Goal: Task Accomplishment & Management: Use online tool/utility

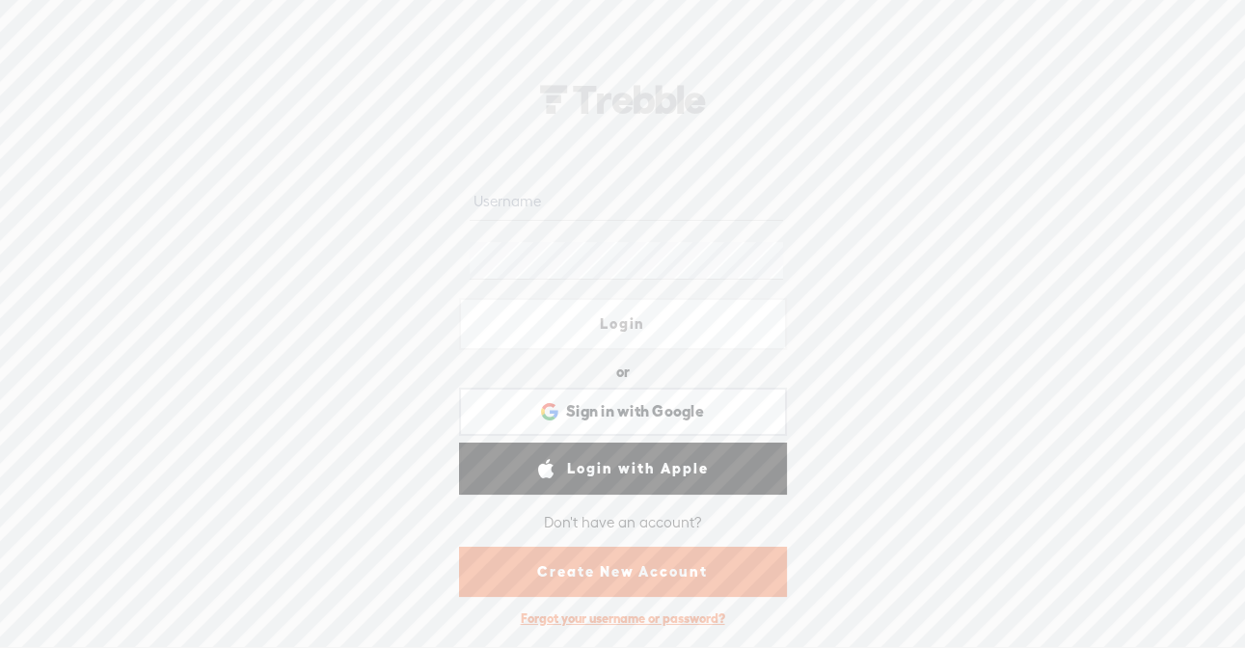
type input "[EMAIL_ADDRESS][DOMAIN_NAME]"
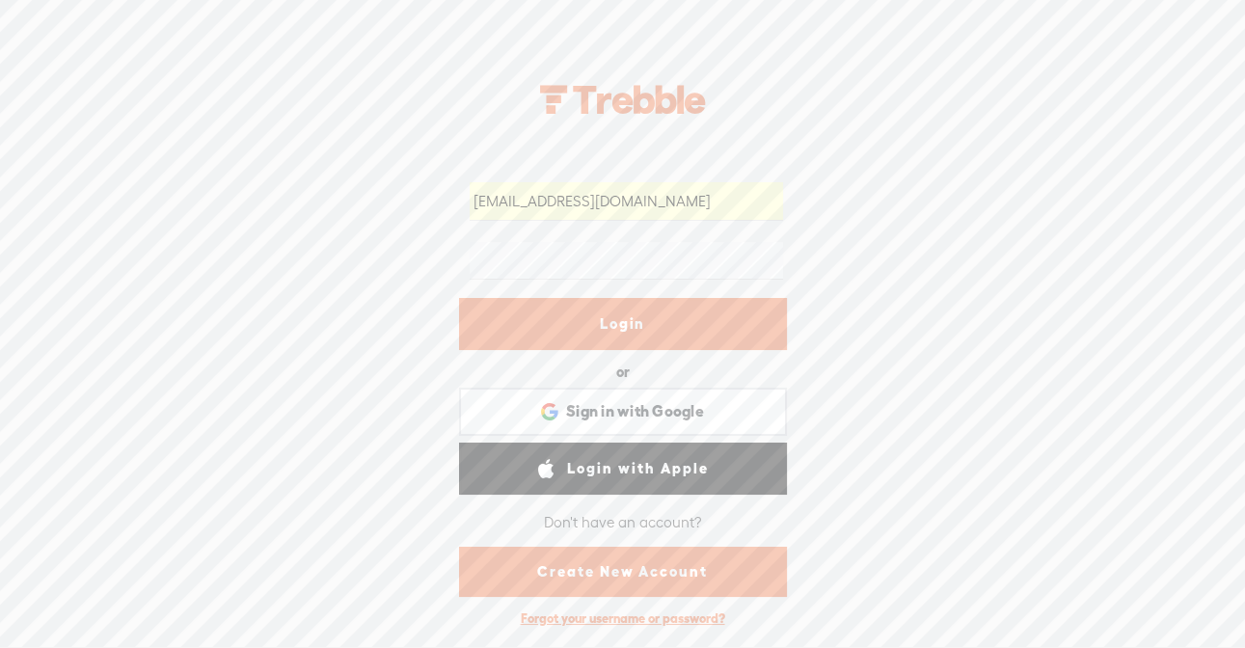
click at [689, 306] on link "Login" at bounding box center [623, 324] width 328 height 52
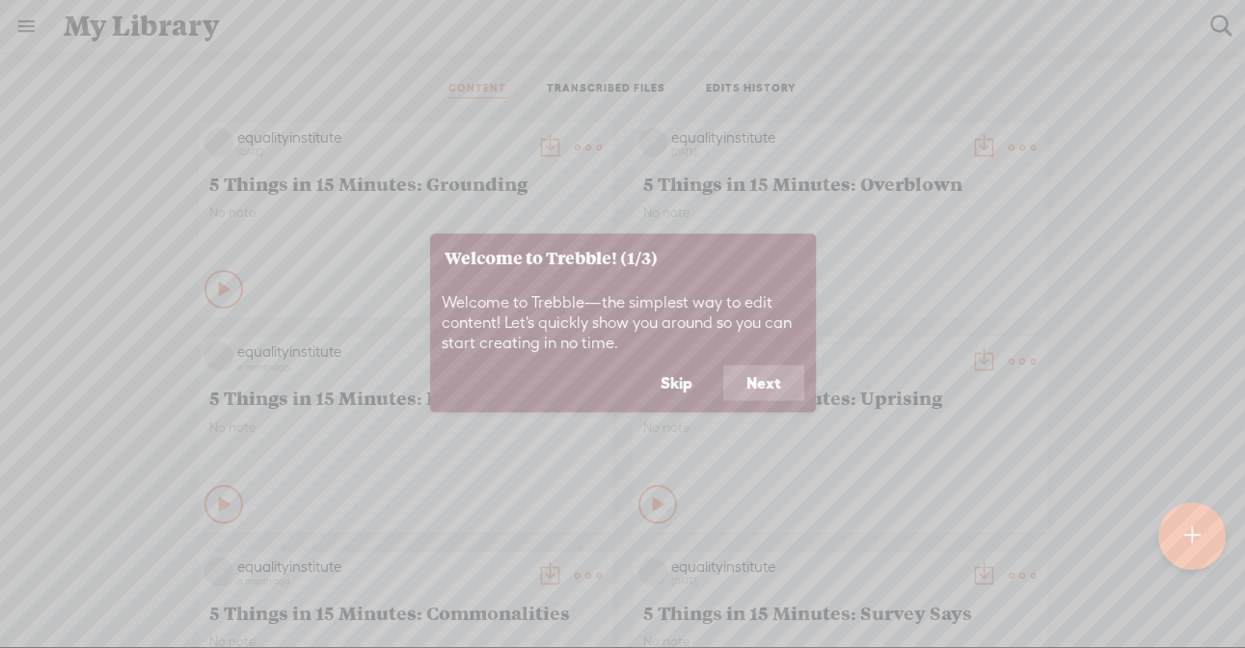
click at [685, 382] on button "Skip" at bounding box center [676, 382] width 78 height 37
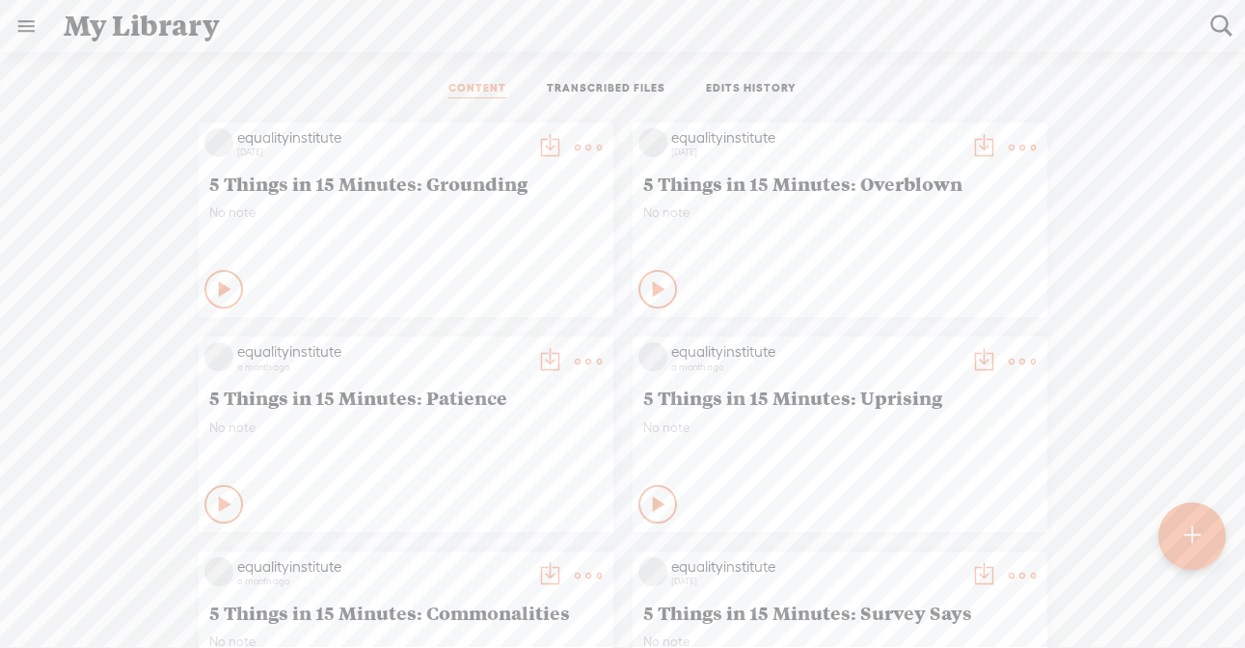
click at [1176, 532] on div at bounding box center [1191, 535] width 67 height 67
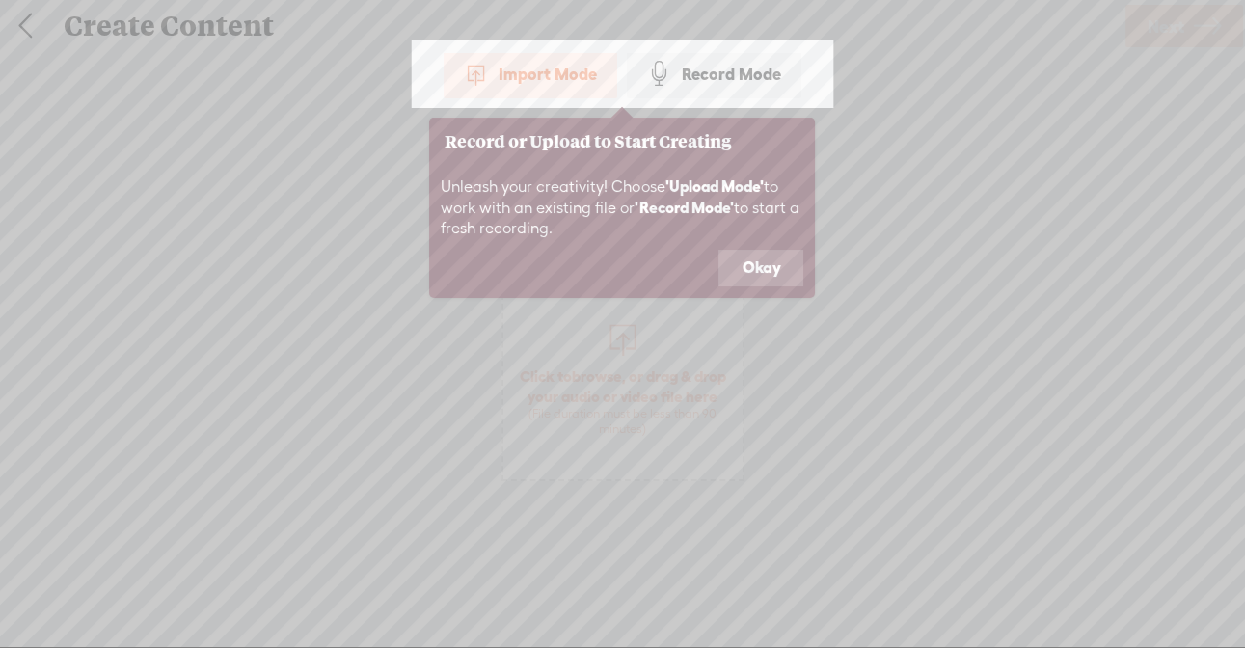
click at [770, 266] on button "Okay" at bounding box center [760, 268] width 85 height 37
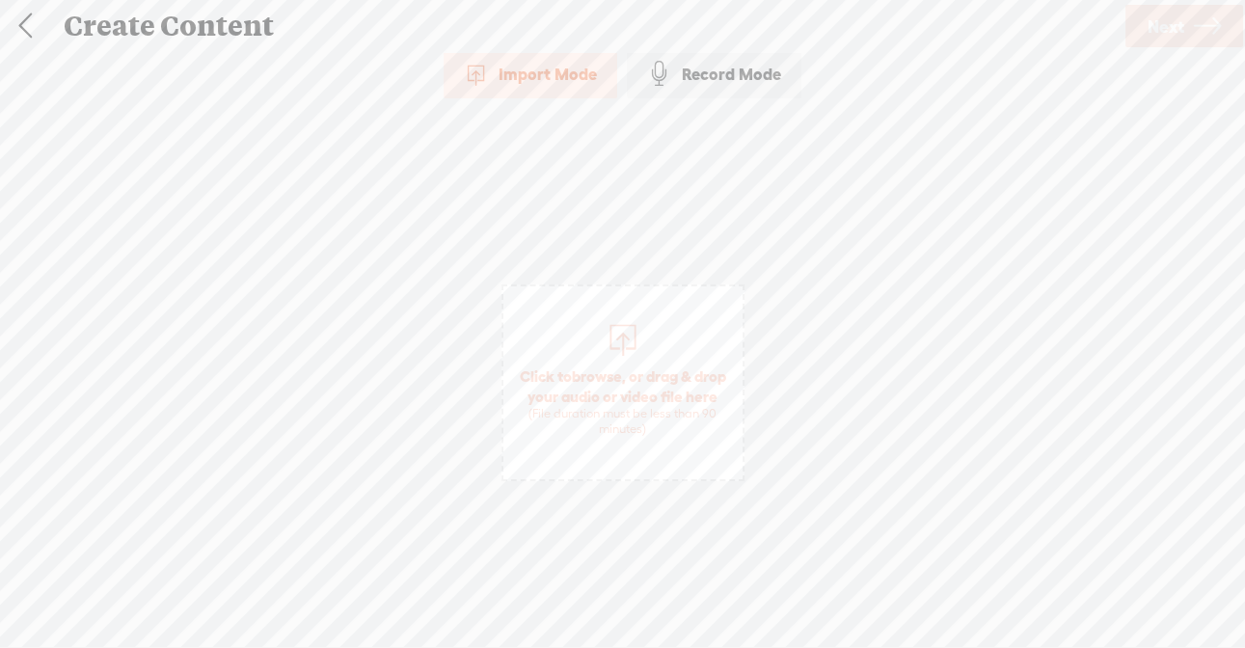
click at [625, 347] on div at bounding box center [622, 337] width 39 height 39
click at [1172, 33] on span "Next" at bounding box center [1165, 26] width 37 height 49
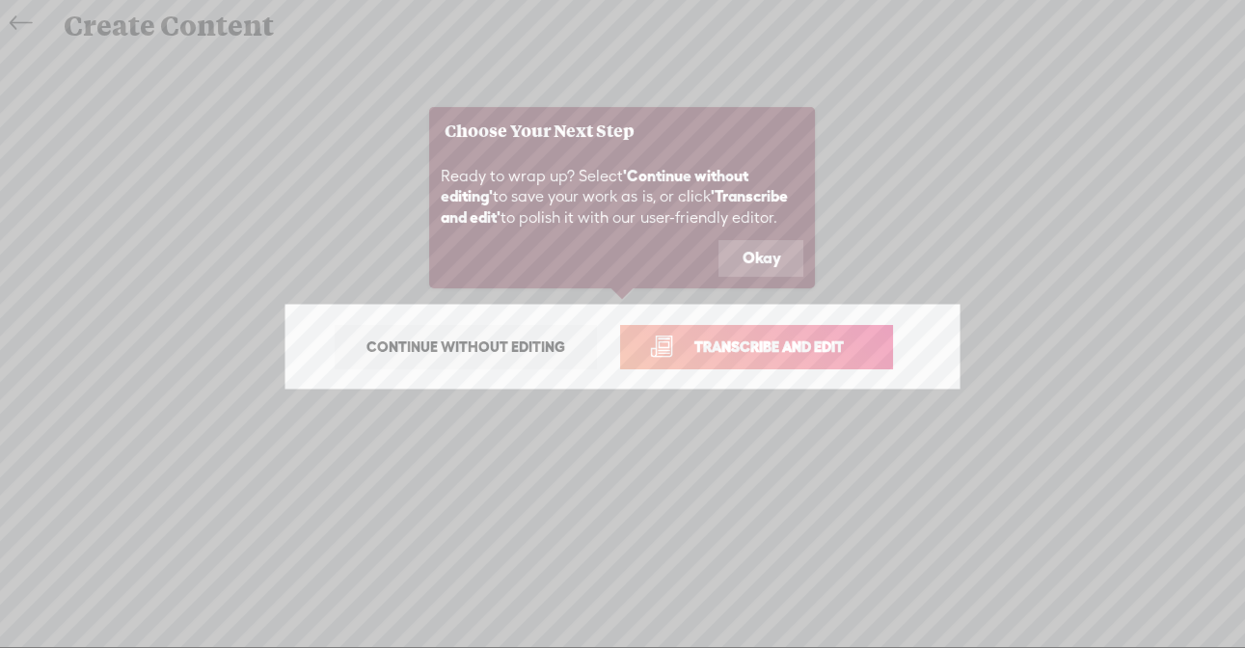
click at [806, 337] on span "Transcribe and edit" at bounding box center [769, 346] width 190 height 22
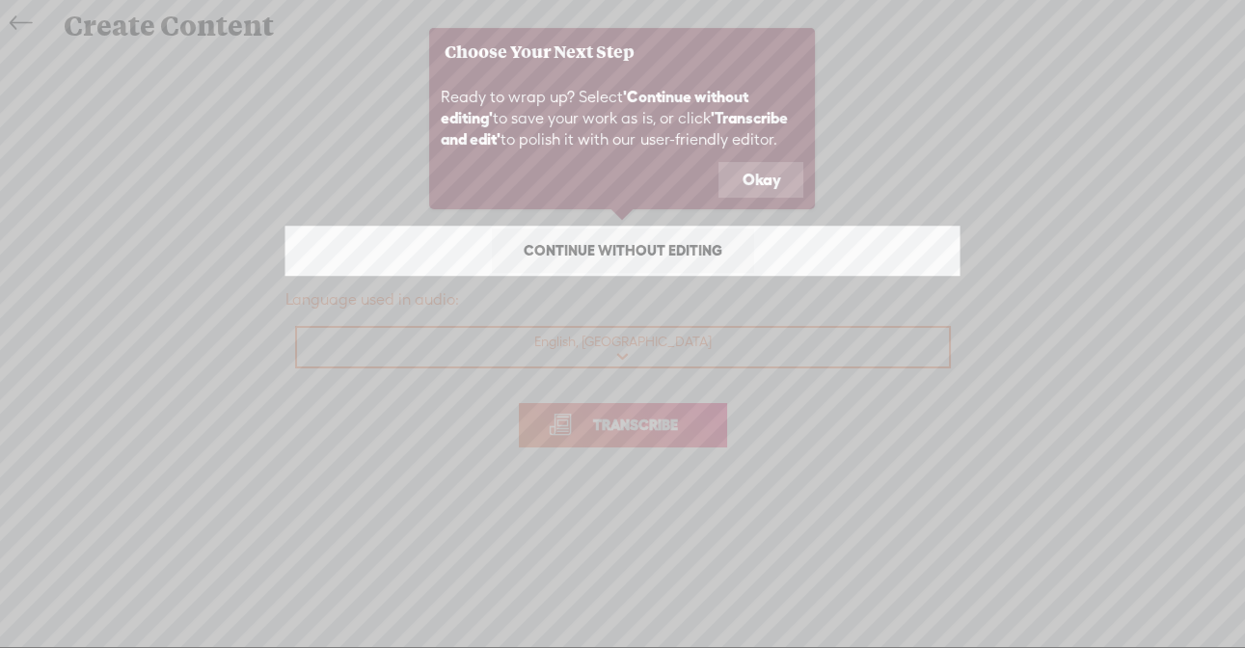
click at [767, 181] on button "Okay" at bounding box center [760, 180] width 85 height 37
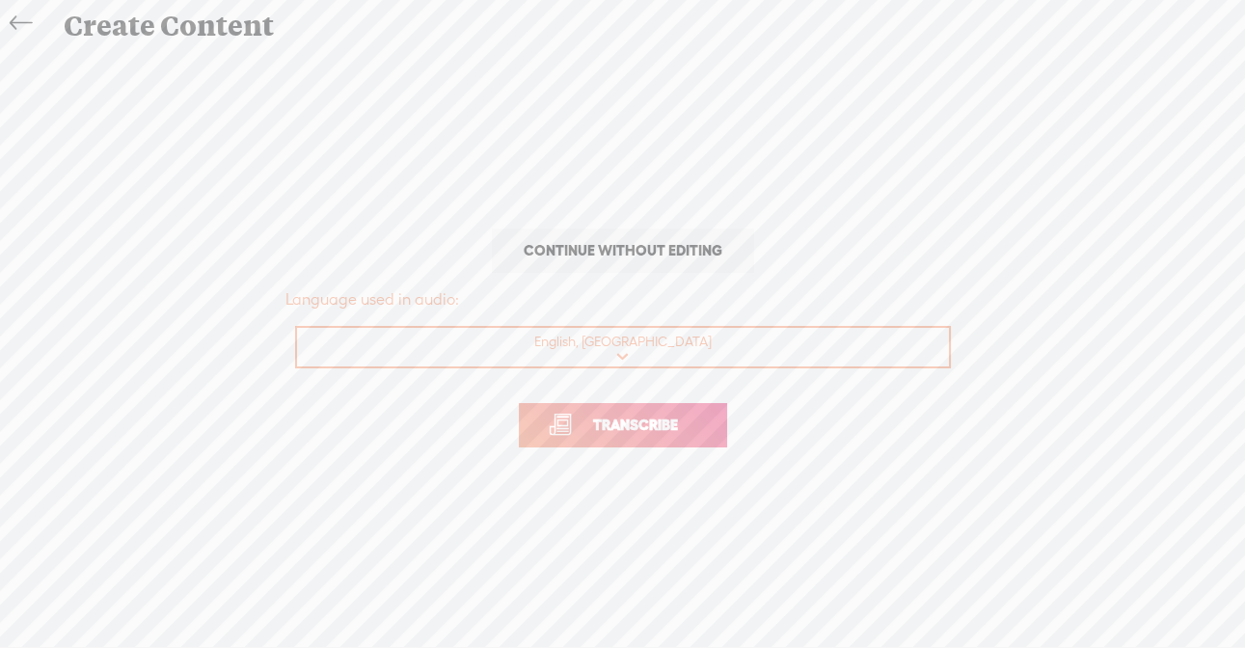
click at [648, 428] on span "Transcribe" at bounding box center [635, 425] width 125 height 22
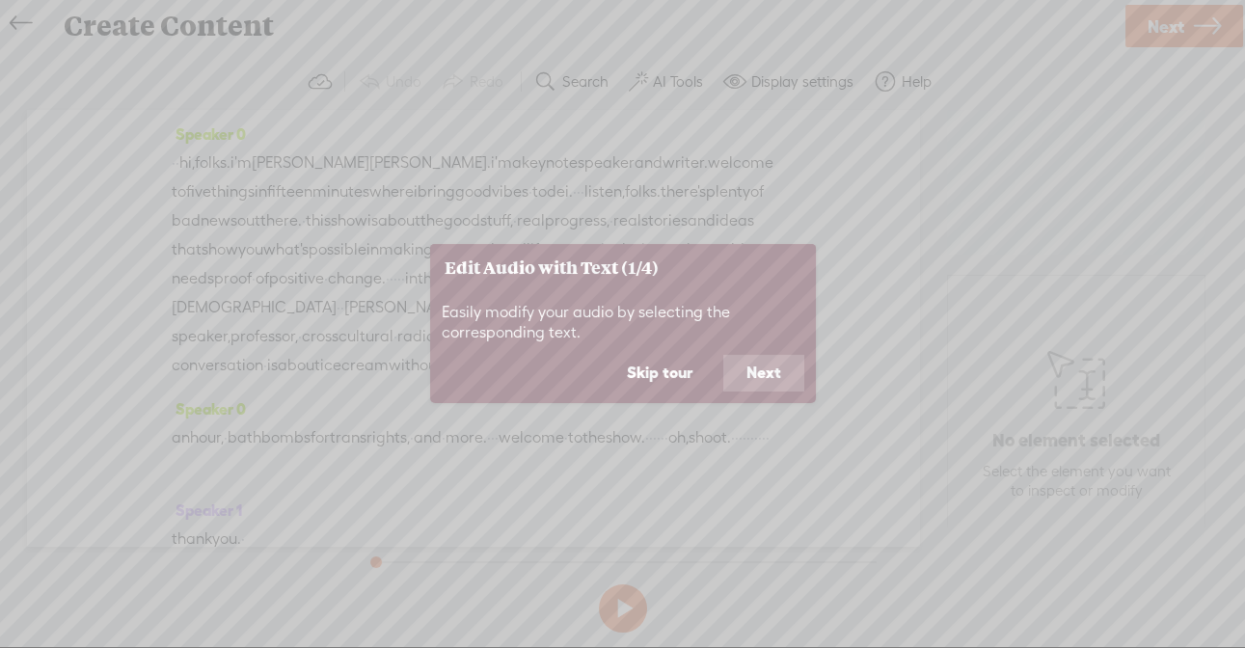
click at [662, 377] on button "Skip tour" at bounding box center [659, 373] width 112 height 37
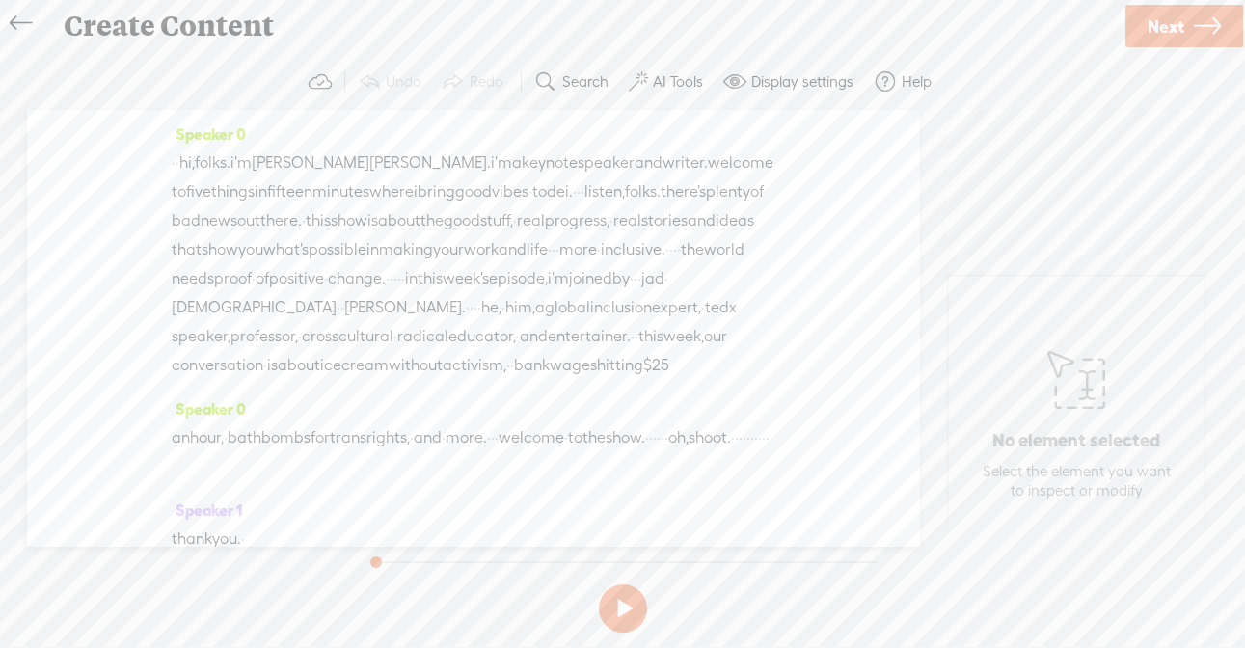
drag, startPoint x: 286, startPoint y: 307, endPoint x: 152, endPoint y: 164, distance: 195.7
click at [152, 164] on div "Speaker 0 · · hi, folks. i'm [PERSON_NAME]. i'm a keynote speaker and writer. w…" at bounding box center [473, 328] width 892 height 436
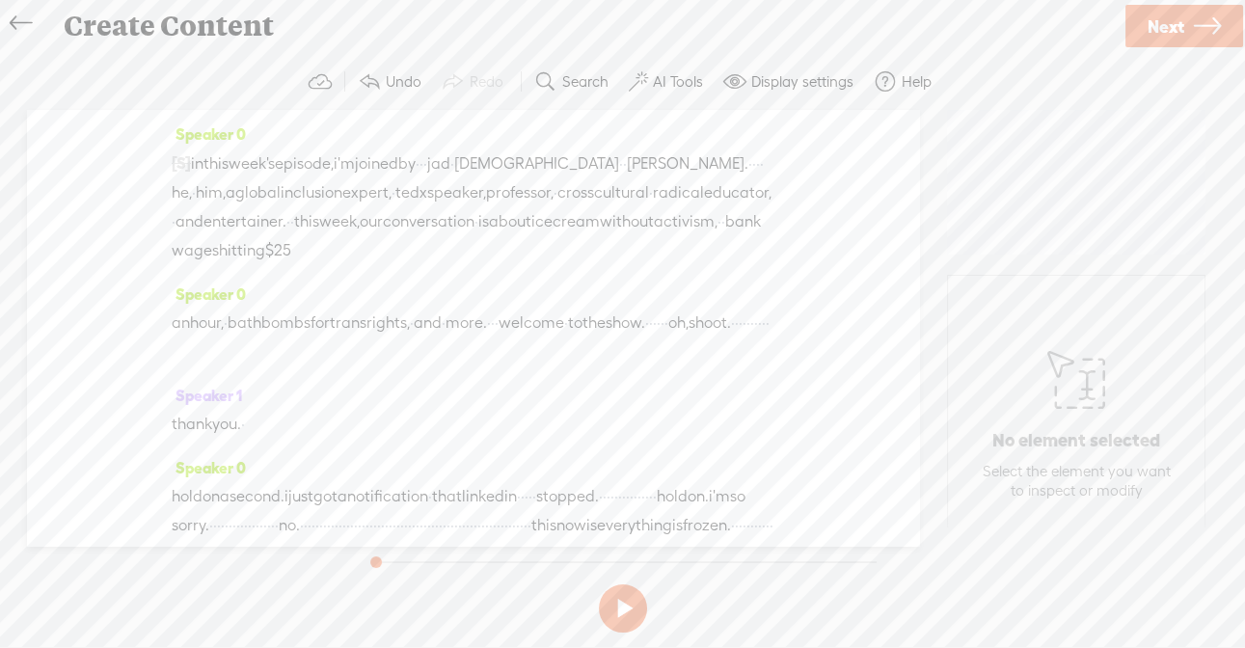
click at [645, 337] on span "·" at bounding box center [647, 322] width 4 height 29
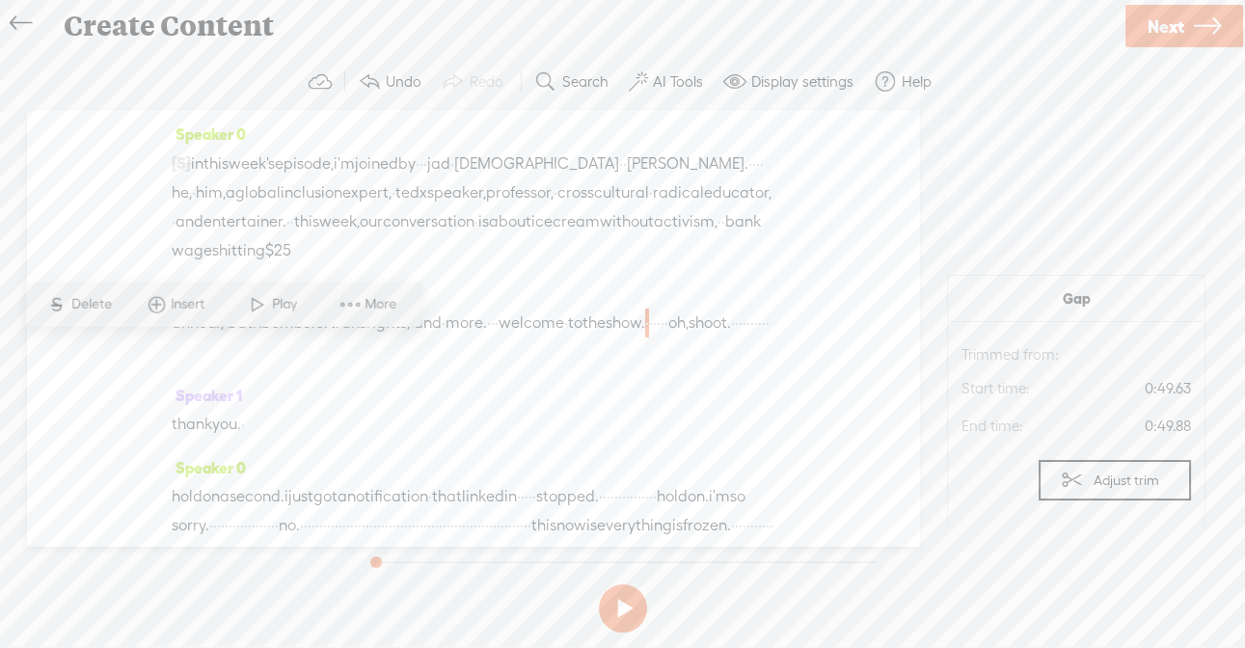
click at [495, 324] on span "·" at bounding box center [493, 322] width 4 height 29
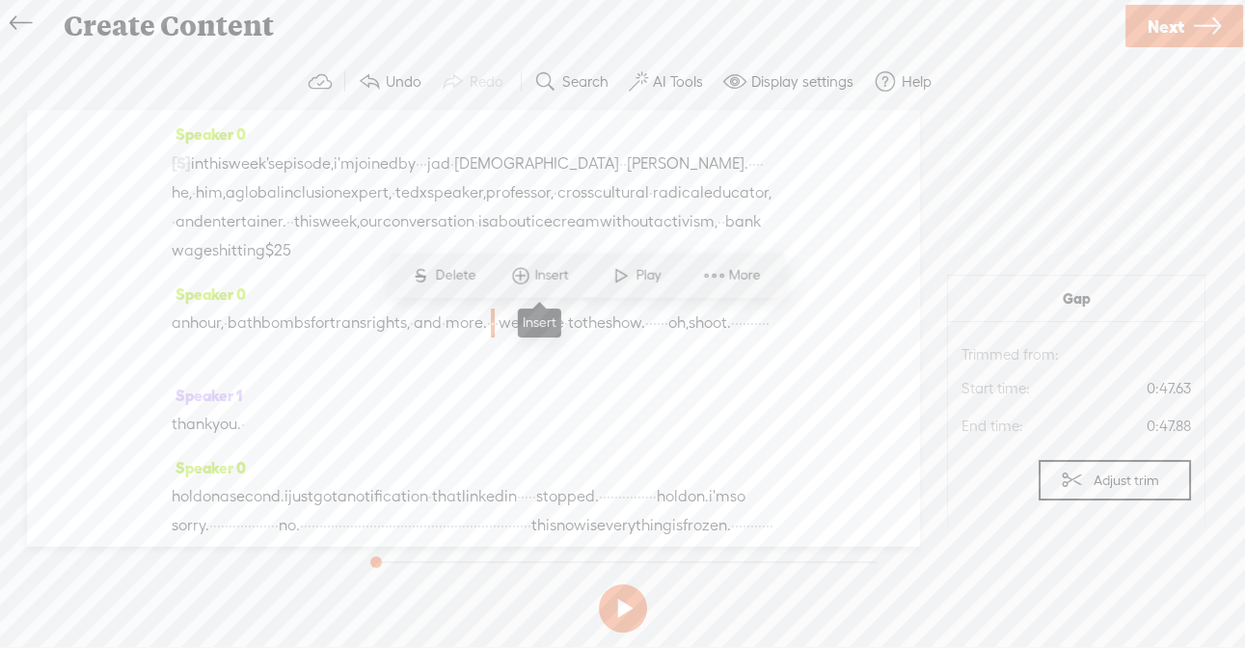
click at [547, 280] on span "Insert" at bounding box center [554, 275] width 39 height 19
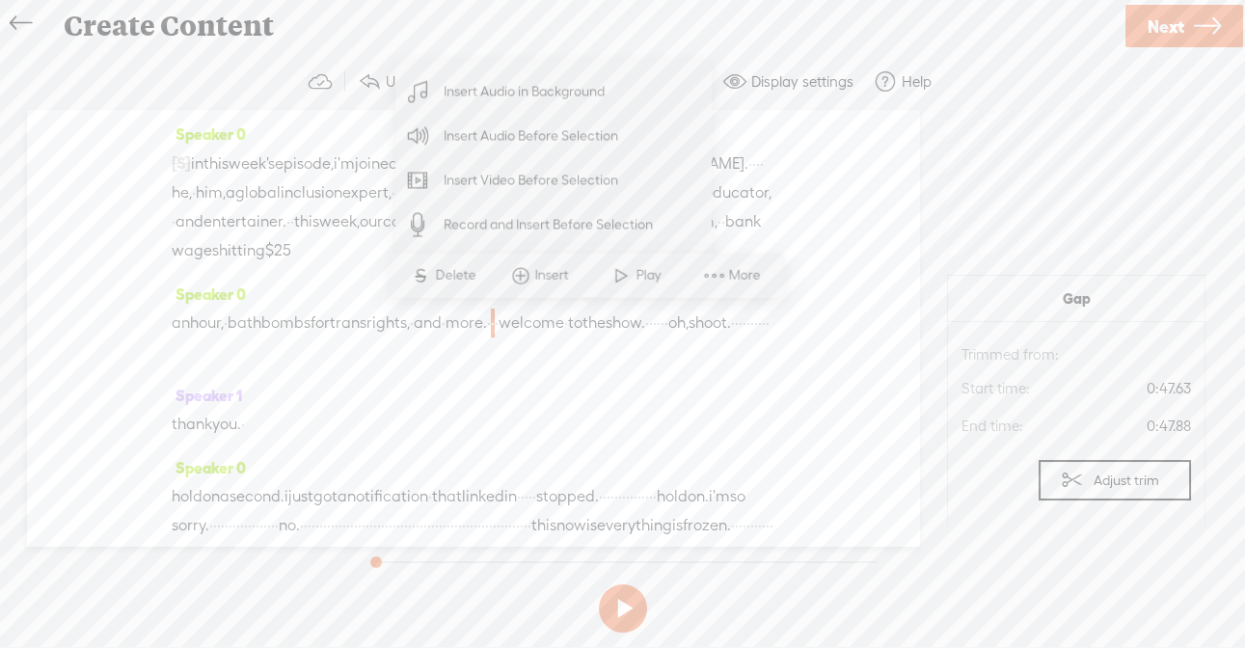
click at [521, 141] on span "Insert Audio Before Selection" at bounding box center [531, 136] width 251 height 43
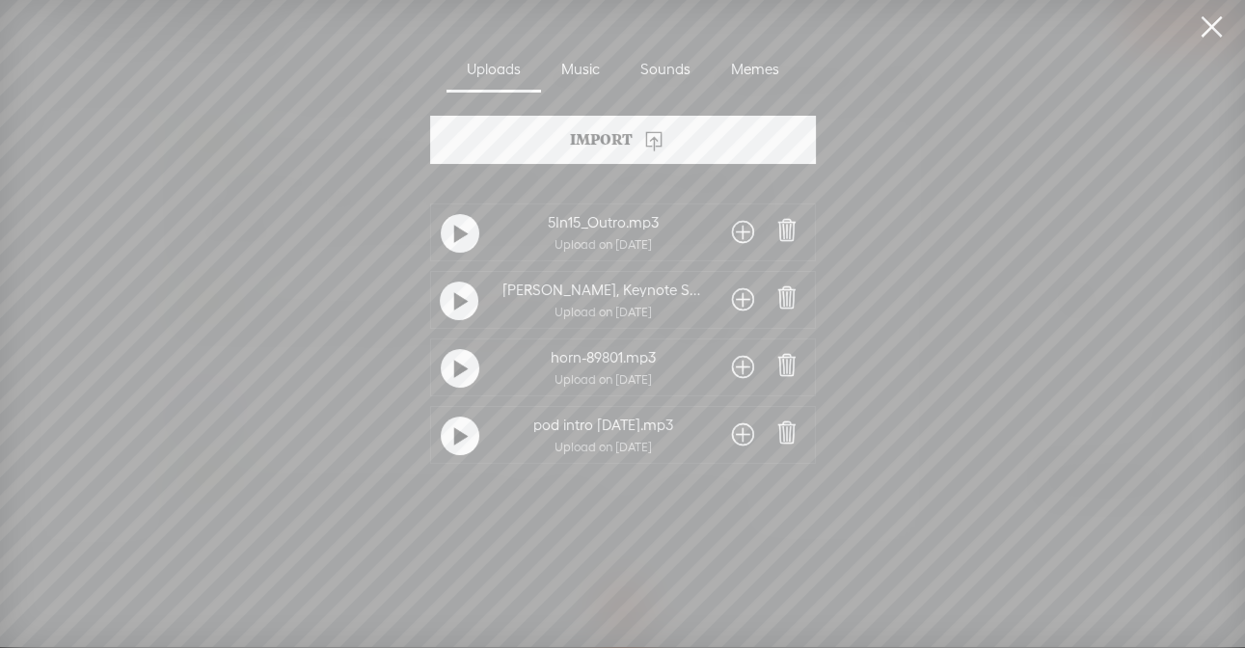
click at [732, 435] on span at bounding box center [743, 434] width 22 height 31
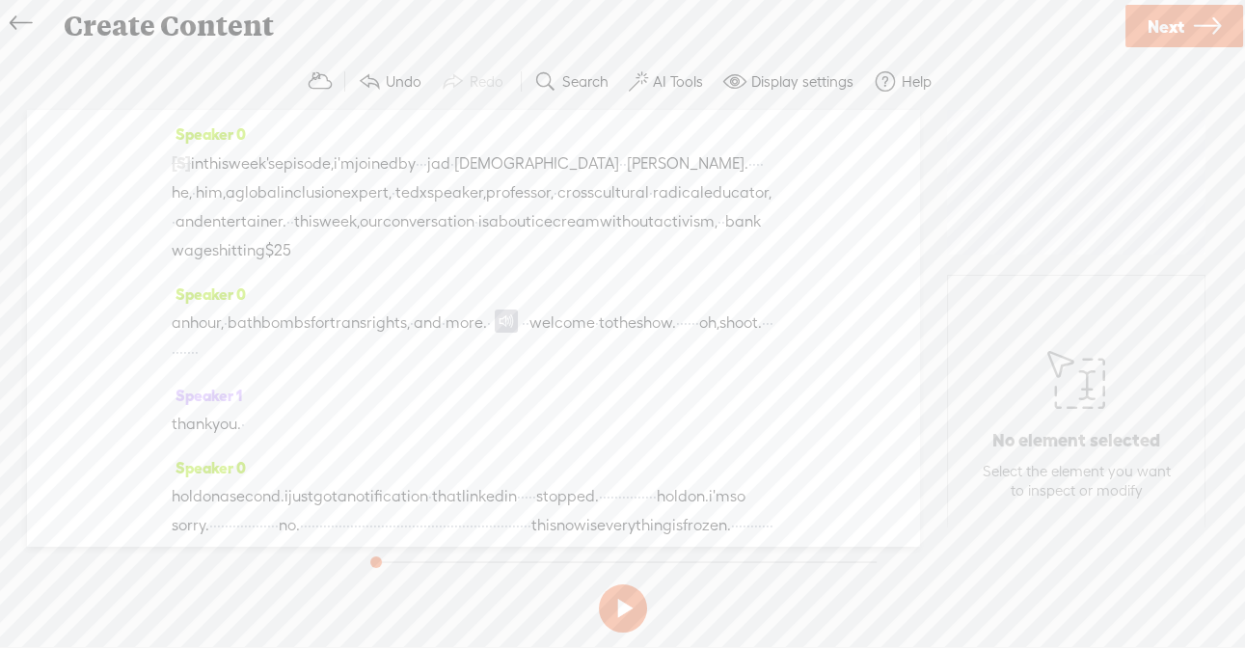
click at [491, 321] on span "·" at bounding box center [489, 322] width 4 height 29
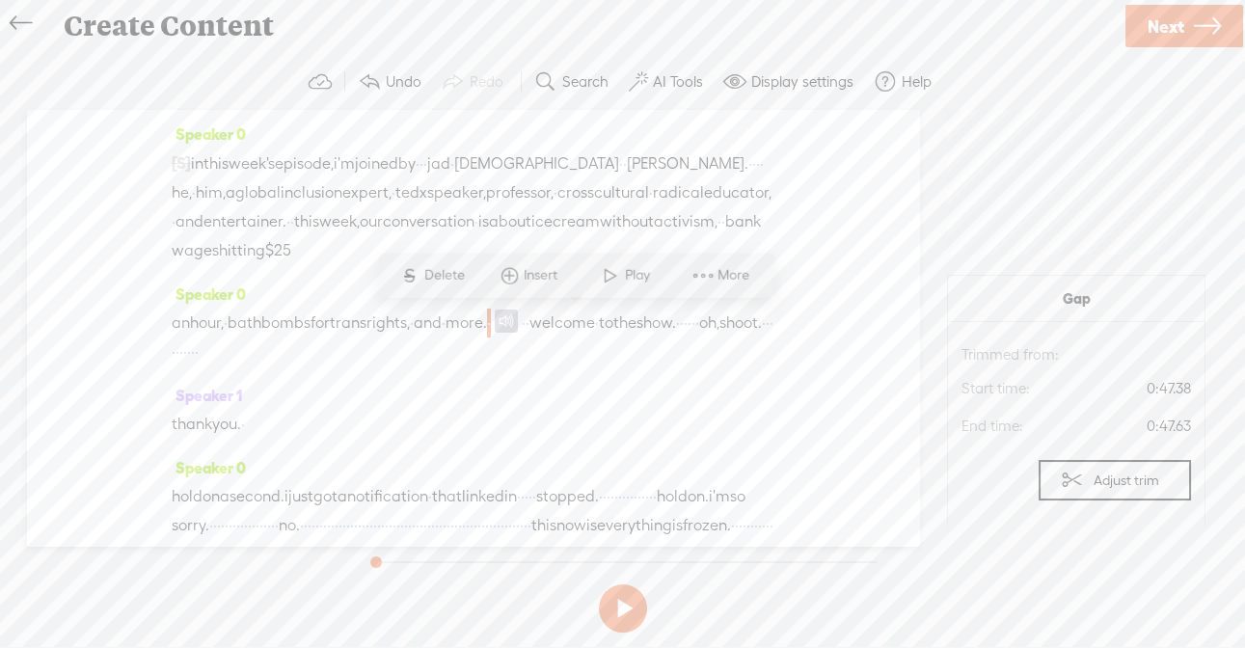
click at [529, 321] on span "·" at bounding box center [527, 322] width 4 height 29
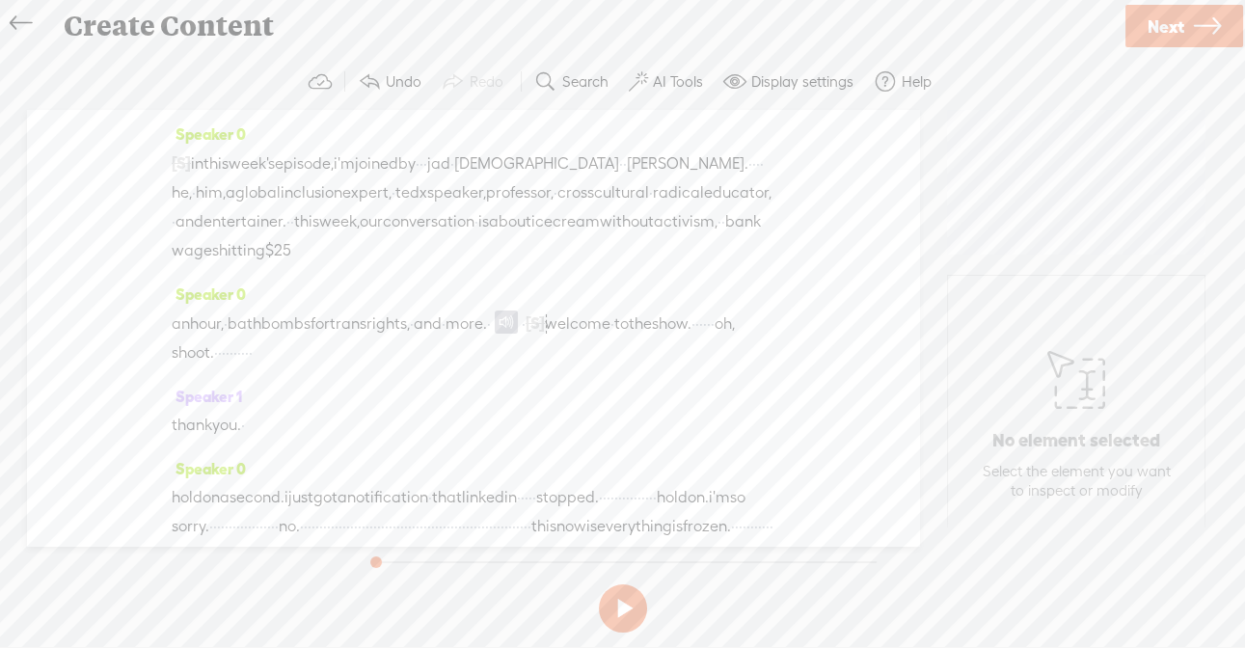
click at [525, 327] on span "·" at bounding box center [524, 323] width 4 height 29
drag, startPoint x: 256, startPoint y: 349, endPoint x: 571, endPoint y: 345, distance: 314.3
click at [571, 345] on div "an hour, · [GEOGRAPHIC_DATA] bombs for trans rights, · and · more. · [S] · [S] …" at bounding box center [473, 337] width 603 height 59
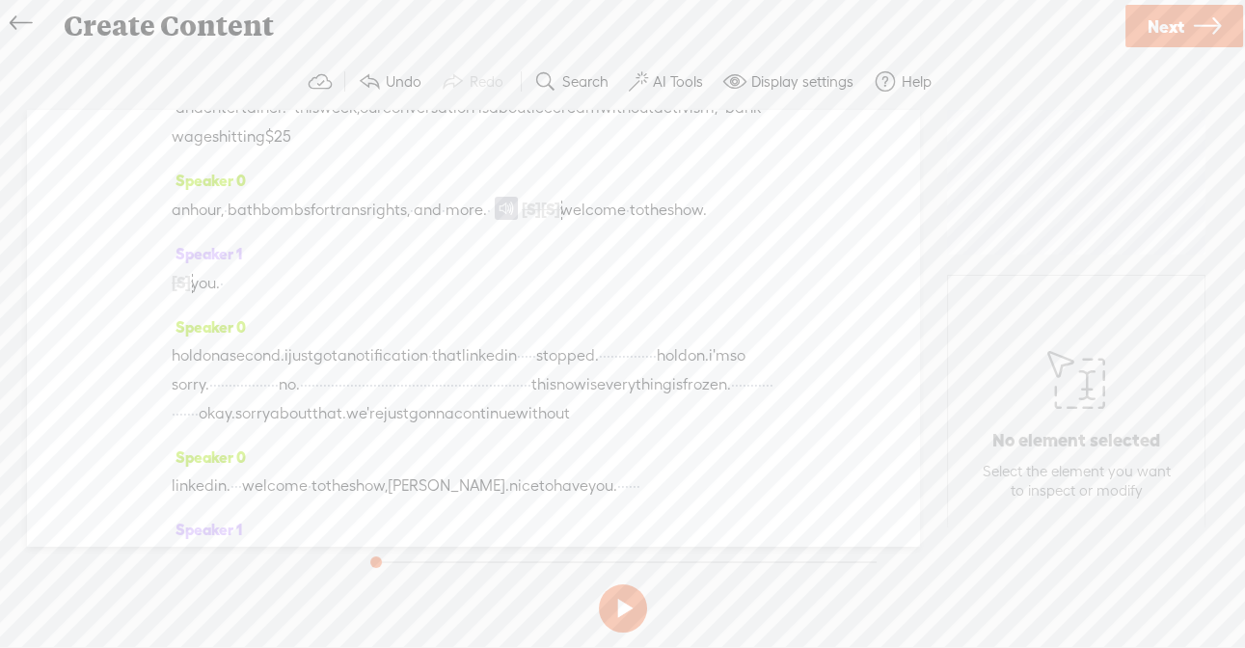
scroll to position [128, 0]
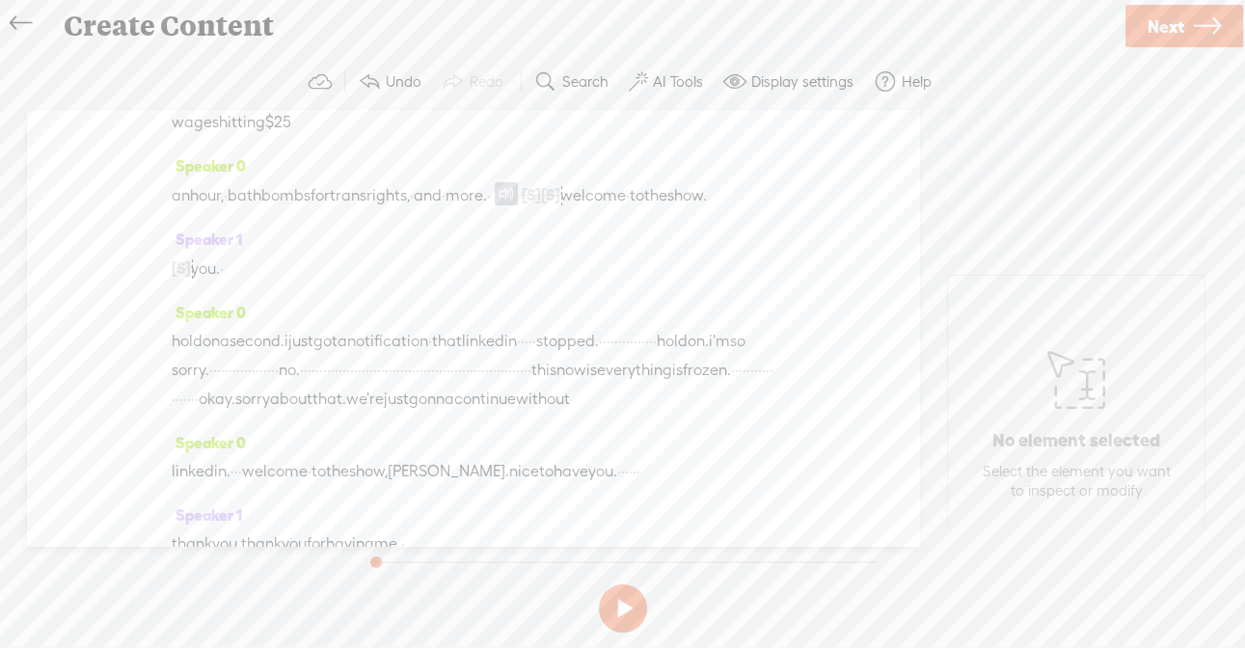
click at [707, 210] on span at bounding box center [726, 195] width 39 height 29
drag, startPoint x: 266, startPoint y: 224, endPoint x: 254, endPoint y: 343, distance: 120.2
click at [254, 343] on div "Speaker 0 [S] · · hi, folks. i'm [PERSON_NAME]. i'm a keynote speaker and write…" at bounding box center [473, 328] width 892 height 436
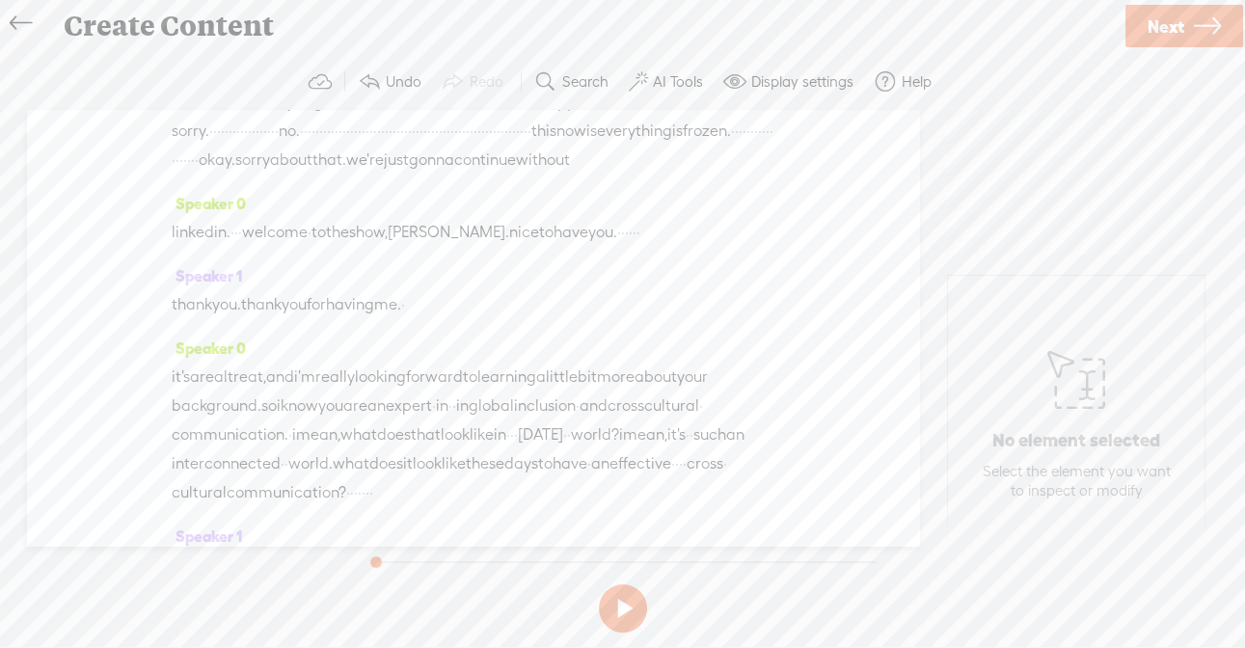
scroll to position [368, 0]
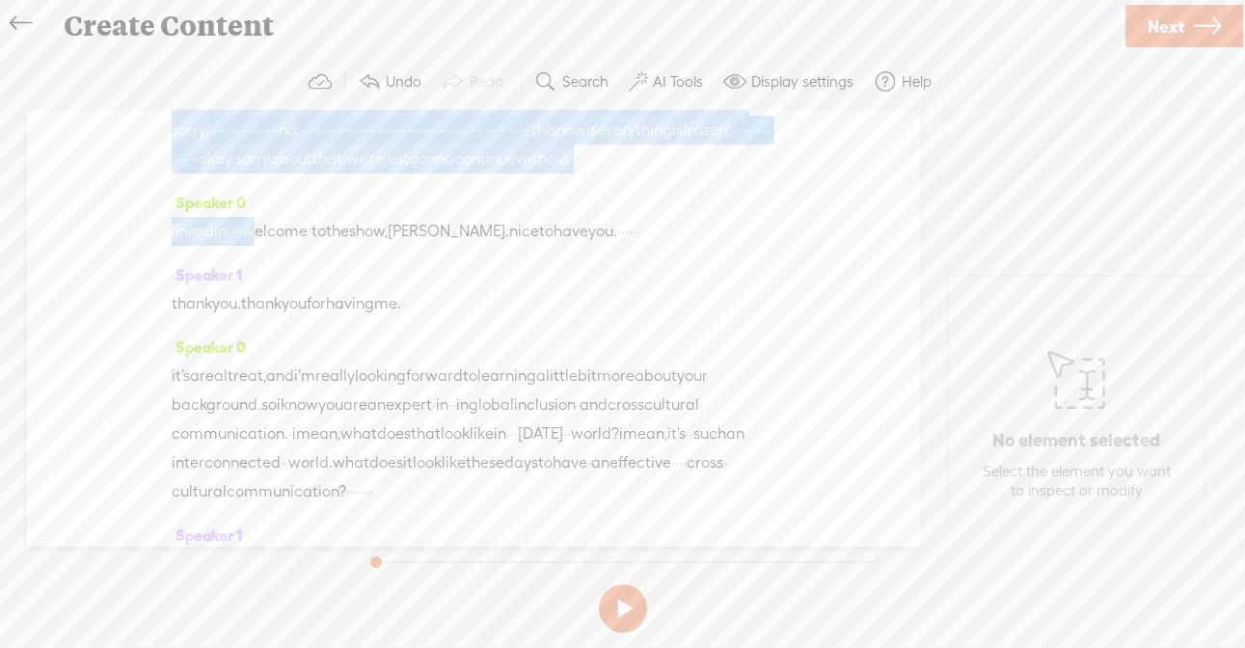
drag, startPoint x: 205, startPoint y: 298, endPoint x: 274, endPoint y: 316, distance: 70.9
click at [274, 316] on div "Speaker 0 [S] · · hi, folks. i'm [PERSON_NAME]. i'm a keynote speaker and write…" at bounding box center [473, 328] width 892 height 436
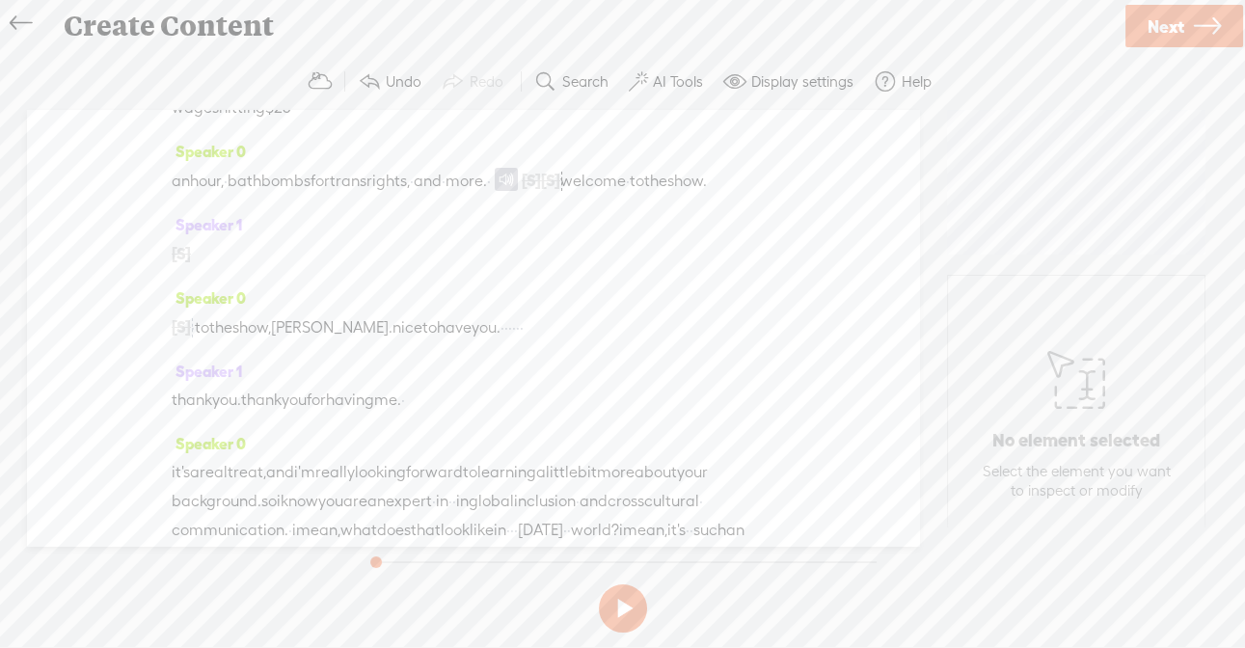
scroll to position [125, 0]
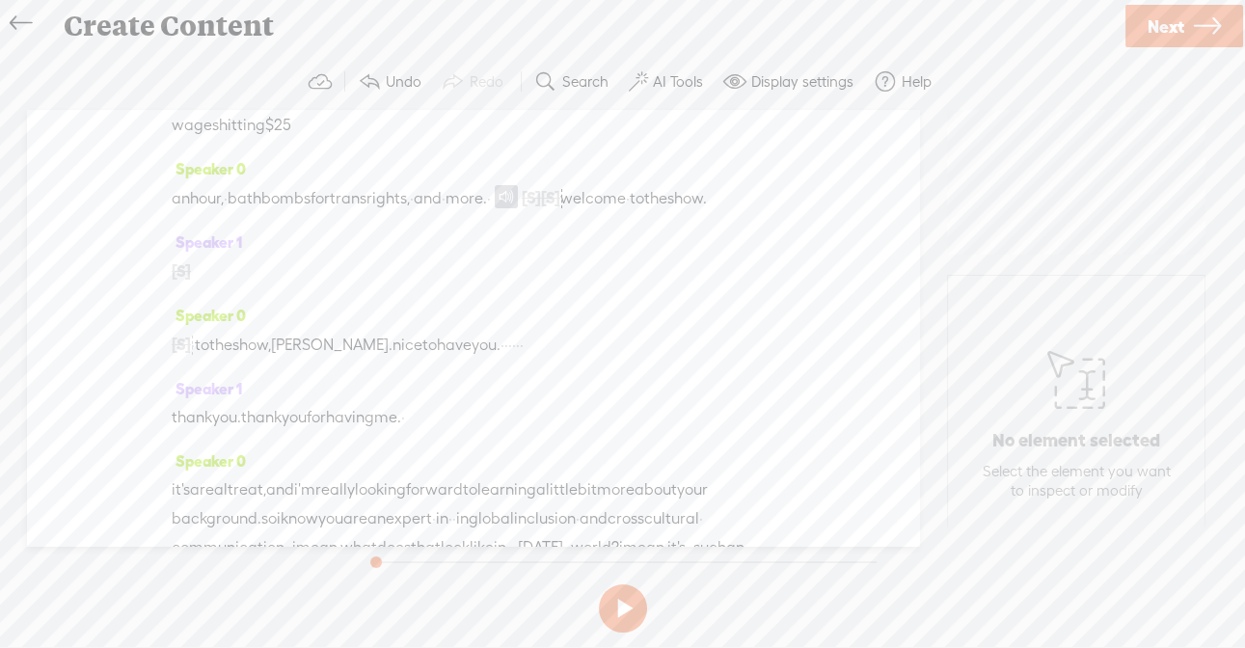
click at [259, 279] on div "Speaker 1 [S] · · · · · · oh, shoot. · · · · · · · · · · thank" at bounding box center [473, 264] width 603 height 73
click at [217, 286] on span at bounding box center [210, 271] width 39 height 29
click at [397, 80] on label "Undo" at bounding box center [404, 81] width 36 height 19
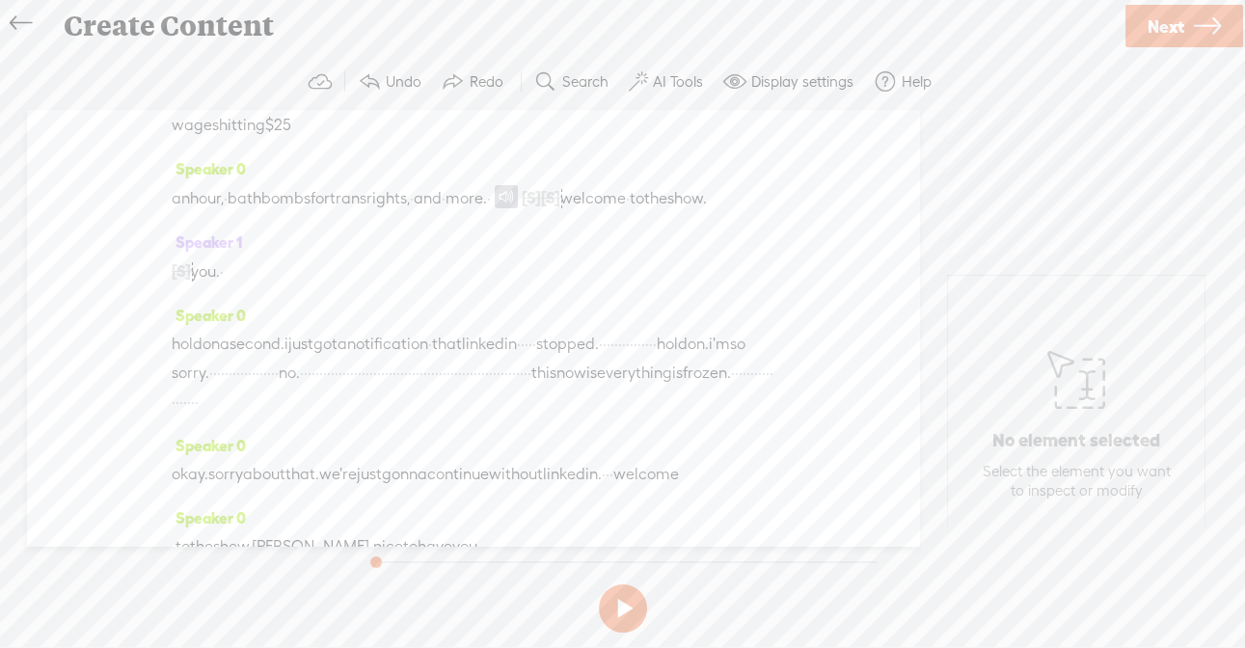
drag, startPoint x: 202, startPoint y: 298, endPoint x: 686, endPoint y: 530, distance: 536.8
click at [686, 530] on div "Speaker 0 [S] · · hi, folks. i'm [PERSON_NAME]. i'm a keynote speaker and write…" at bounding box center [473, 328] width 892 height 436
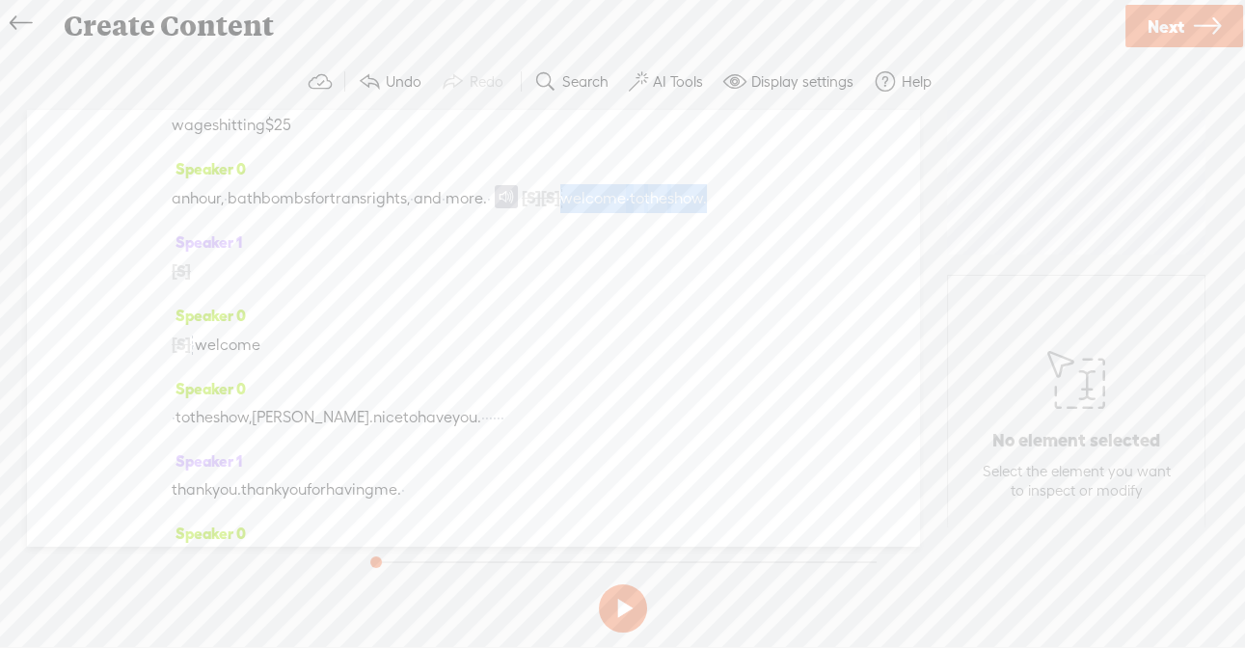
drag, startPoint x: 665, startPoint y: 200, endPoint x: 697, endPoint y: 249, distance: 58.6
click at [697, 228] on div "Speaker 0 an hour, · [GEOGRAPHIC_DATA] bombs for trans rights, · and · more. · …" at bounding box center [473, 190] width 603 height 73
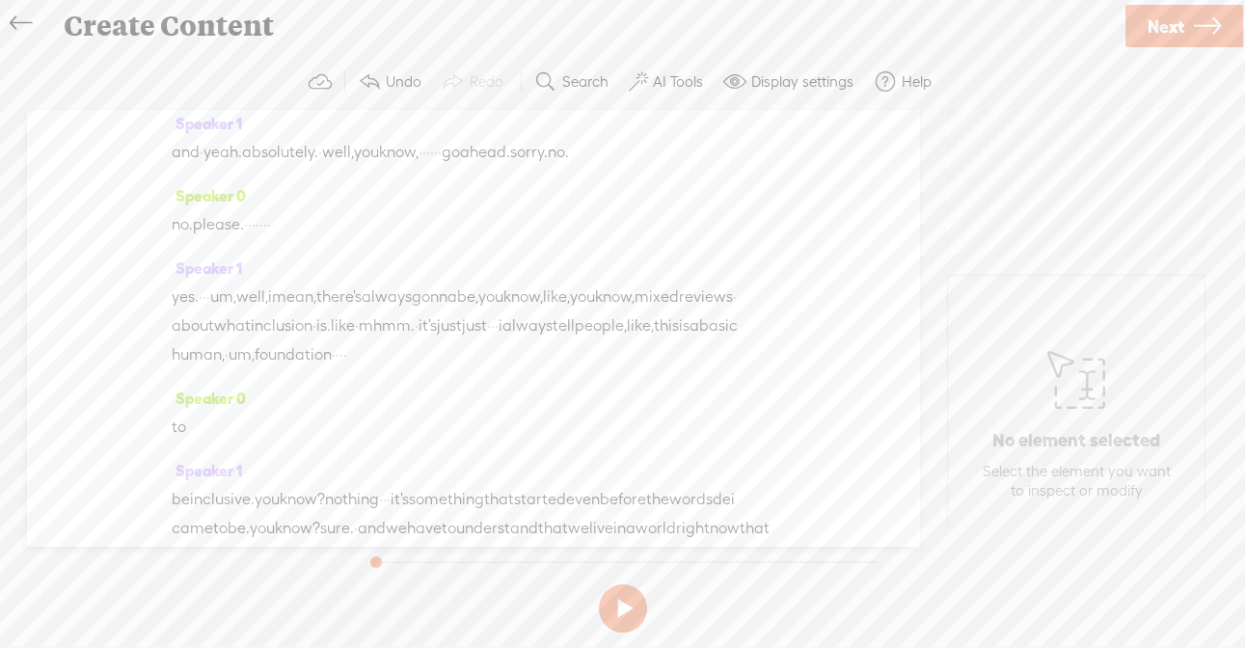
scroll to position [4081, 0]
drag, startPoint x: 599, startPoint y: 210, endPoint x: 794, endPoint y: 220, distance: 195.9
click at [794, 220] on div "Speaker 0 [S] · · hi, folks. i'm [PERSON_NAME]. i'm a keynote speaker and write…" at bounding box center [473, 328] width 892 height 436
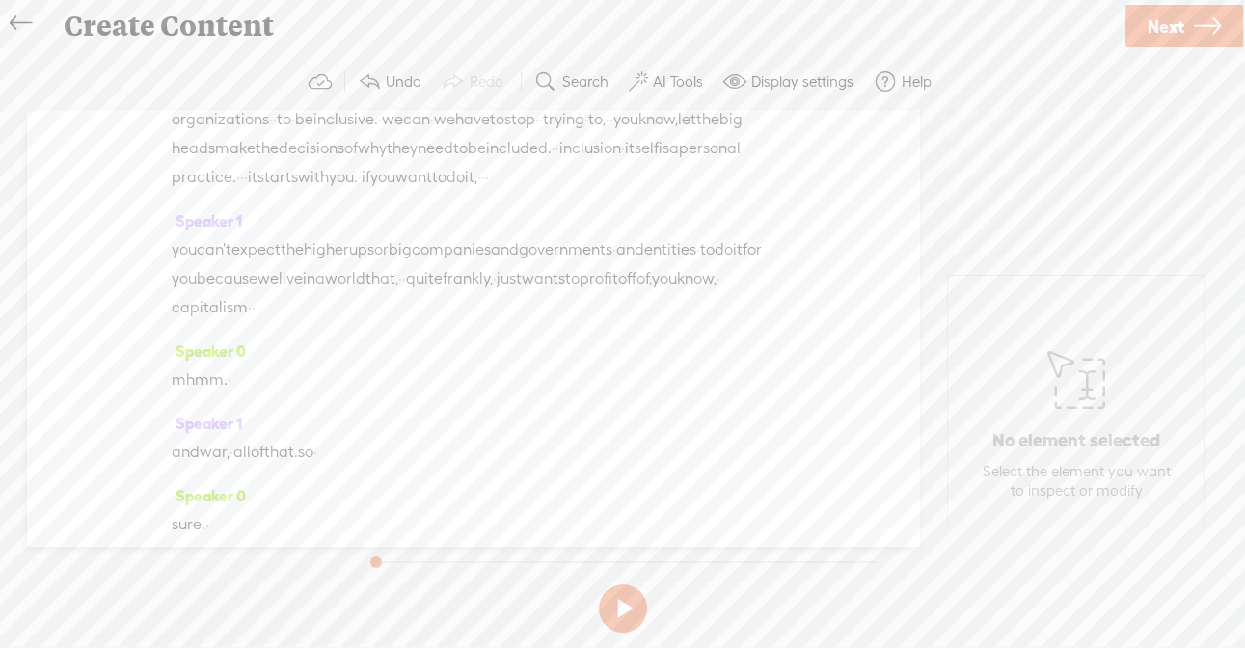
scroll to position [4579, 0]
drag, startPoint x: 172, startPoint y: 240, endPoint x: 376, endPoint y: 316, distance: 218.1
click at [376, 316] on div "Speaker 0 [S] · · hi, folks. i'm [PERSON_NAME]. i'm a keynote speaker and write…" at bounding box center [473, 328] width 892 height 436
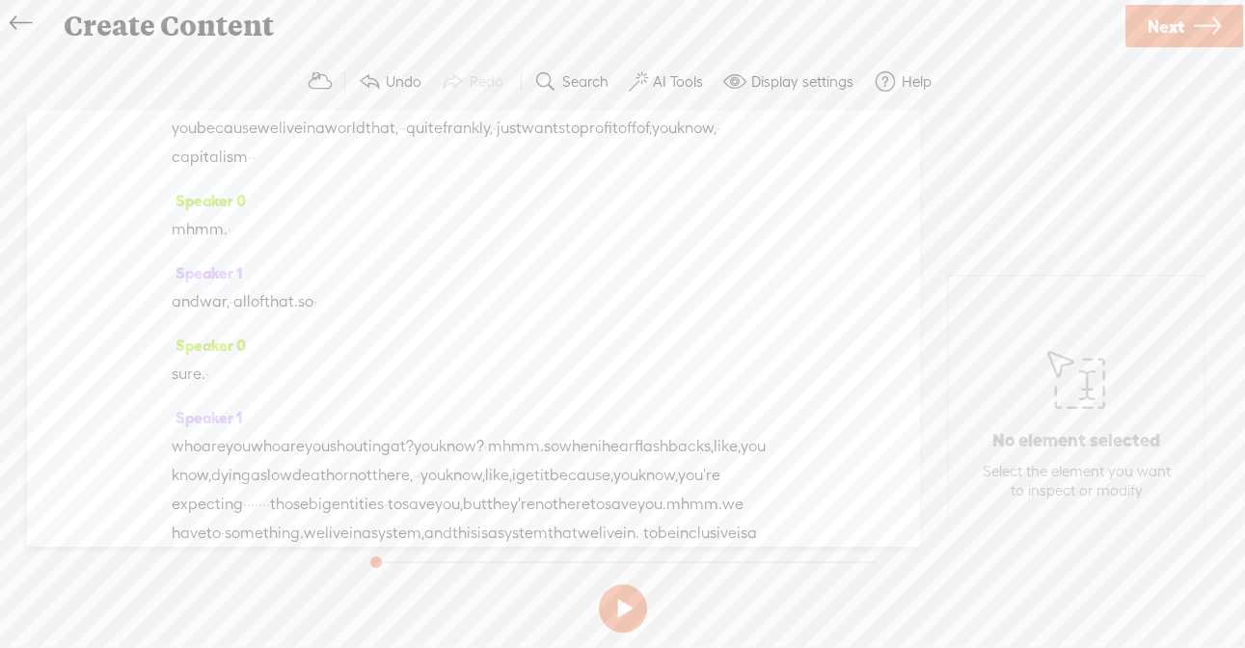
scroll to position [4523, 0]
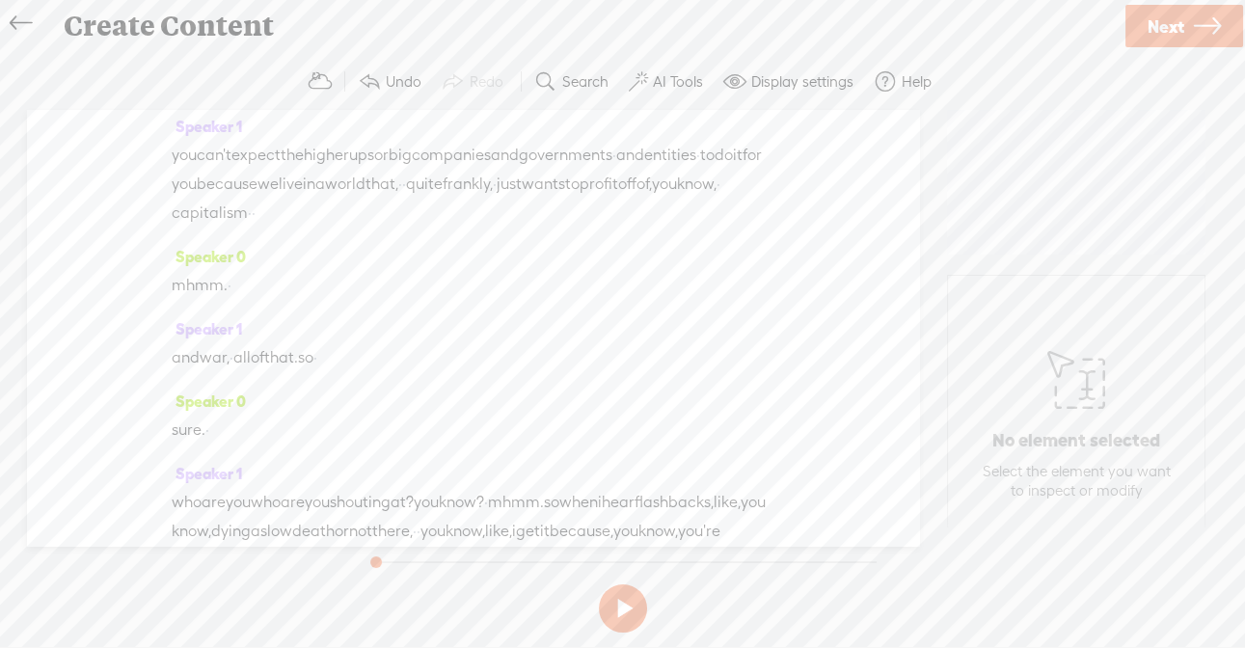
drag, startPoint x: 669, startPoint y: 193, endPoint x: 786, endPoint y: 200, distance: 116.8
click at [786, 200] on div "Speaker 0 [S] · · hi, folks. i'm [PERSON_NAME]. i'm a keynote speaker and write…" at bounding box center [473, 328] width 892 height 436
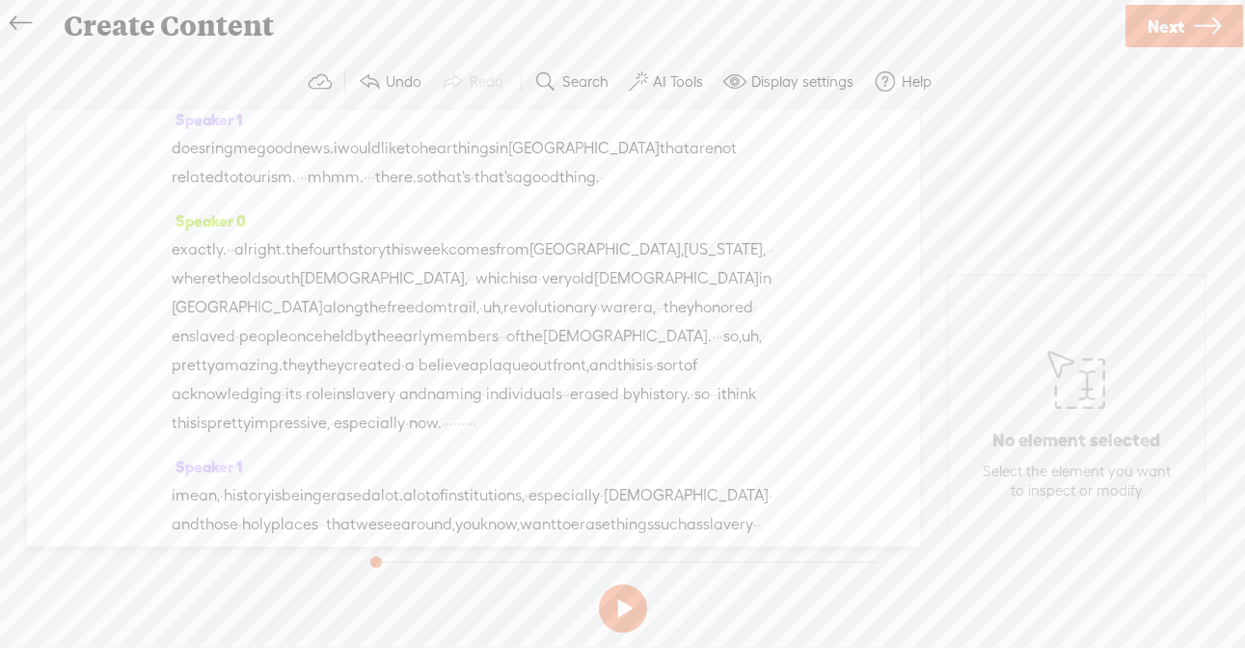
scroll to position [6025, 0]
drag, startPoint x: 176, startPoint y: 228, endPoint x: 710, endPoint y: 429, distance: 569.6
click at [710, 429] on div "Speaker 0 [S] · · hi, folks. i'm [PERSON_NAME]. i'm a keynote speaker and write…" at bounding box center [473, 328] width 892 height 436
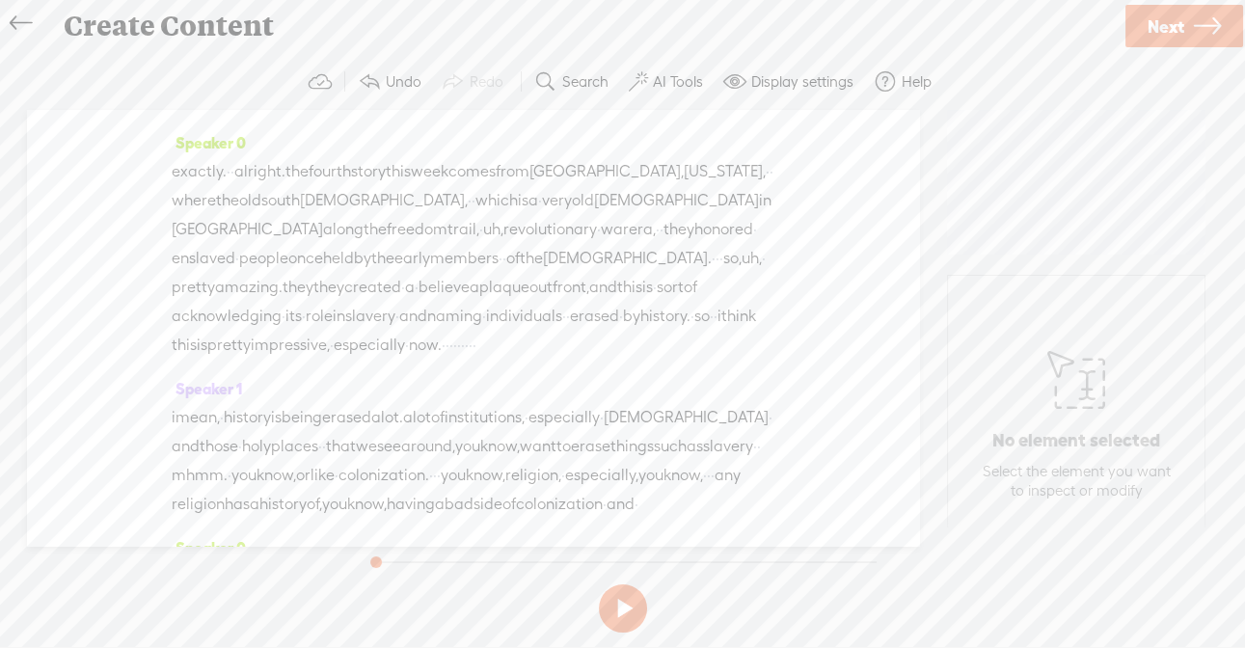
click at [370, 81] on span at bounding box center [369, 81] width 23 height 23
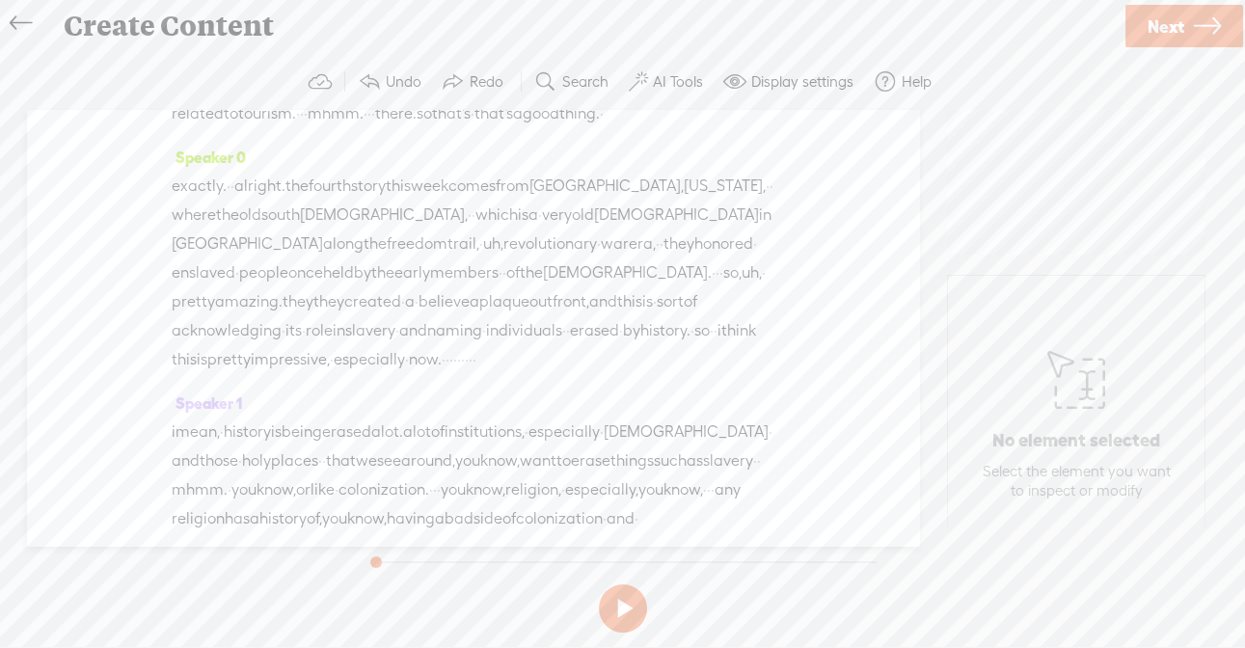
drag, startPoint x: 178, startPoint y: 302, endPoint x: 702, endPoint y: 414, distance: 535.3
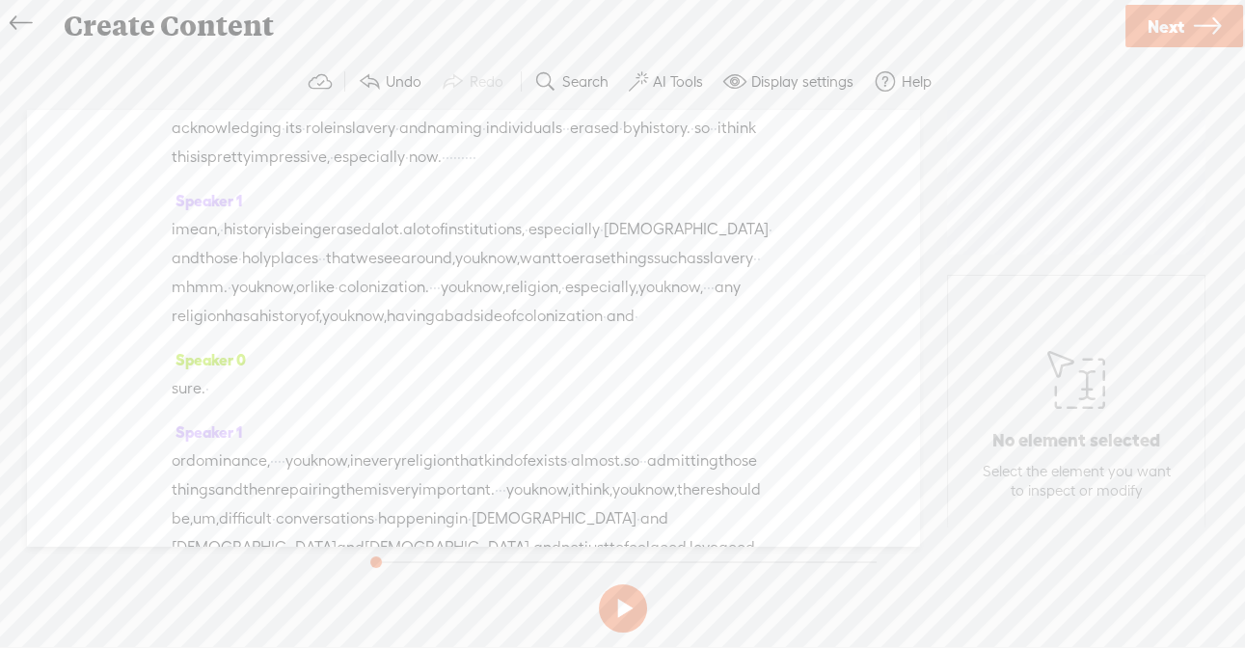
scroll to position [6229, 0]
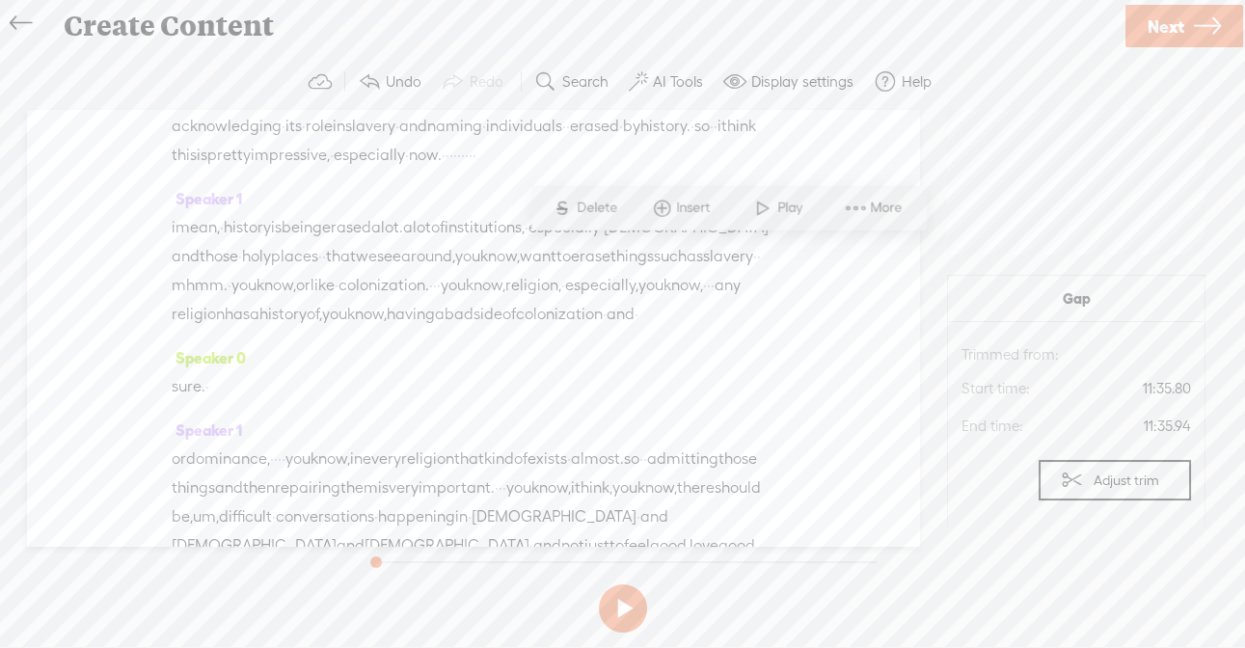
click at [704, 212] on span "Insert" at bounding box center [695, 208] width 39 height 19
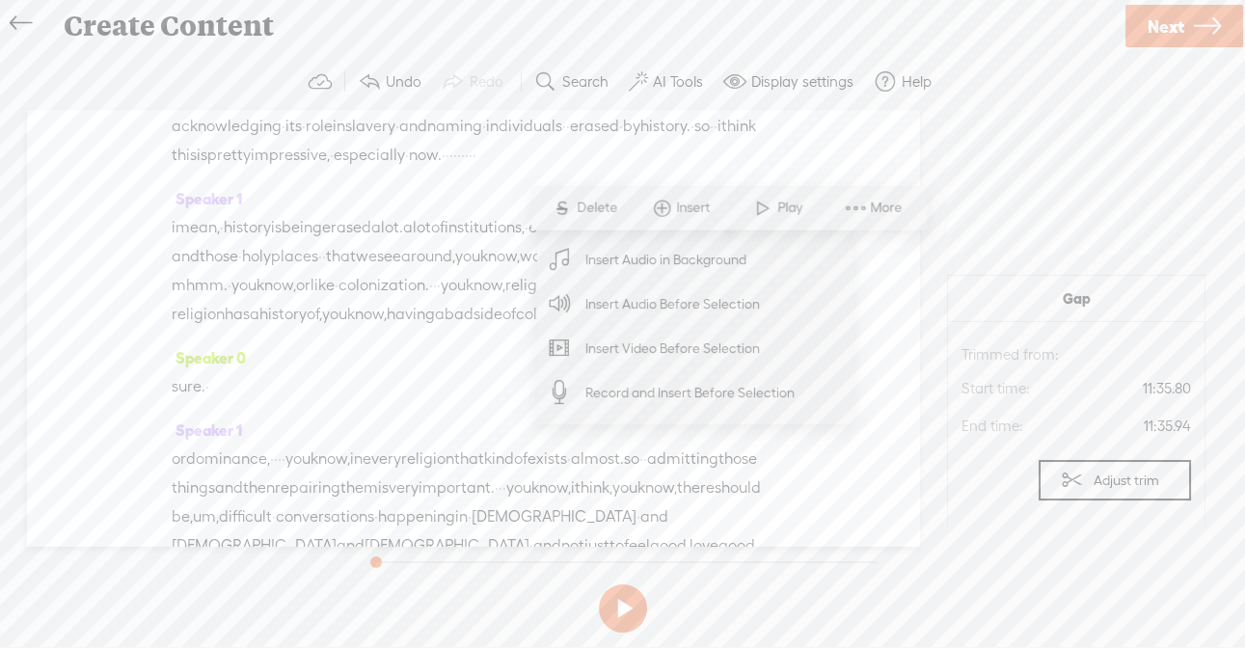
click at [701, 298] on span "Insert Audio Before Selection" at bounding box center [673, 303] width 251 height 43
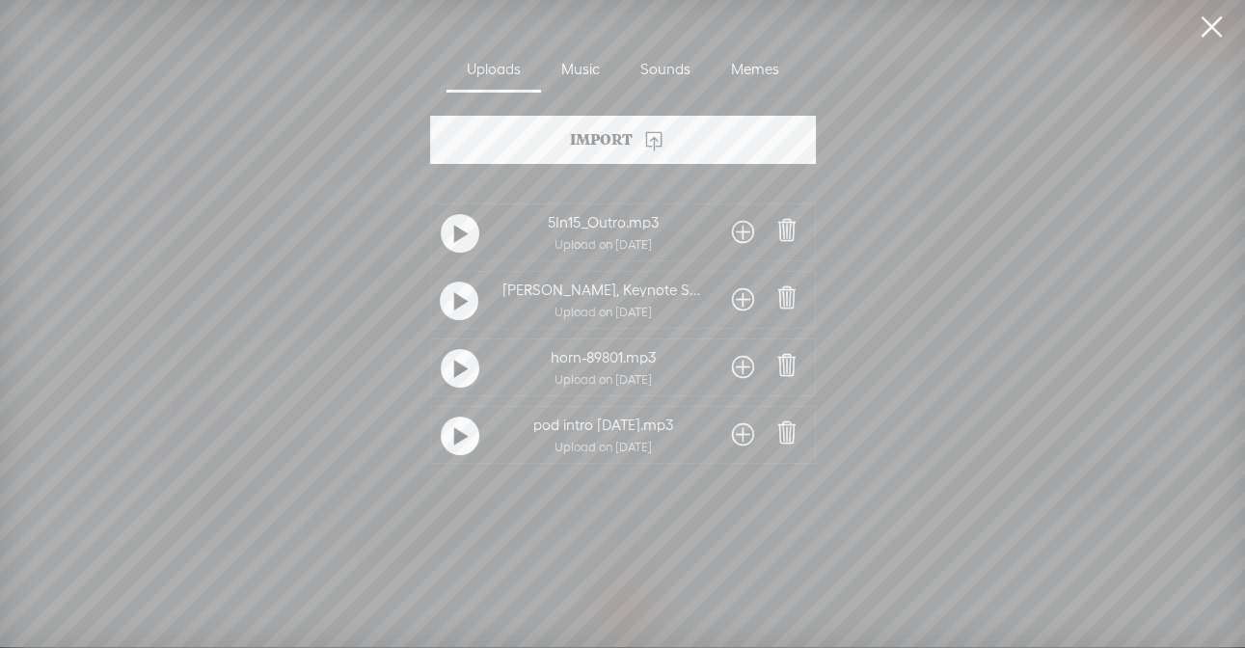
click at [740, 365] on span at bounding box center [743, 367] width 22 height 31
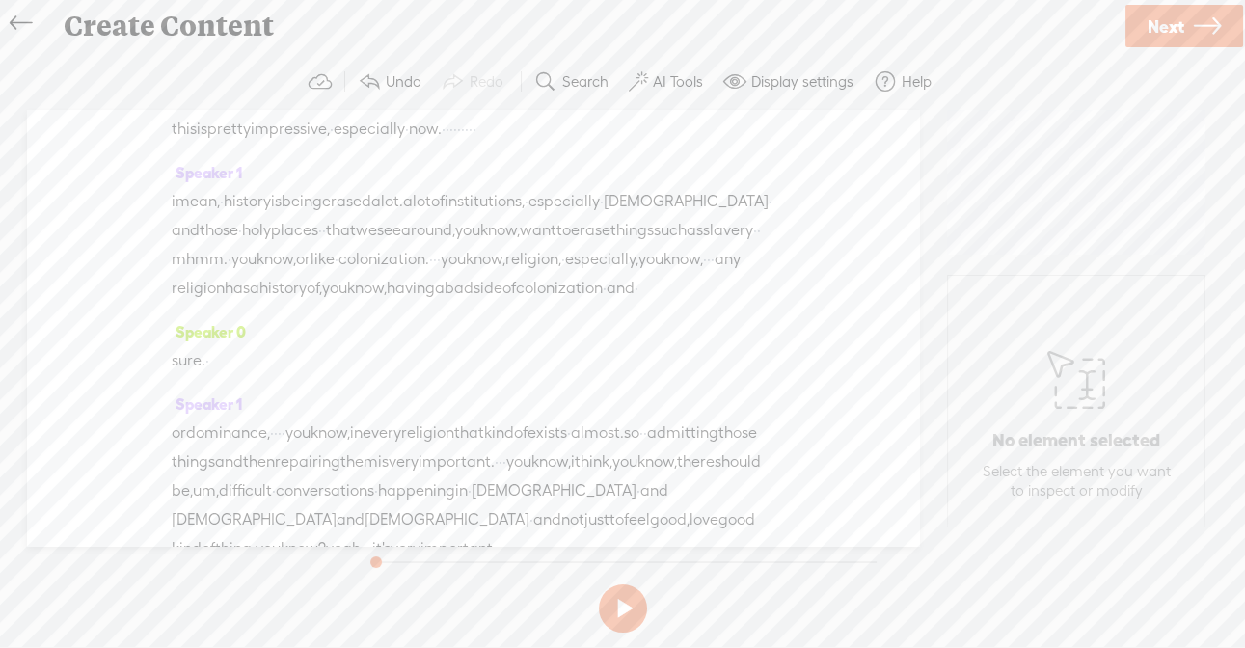
scroll to position [6849, 0]
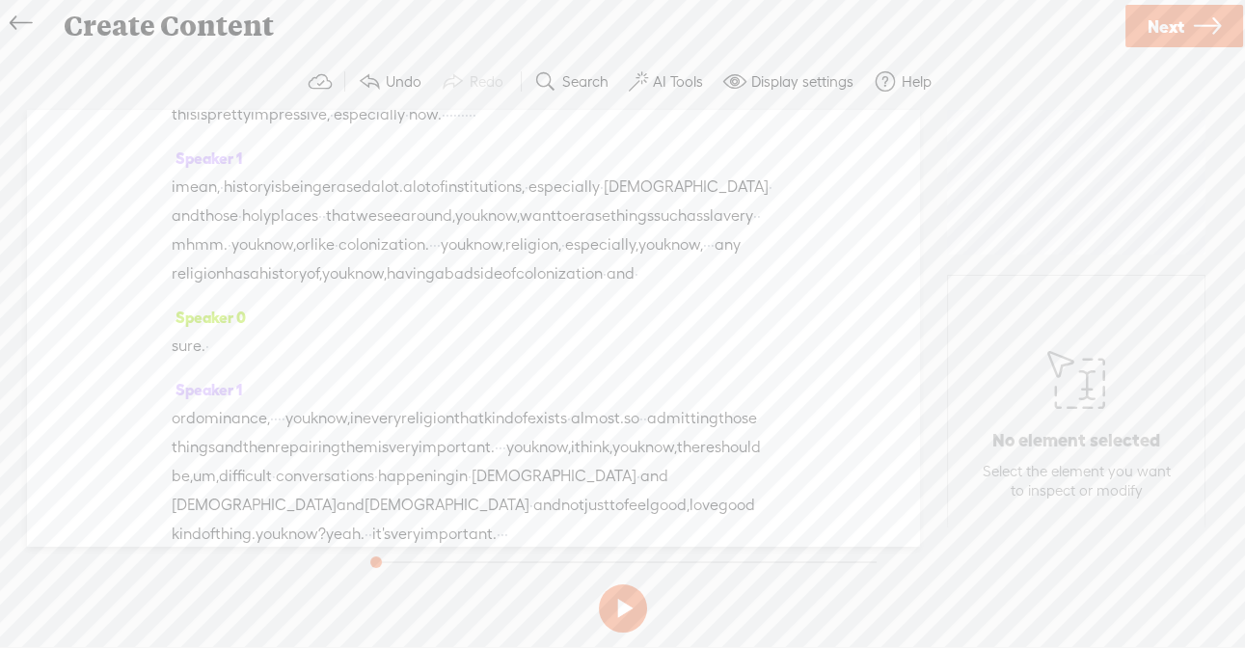
drag, startPoint x: 176, startPoint y: 304, endPoint x: 444, endPoint y: 390, distance: 281.7
click at [444, 390] on div "Speaker 0 [S] · · hi, folks. i'm [PERSON_NAME]. i'm a keynote speaker and write…" at bounding box center [473, 328] width 892 height 436
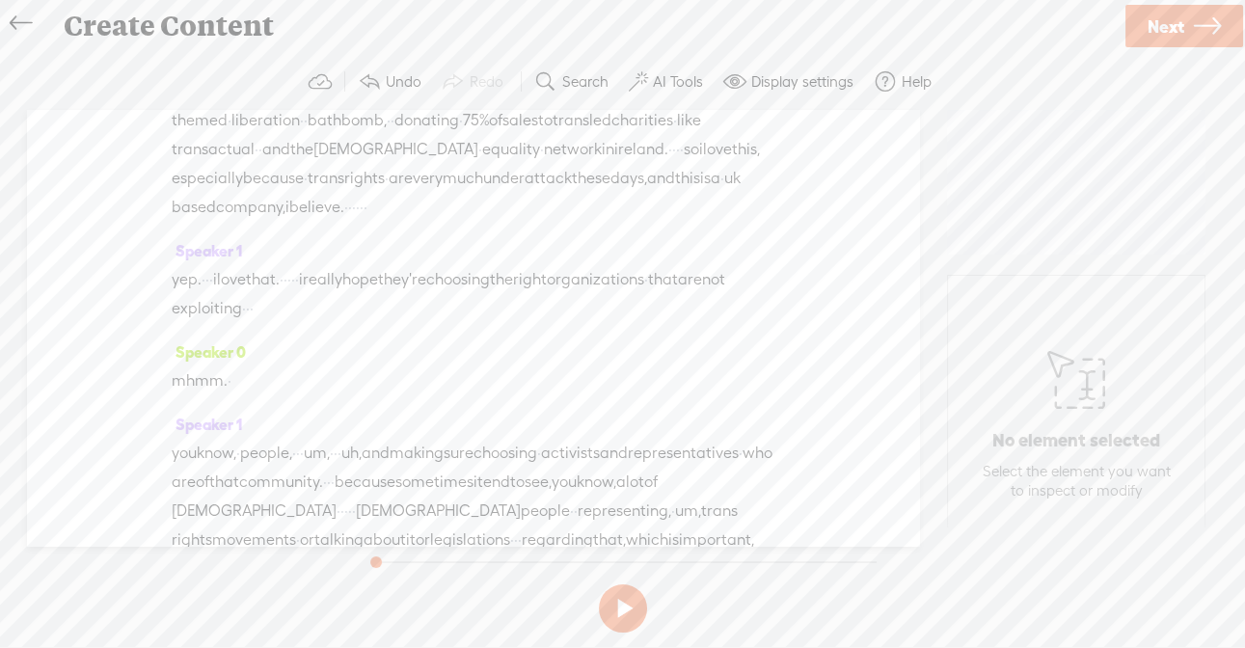
scroll to position [7426, 0]
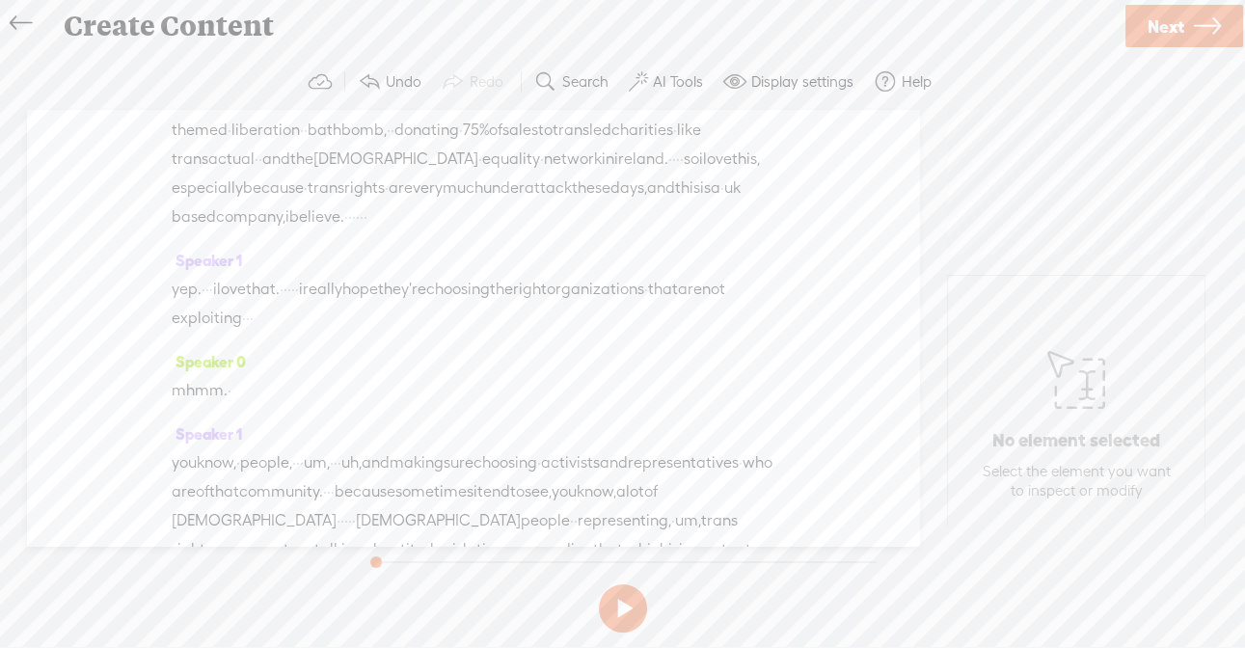
drag, startPoint x: 509, startPoint y: 188, endPoint x: 165, endPoint y: 275, distance: 354.9
click at [165, 275] on div "Speaker 0 [S] · · hi, folks. i'm [PERSON_NAME]. i'm a keynote speaker and write…" at bounding box center [473, 328] width 892 height 436
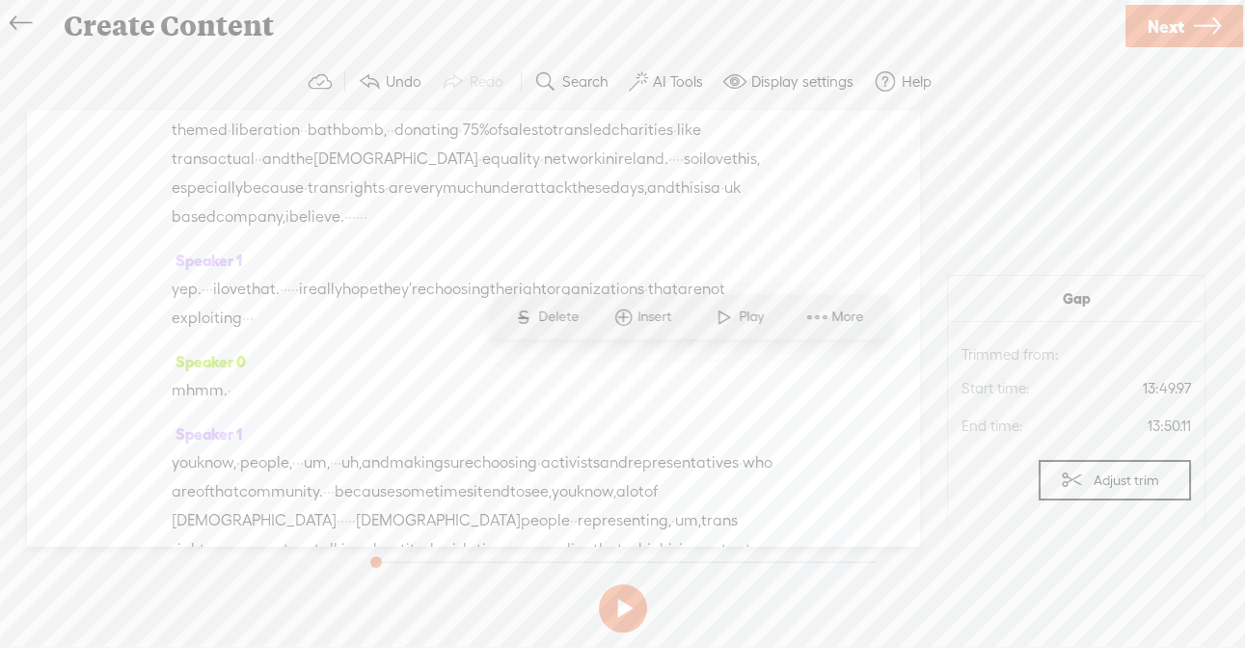
drag, startPoint x: 176, startPoint y: 274, endPoint x: 467, endPoint y: 301, distance: 291.4
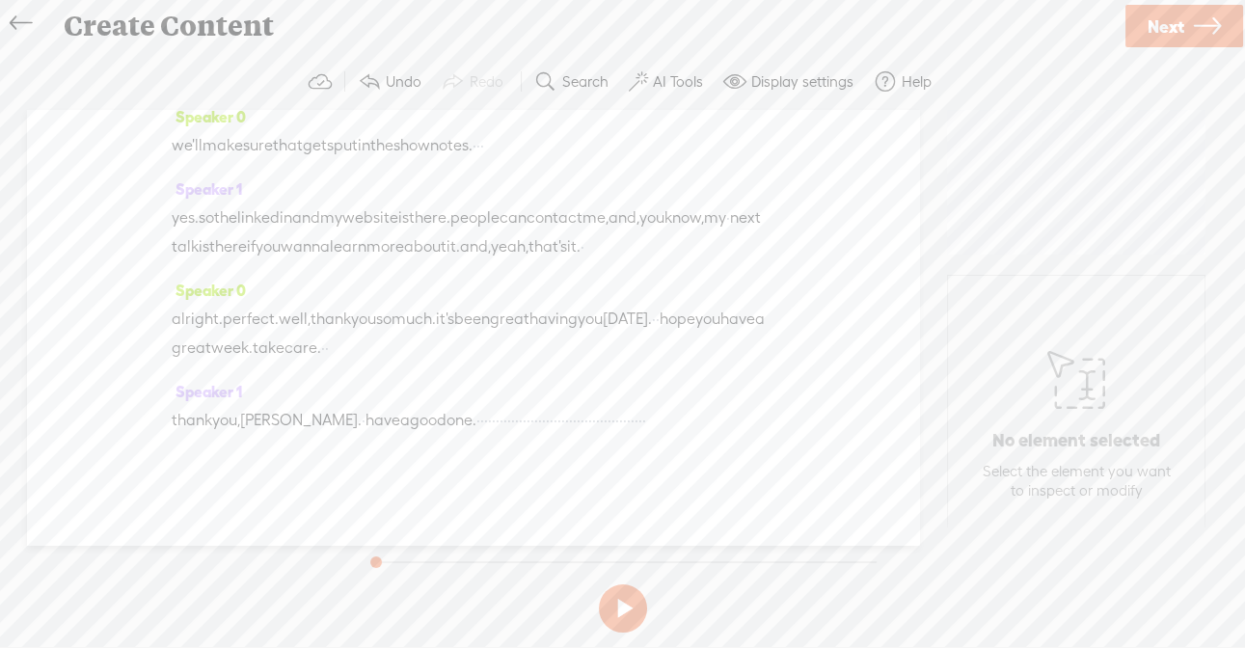
scroll to position [12355, 0]
click at [337, 174] on span "Insert" at bounding box center [340, 170] width 39 height 19
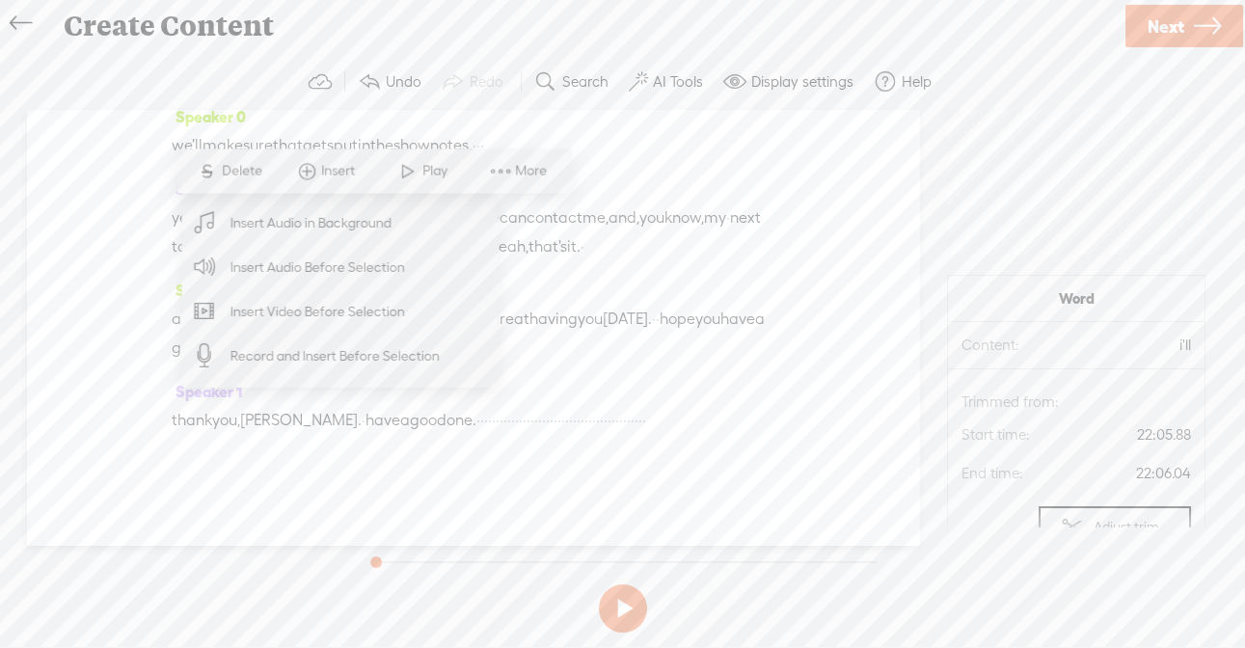
click at [372, 267] on span "Insert Audio Before Selection" at bounding box center [318, 266] width 251 height 43
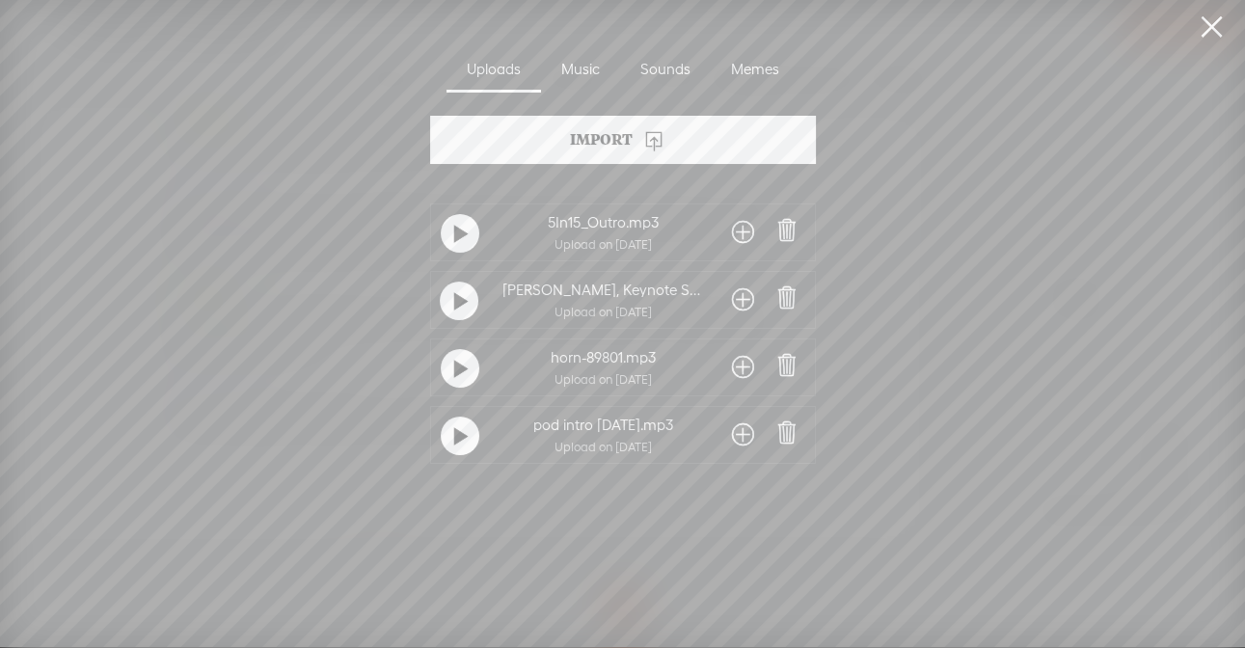
click at [738, 371] on span at bounding box center [743, 367] width 22 height 31
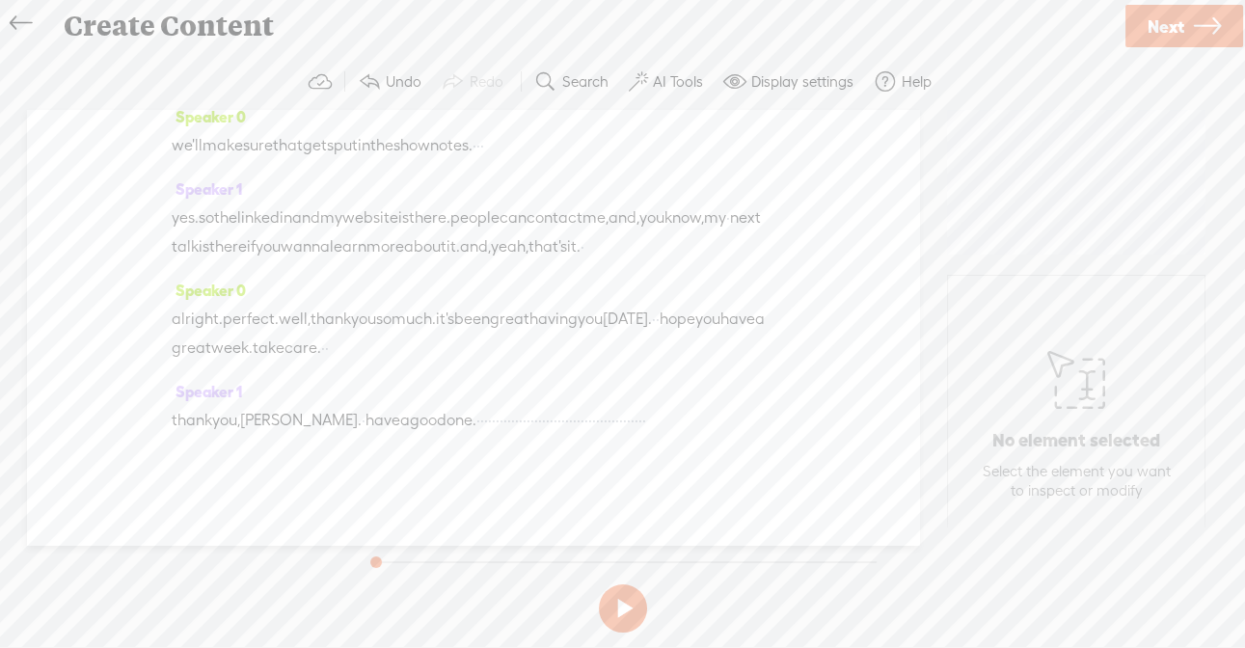
scroll to position [13513, 0]
drag, startPoint x: 499, startPoint y: 397, endPoint x: 637, endPoint y: 422, distance: 140.1
click at [637, 422] on div "thank you, [PERSON_NAME]. · have a good one. · · · · · · · · · · · · · · · · · …" at bounding box center [473, 420] width 603 height 29
click at [476, 422] on span "one." at bounding box center [461, 420] width 30 height 29
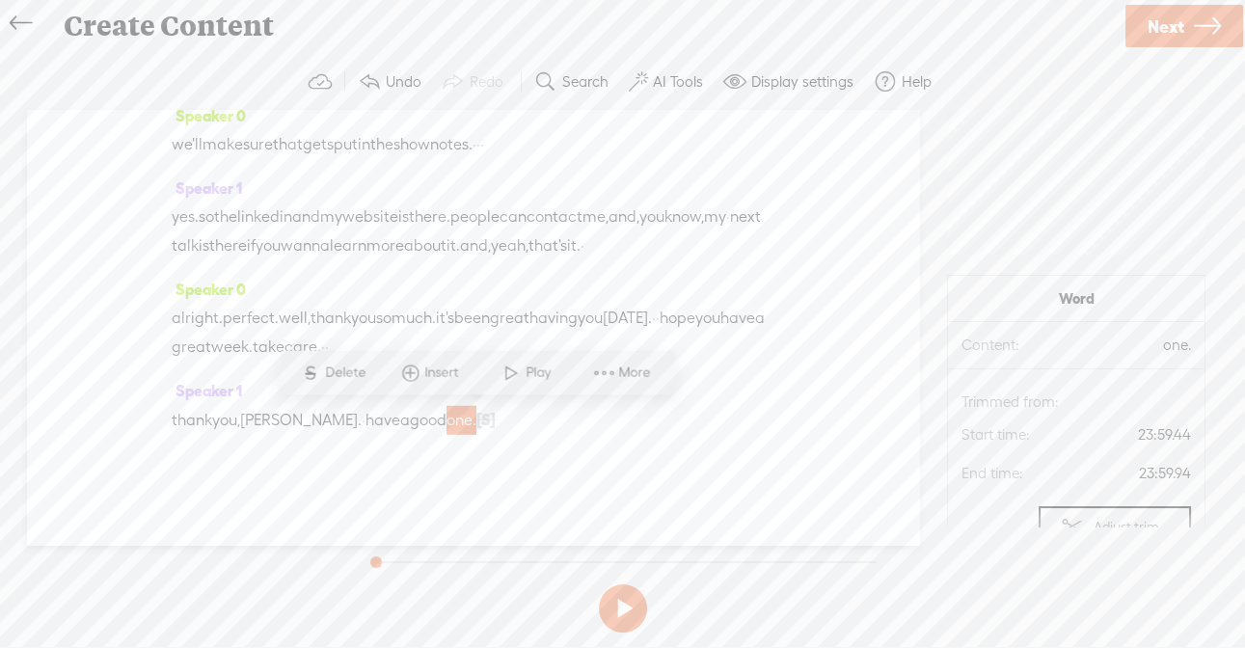
click at [496, 421] on span "[S]" at bounding box center [485, 419] width 19 height 17
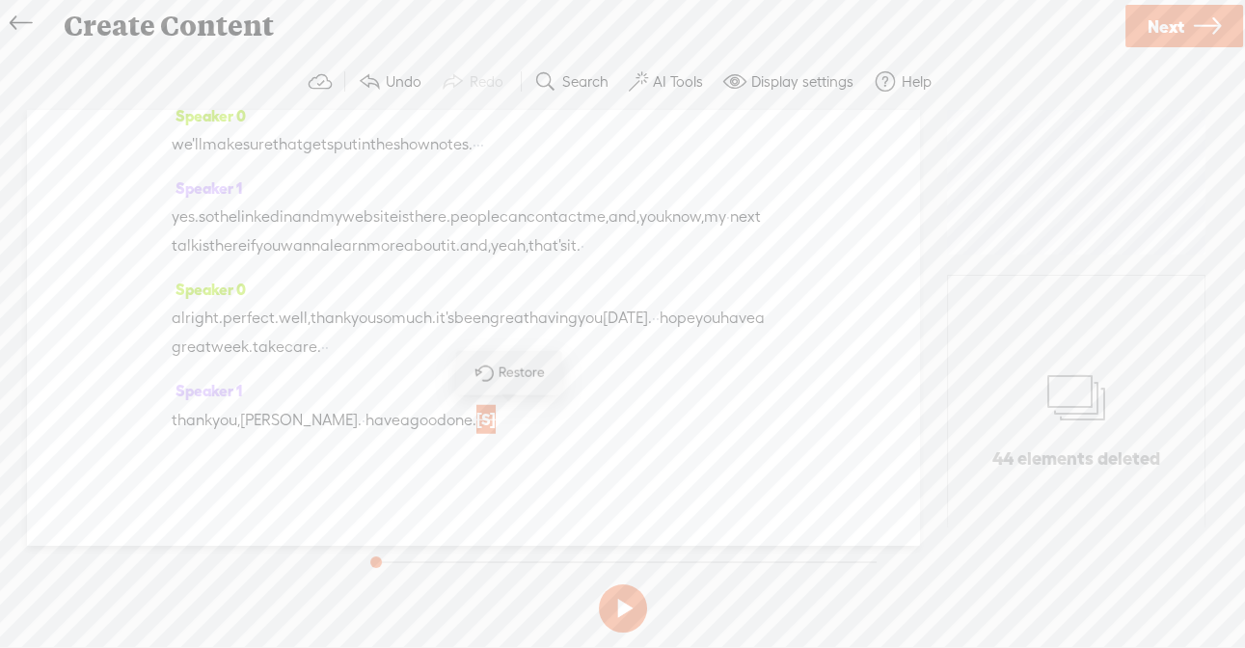
click at [506, 371] on span "Restore" at bounding box center [522, 371] width 51 height 19
click at [480, 424] on span "·" at bounding box center [478, 420] width 4 height 29
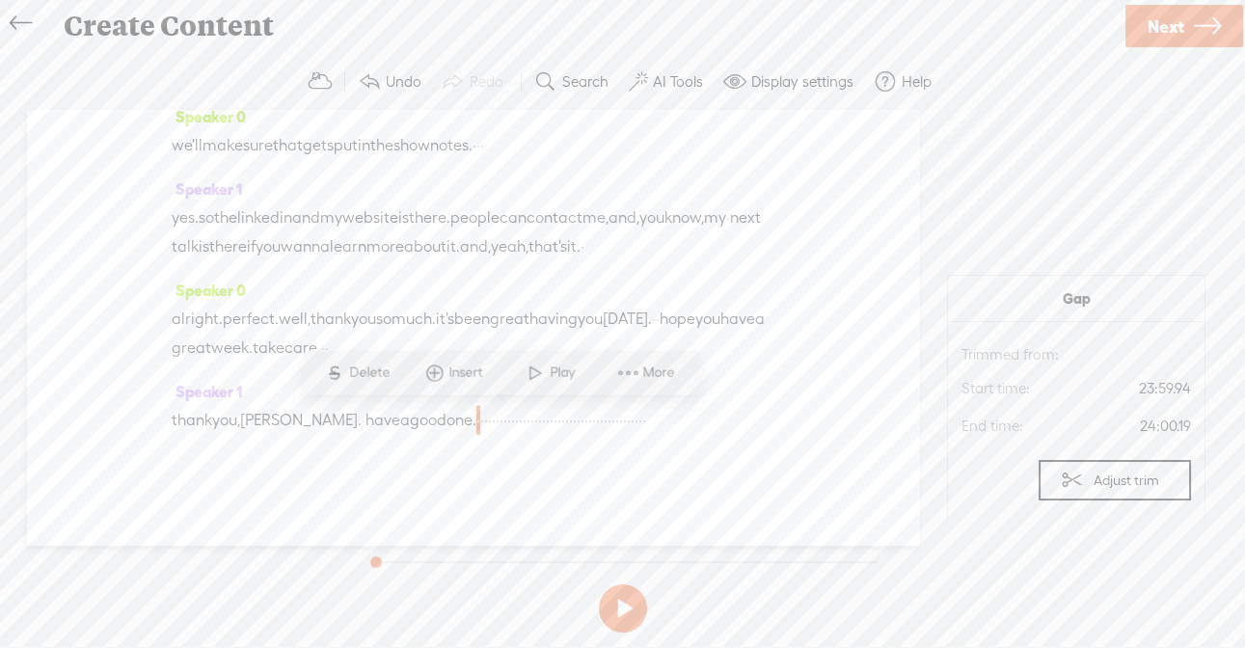
click at [437, 382] on span at bounding box center [433, 372] width 29 height 35
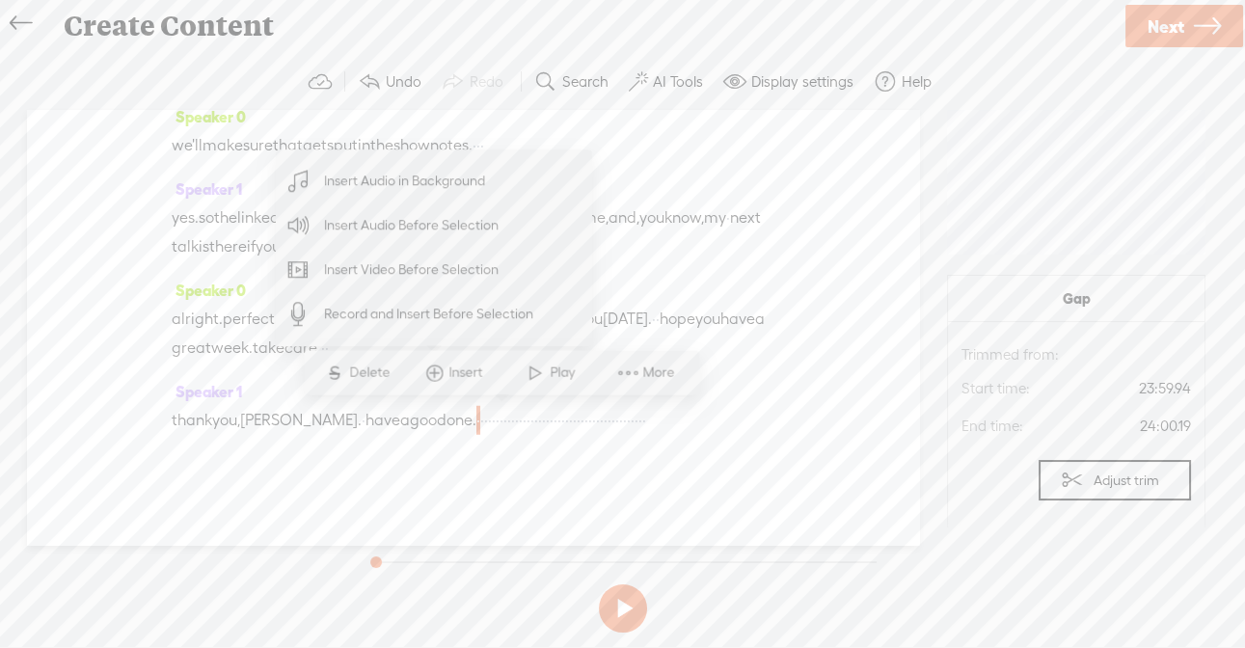
click at [431, 234] on span "Insert Audio Before Selection" at bounding box center [411, 224] width 251 height 43
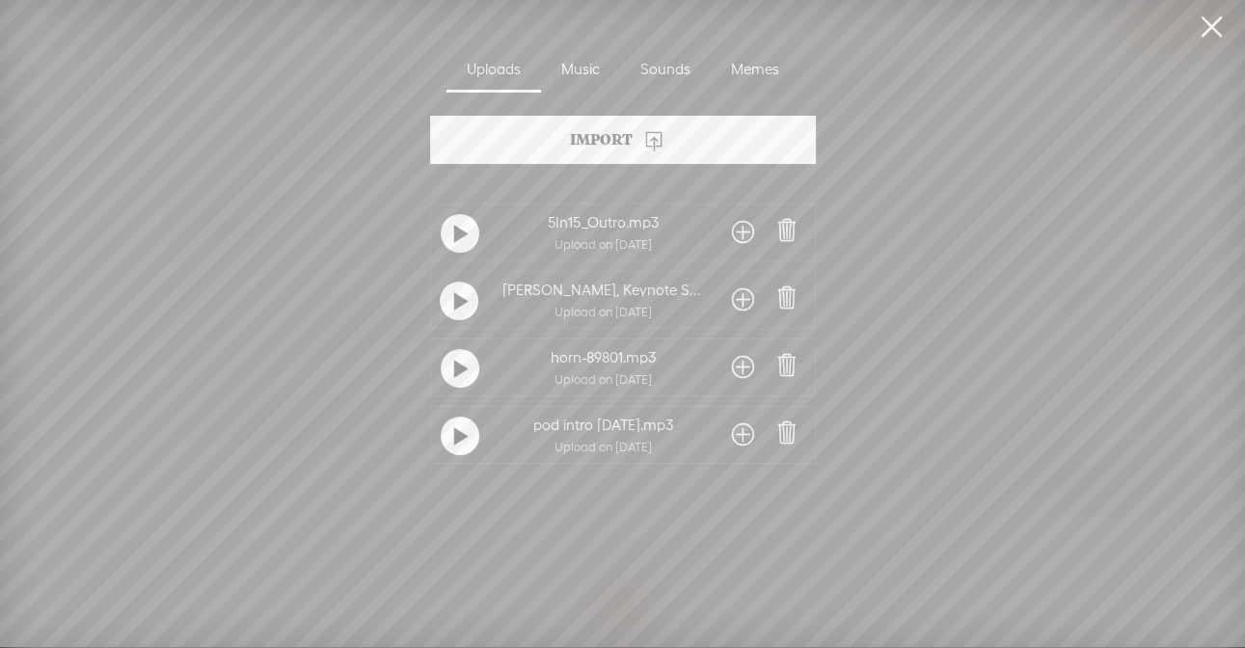
click at [744, 236] on span at bounding box center [743, 232] width 22 height 31
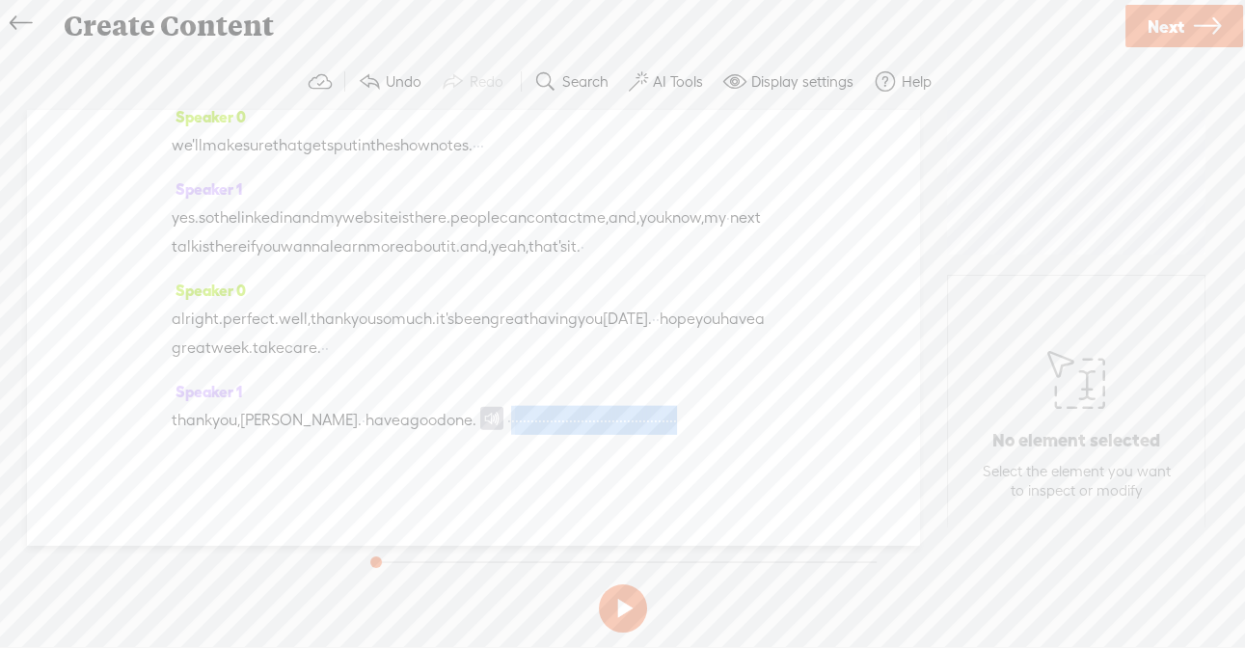
drag, startPoint x: 538, startPoint y: 421, endPoint x: 619, endPoint y: 448, distance: 85.4
click at [619, 435] on div "thank you, [PERSON_NAME]. · have a good one. · · · · · · · · · · · · · · · · · …" at bounding box center [473, 420] width 603 height 29
click at [627, 606] on button at bounding box center [623, 608] width 48 height 48
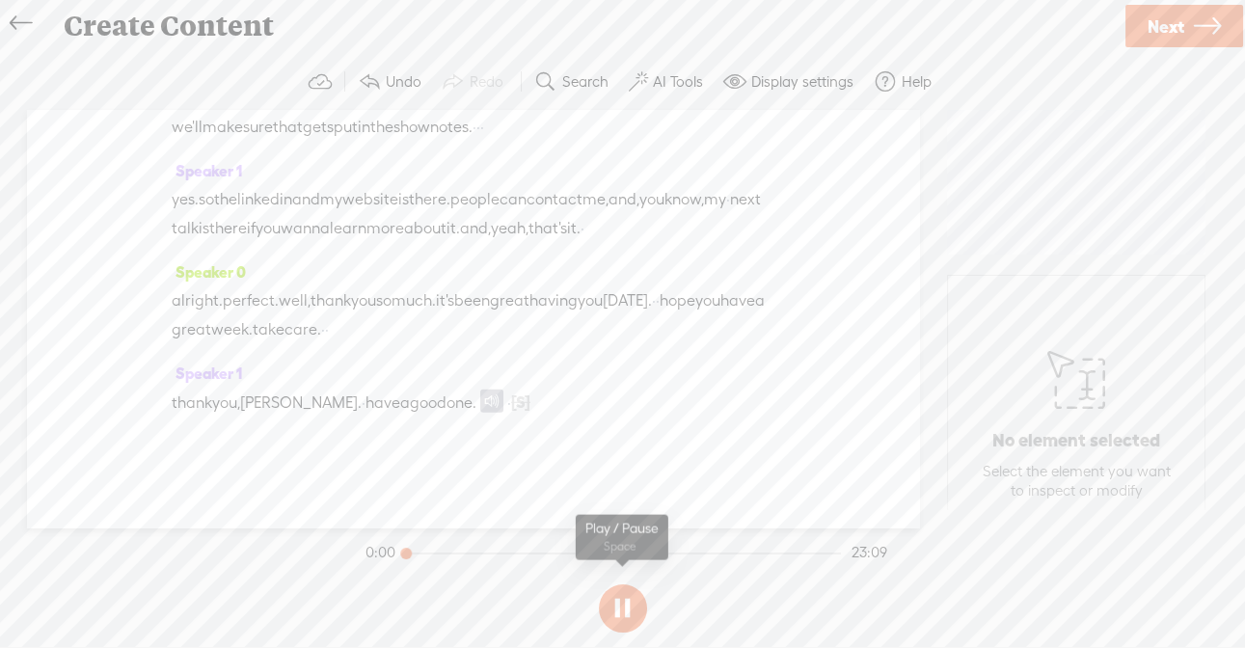
click at [615, 607] on button at bounding box center [623, 608] width 48 height 48
click at [670, 81] on label "AI Tools" at bounding box center [678, 81] width 50 height 19
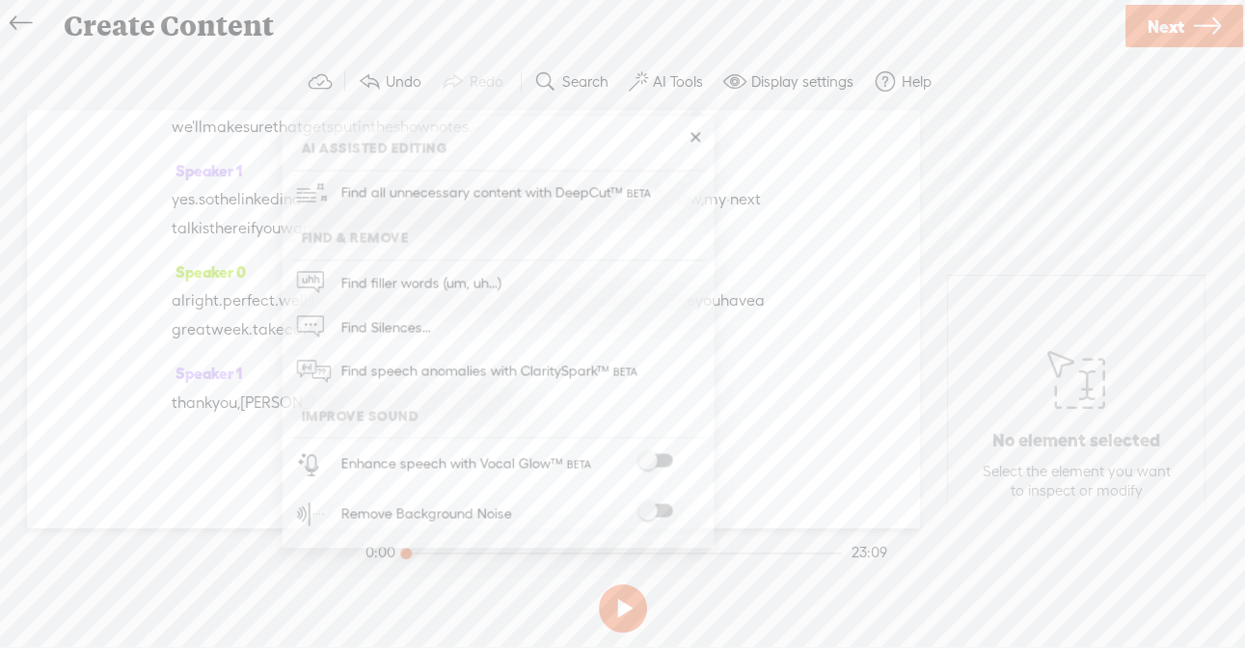
scroll to position [0, 0]
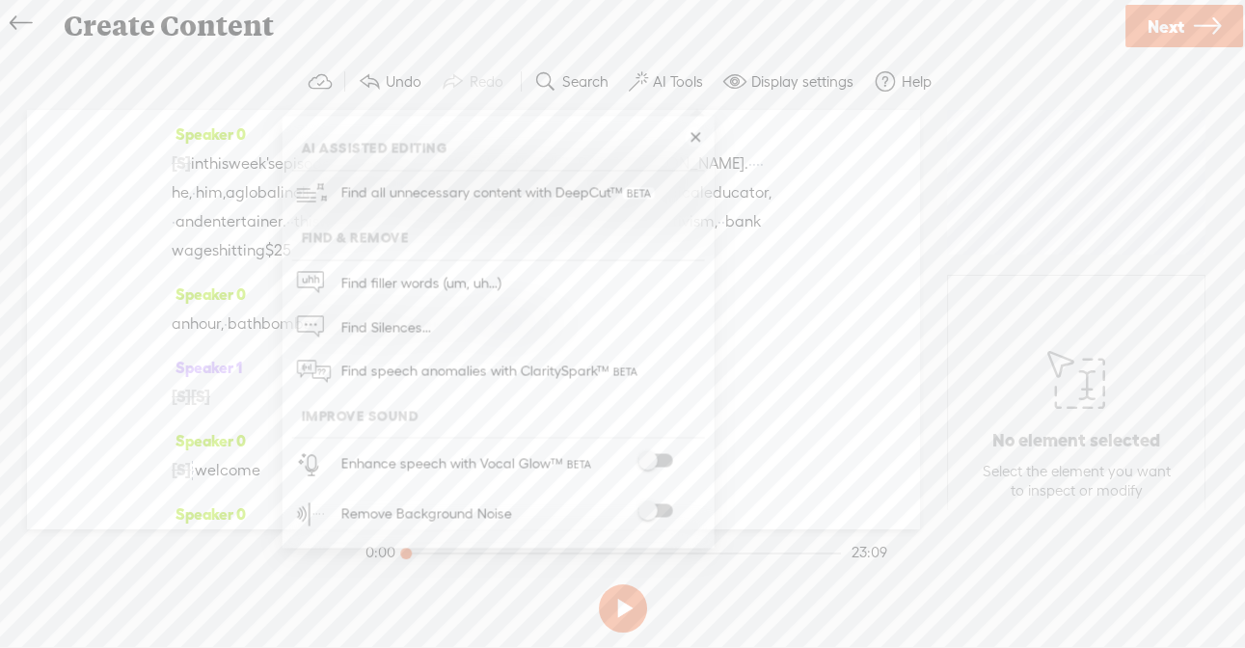
click at [720, 35] on div "Create Content" at bounding box center [586, 26] width 1072 height 50
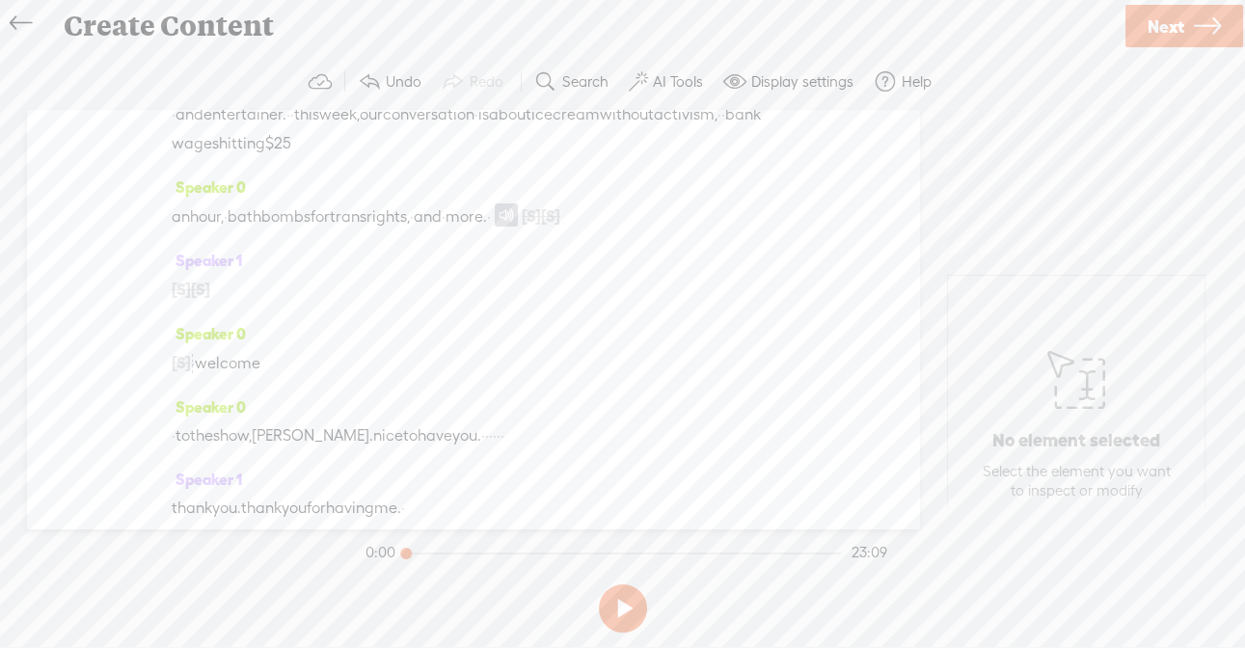
scroll to position [73, 0]
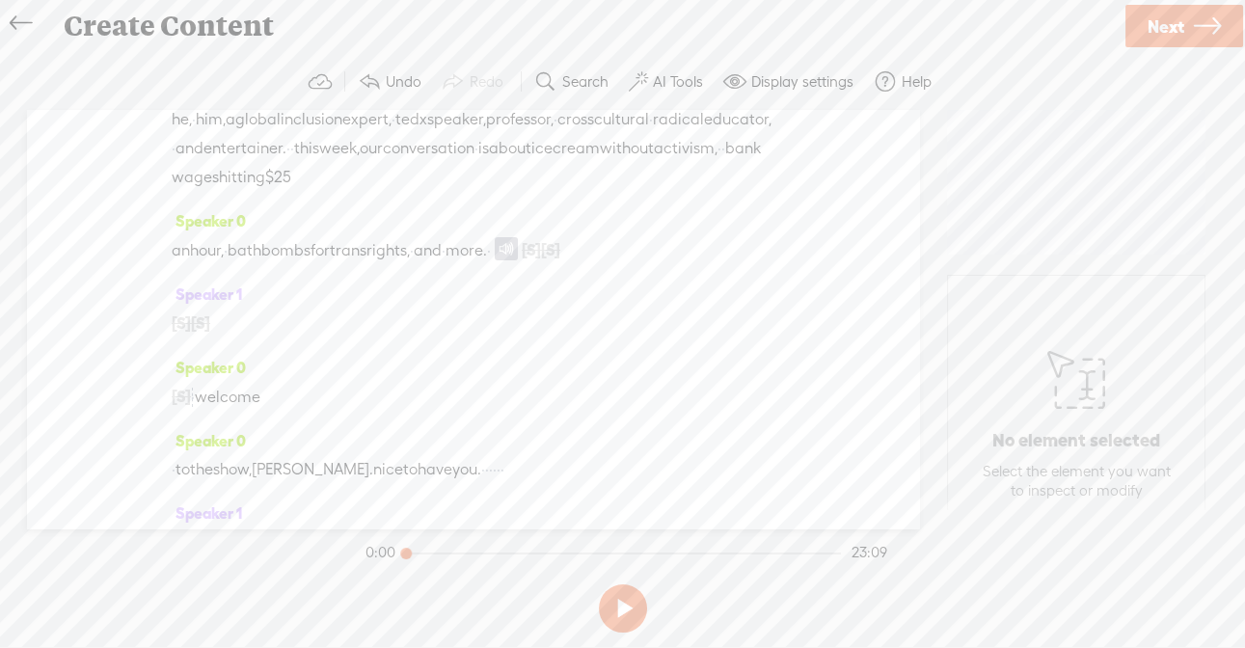
click at [775, 22] on div "Create Content" at bounding box center [586, 26] width 1072 height 50
click at [616, 604] on button at bounding box center [623, 608] width 48 height 48
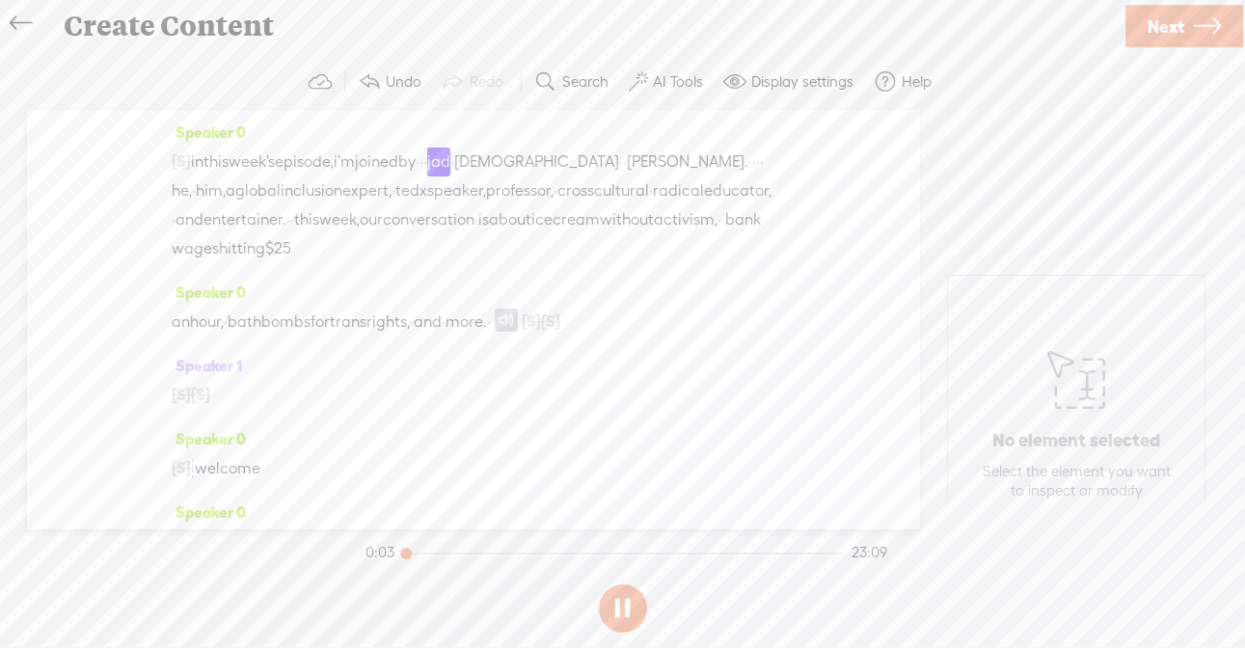
scroll to position [0, 0]
click at [203, 165] on span "in" at bounding box center [197, 163] width 13 height 29
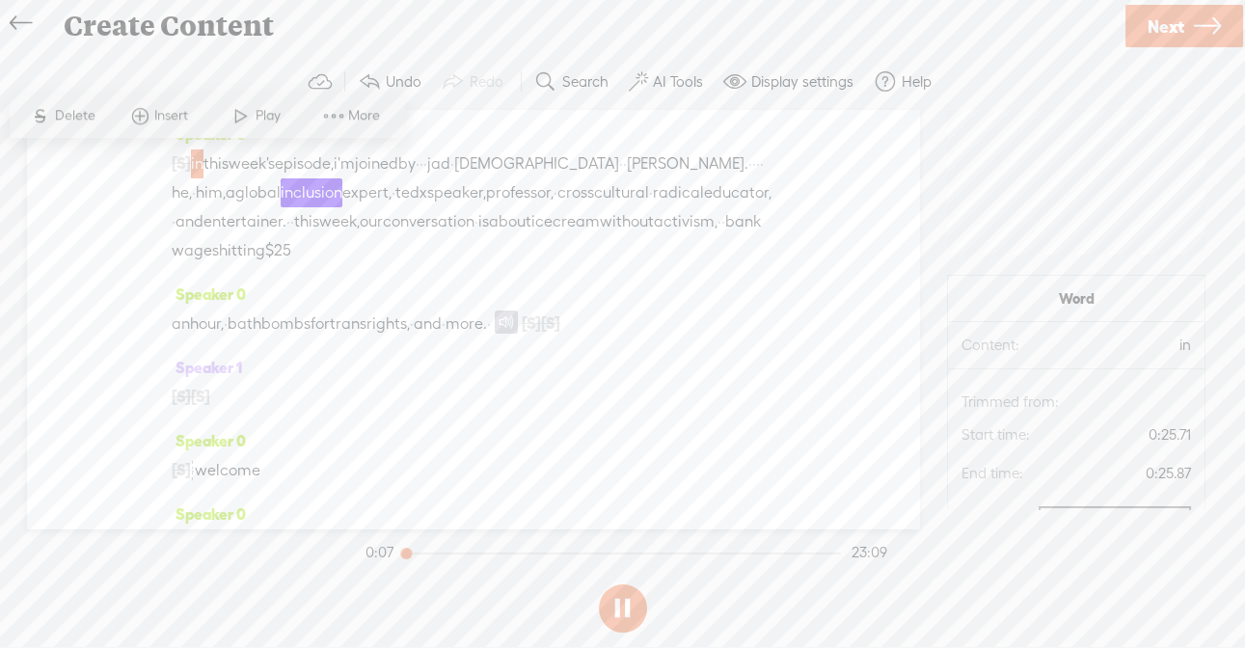
click at [202, 158] on span "in" at bounding box center [197, 163] width 13 height 29
click at [201, 164] on span "in" at bounding box center [197, 163] width 13 height 29
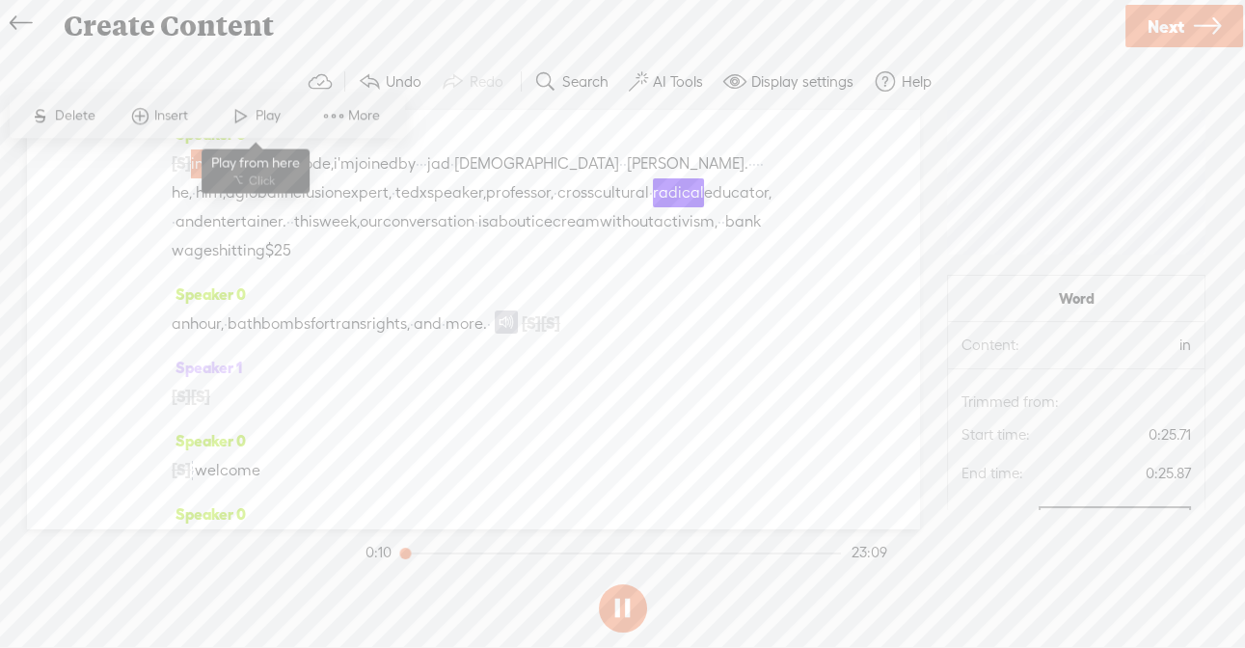
click at [267, 112] on span "Play" at bounding box center [270, 115] width 30 height 19
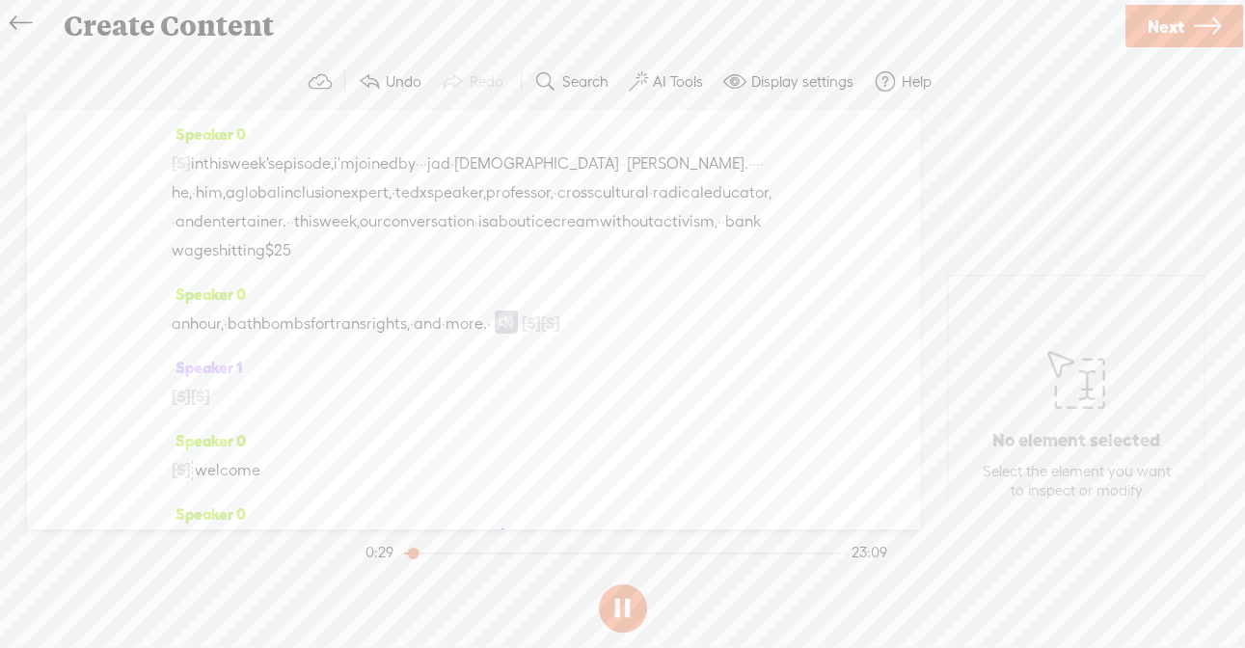
scroll to position [329, 0]
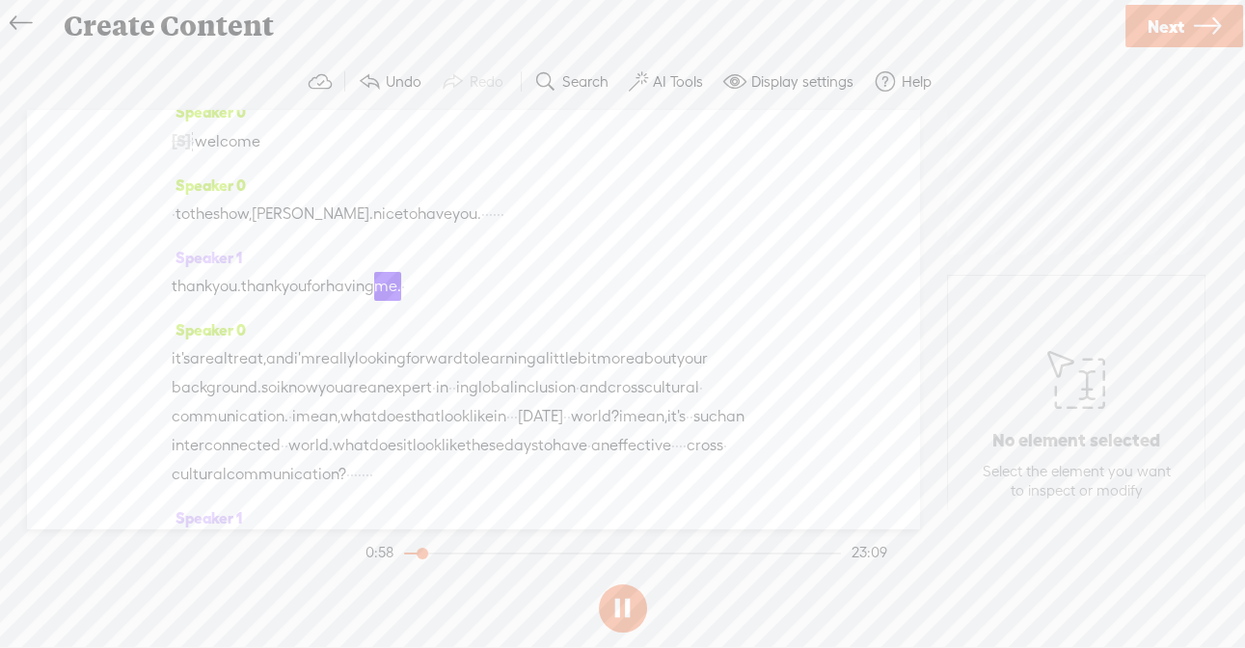
click at [811, 405] on div "Speaker 0 [S] · · hi, folks. i'm [PERSON_NAME]. i'm a keynote speaker and write…" at bounding box center [473, 319] width 892 height 418
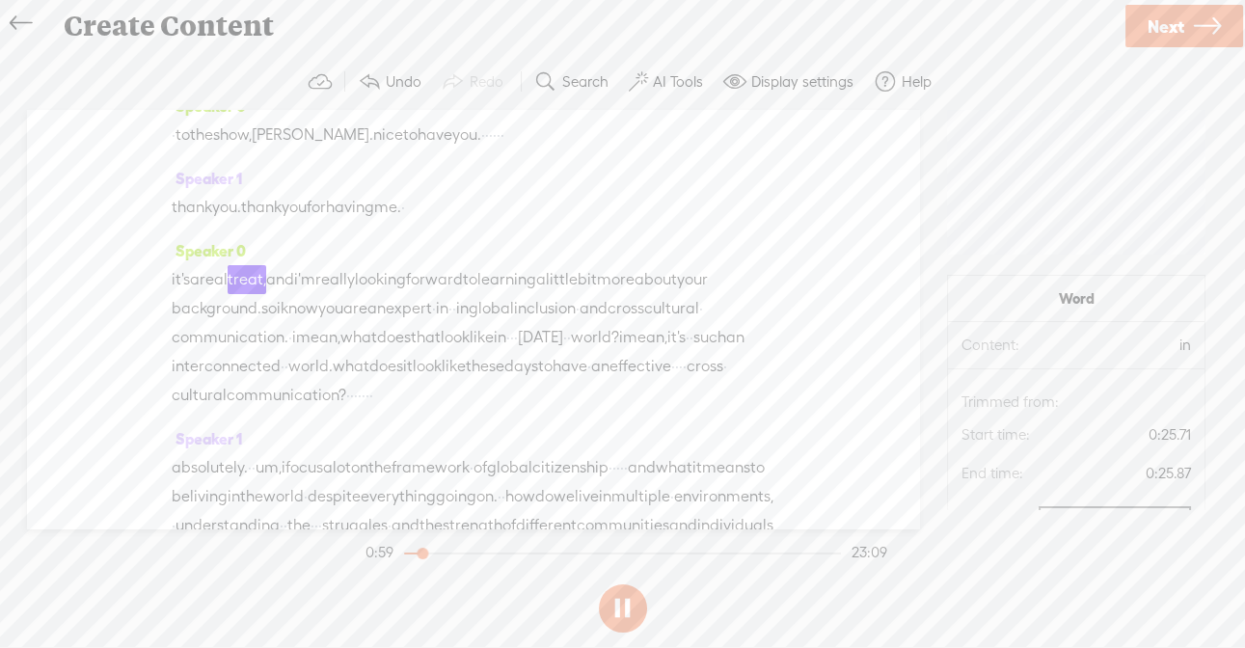
scroll to position [410, 0]
click at [623, 612] on button at bounding box center [623, 608] width 48 height 48
click at [614, 608] on button at bounding box center [623, 608] width 48 height 48
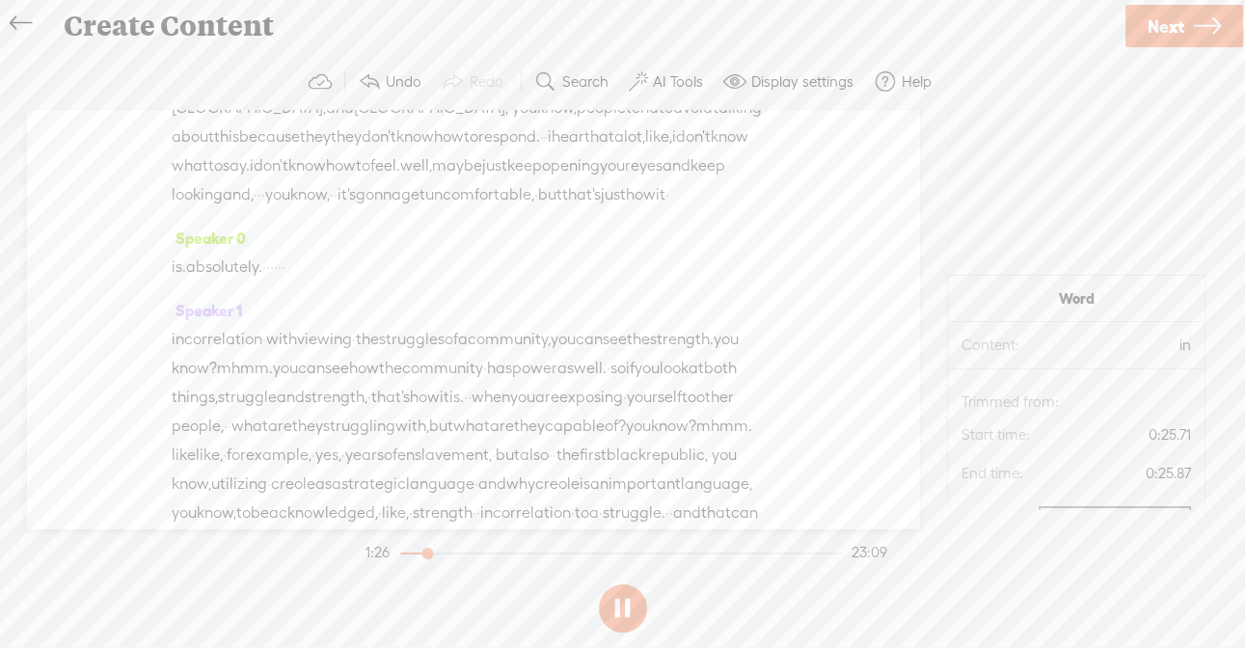
scroll to position [2121, 0]
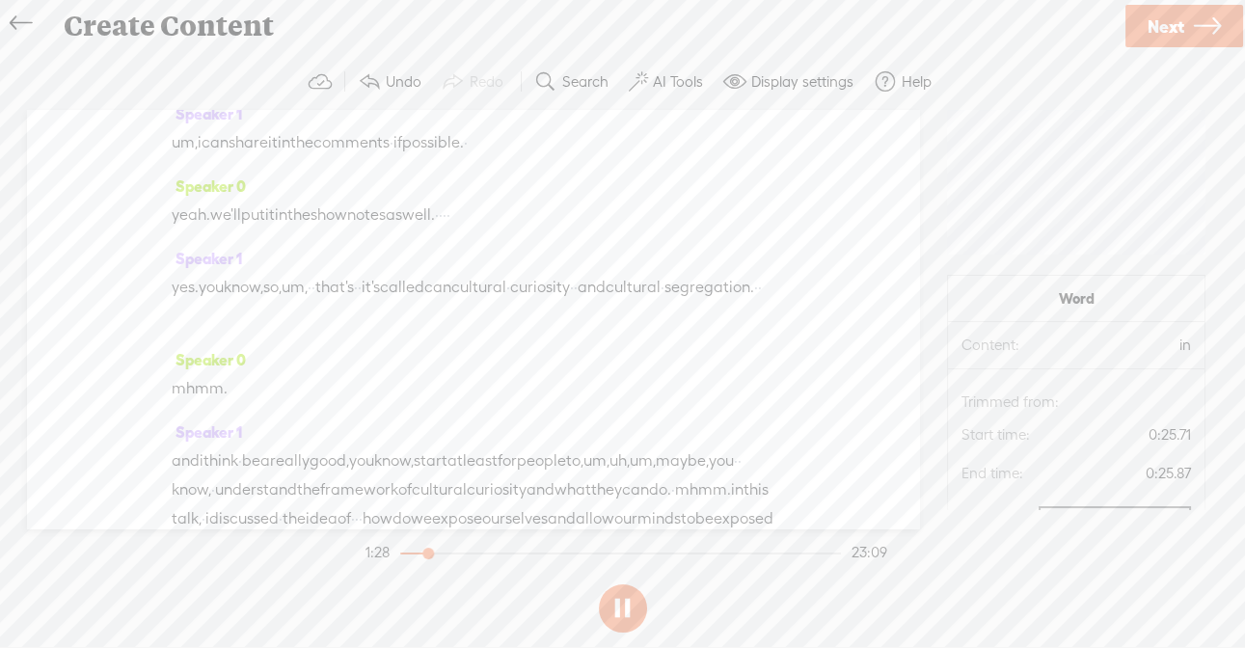
click at [624, 600] on button at bounding box center [623, 608] width 48 height 48
click at [649, 87] on button "AI Tools" at bounding box center [668, 82] width 94 height 39
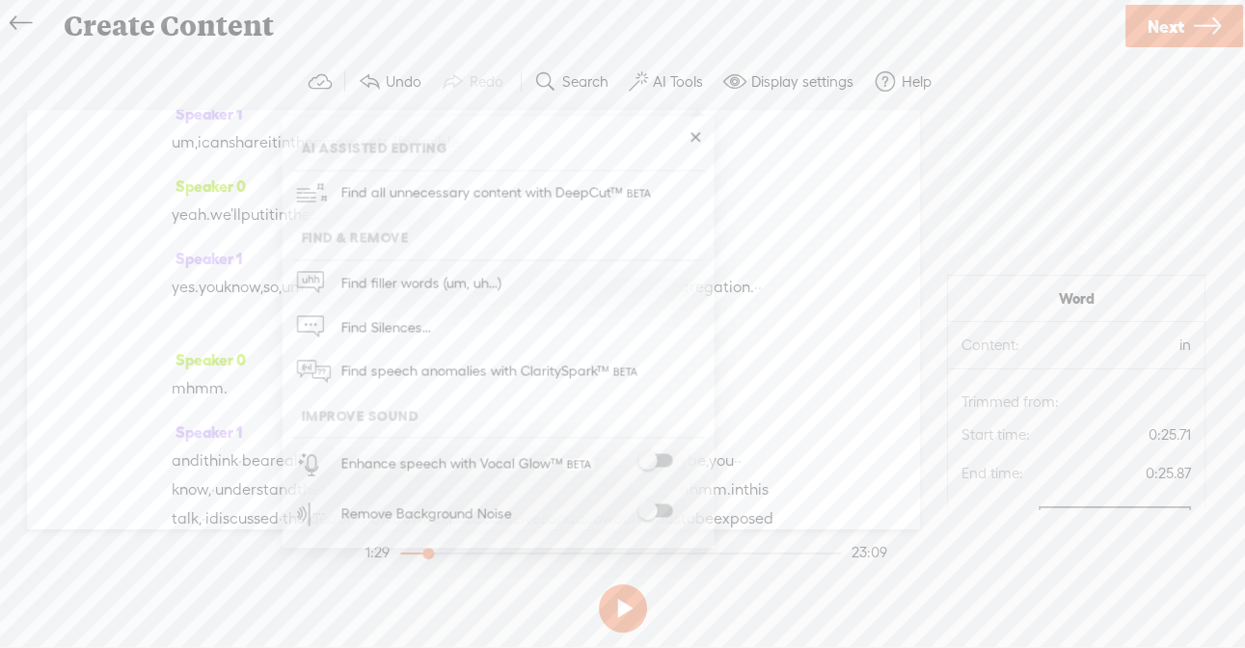
click at [660, 462] on span at bounding box center [654, 460] width 35 height 13
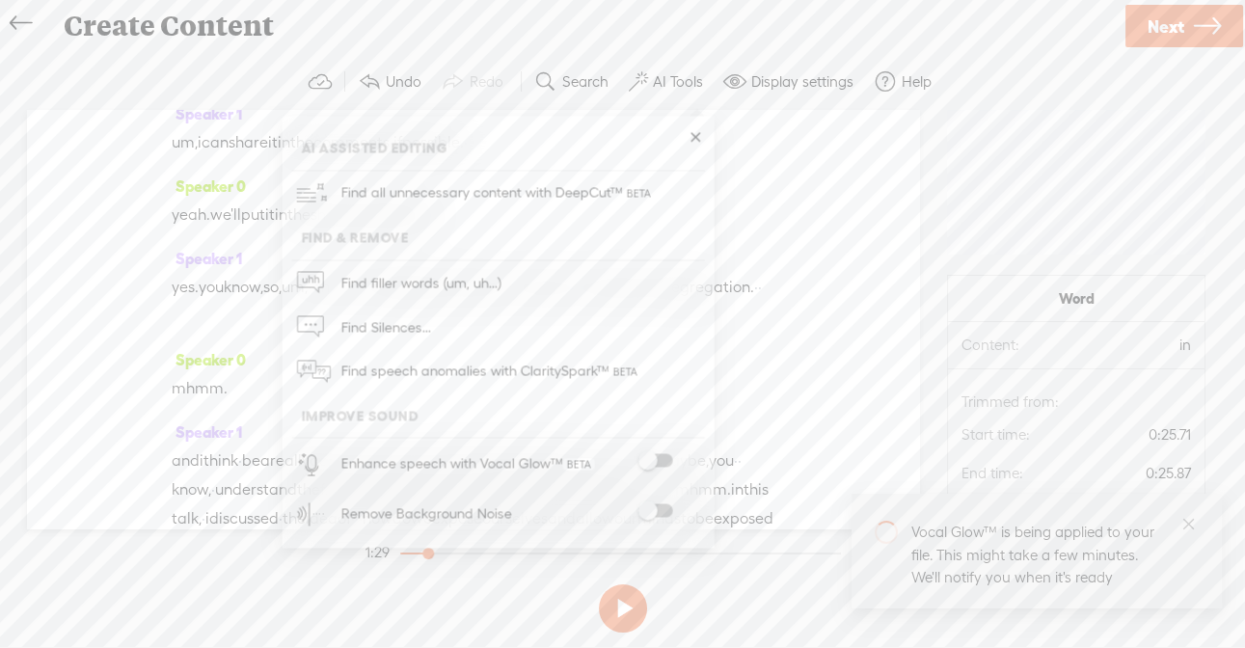
click at [657, 510] on span at bounding box center [654, 510] width 35 height 13
click at [915, 27] on div "Create Content" at bounding box center [586, 26] width 1072 height 50
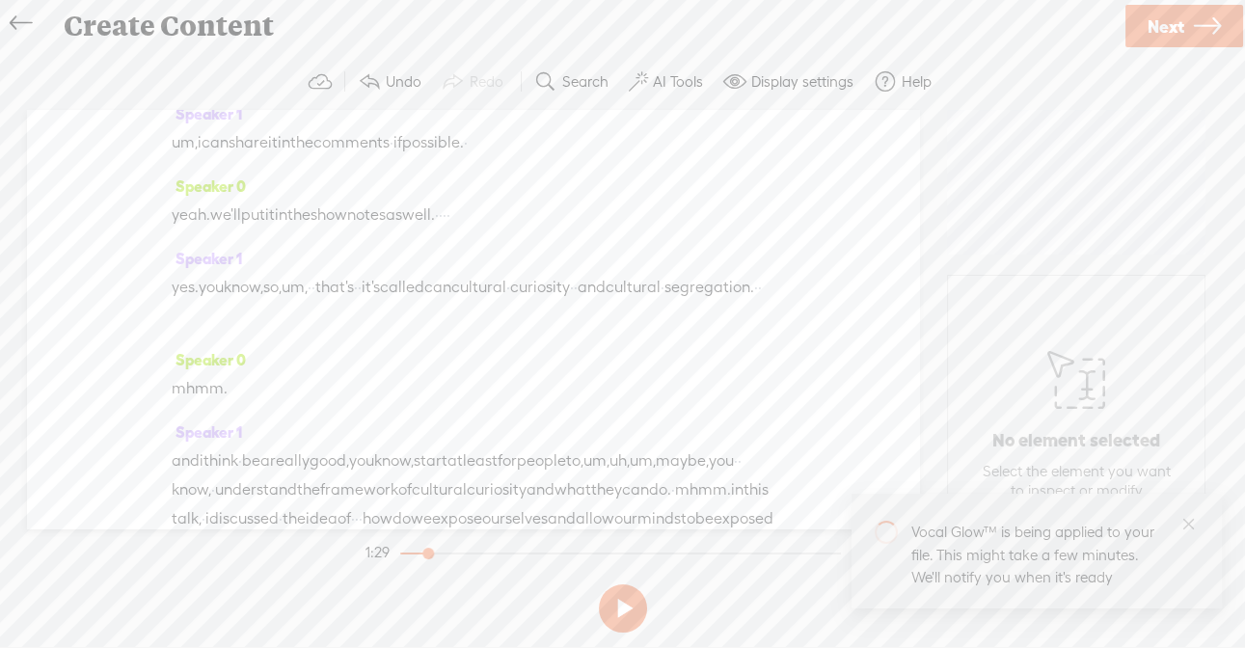
click at [960, 39] on div "Create Content" at bounding box center [586, 26] width 1072 height 50
click at [624, 613] on button at bounding box center [623, 608] width 48 height 48
click at [1188, 525] on icon "close" at bounding box center [1188, 523] width 14 height 14
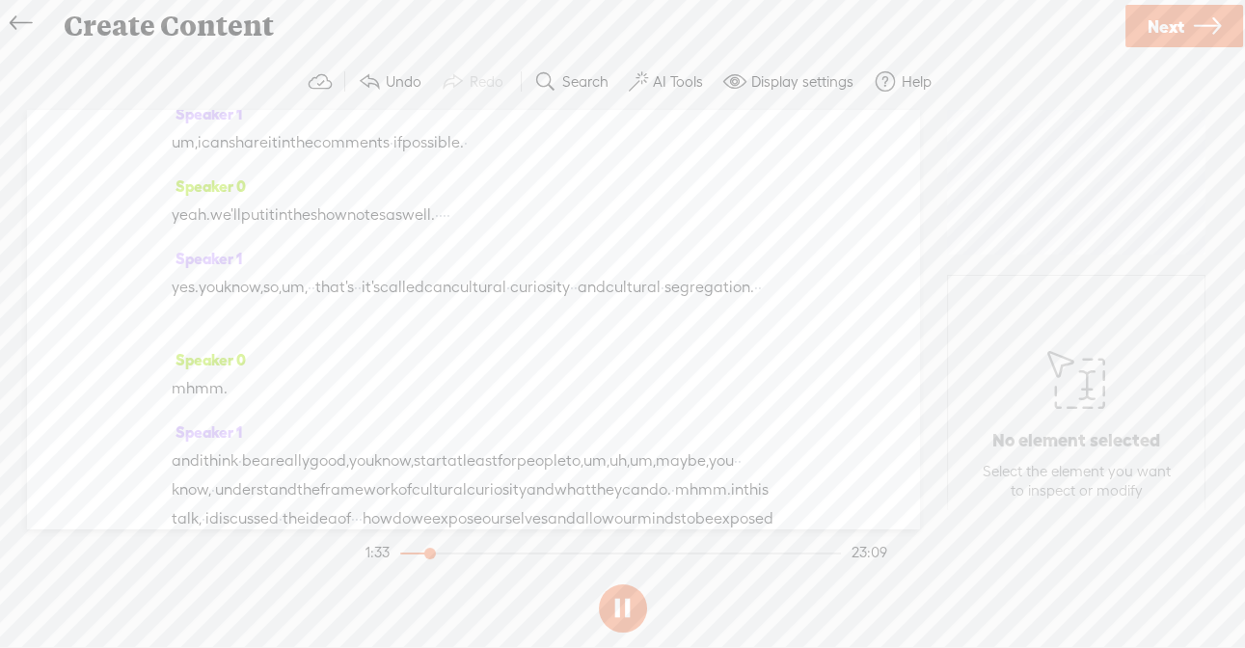
click at [655, 83] on label "AI Tools" at bounding box center [678, 81] width 50 height 19
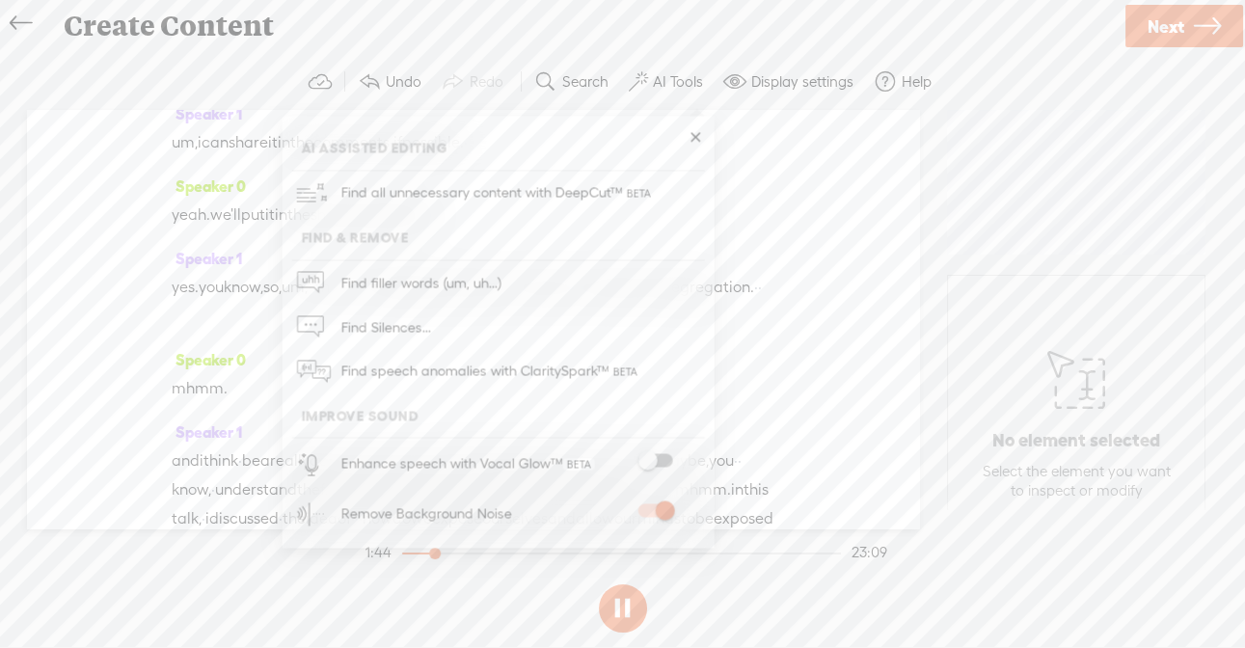
click at [625, 610] on button at bounding box center [623, 608] width 48 height 48
click at [616, 617] on button at bounding box center [623, 608] width 48 height 48
click at [832, 595] on section at bounding box center [623, 608] width 522 height 64
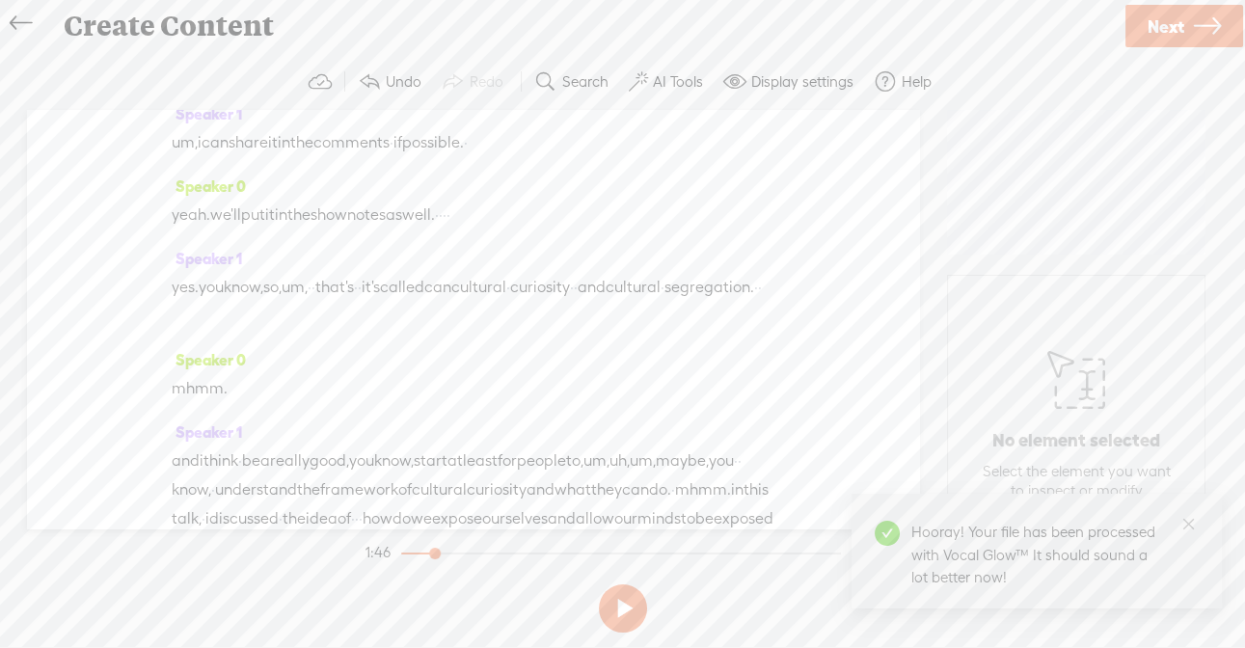
click at [621, 611] on button at bounding box center [623, 608] width 48 height 48
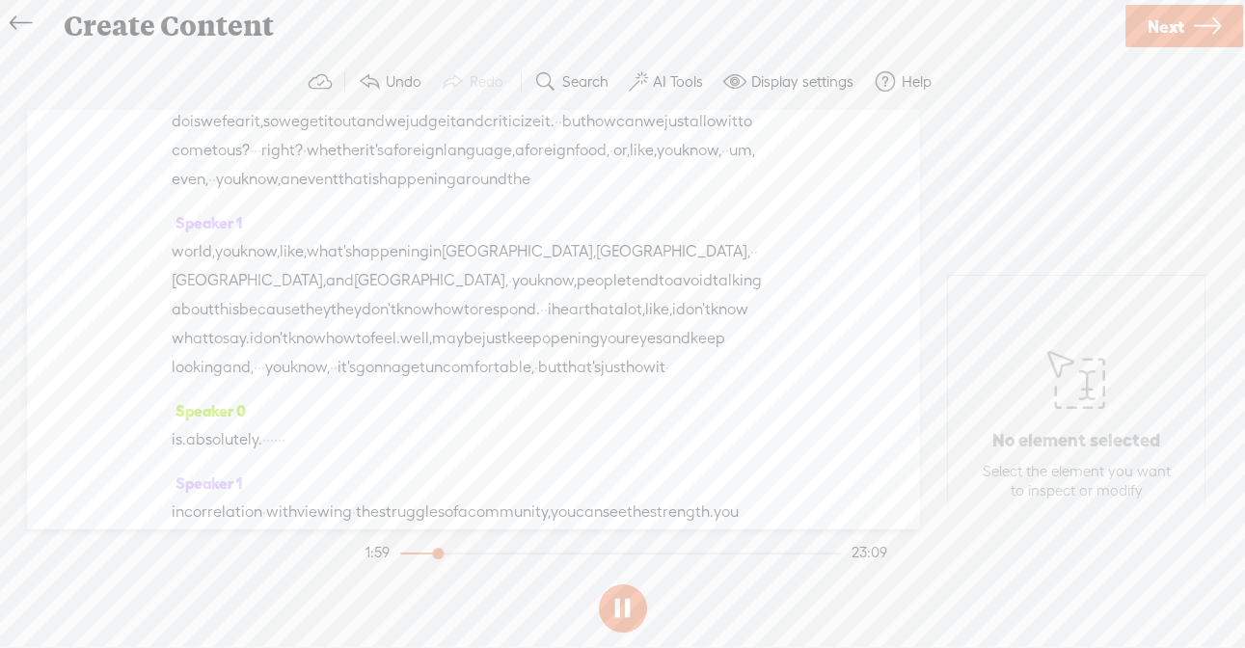
scroll to position [2745, 0]
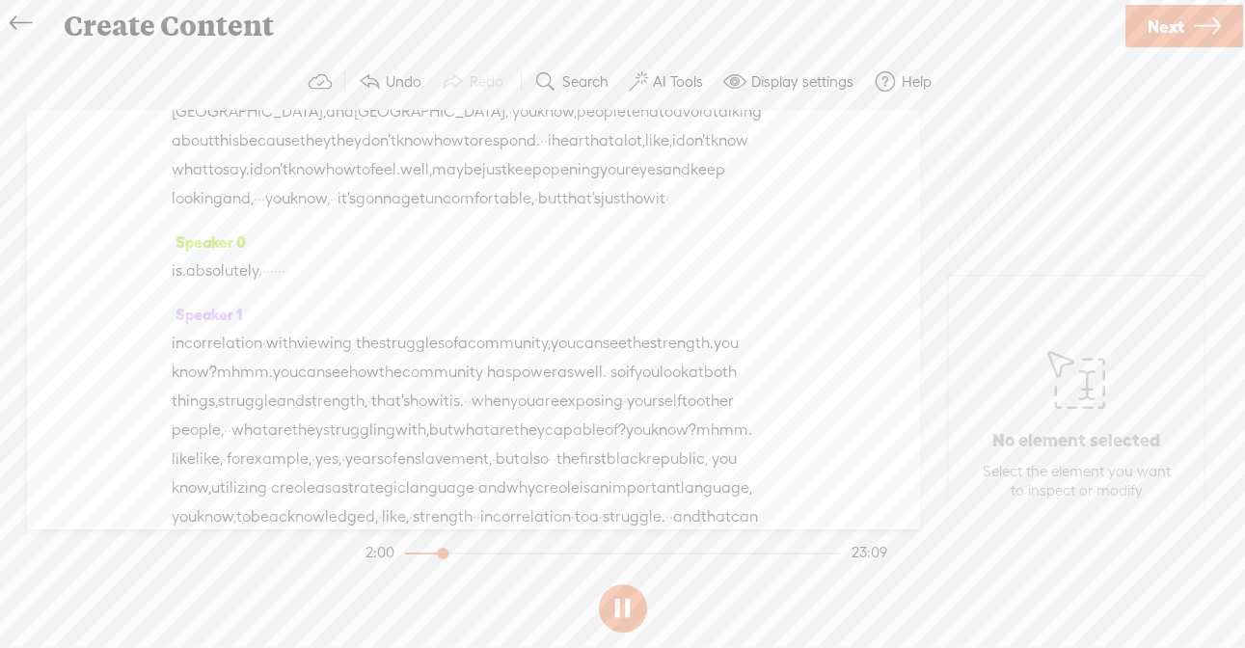
click at [648, 549] on section "2:00 23:09" at bounding box center [626, 552] width 529 height 48
click at [646, 552] on div at bounding box center [621, 553] width 440 height 2
click at [1175, 19] on span "Next" at bounding box center [1165, 26] width 37 height 49
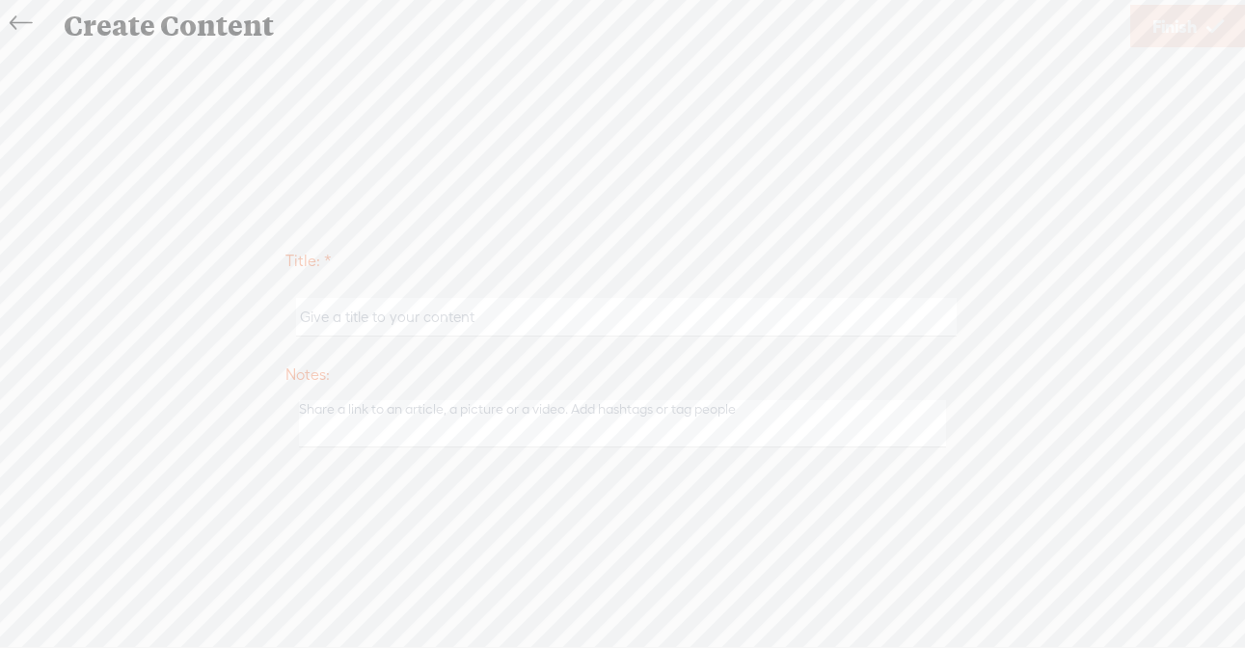
click at [502, 332] on input "text" at bounding box center [626, 317] width 660 height 38
type input "5 Things in 15 Minutes: #doingthework"
click at [1202, 21] on link "Finish" at bounding box center [1188, 26] width 116 height 42
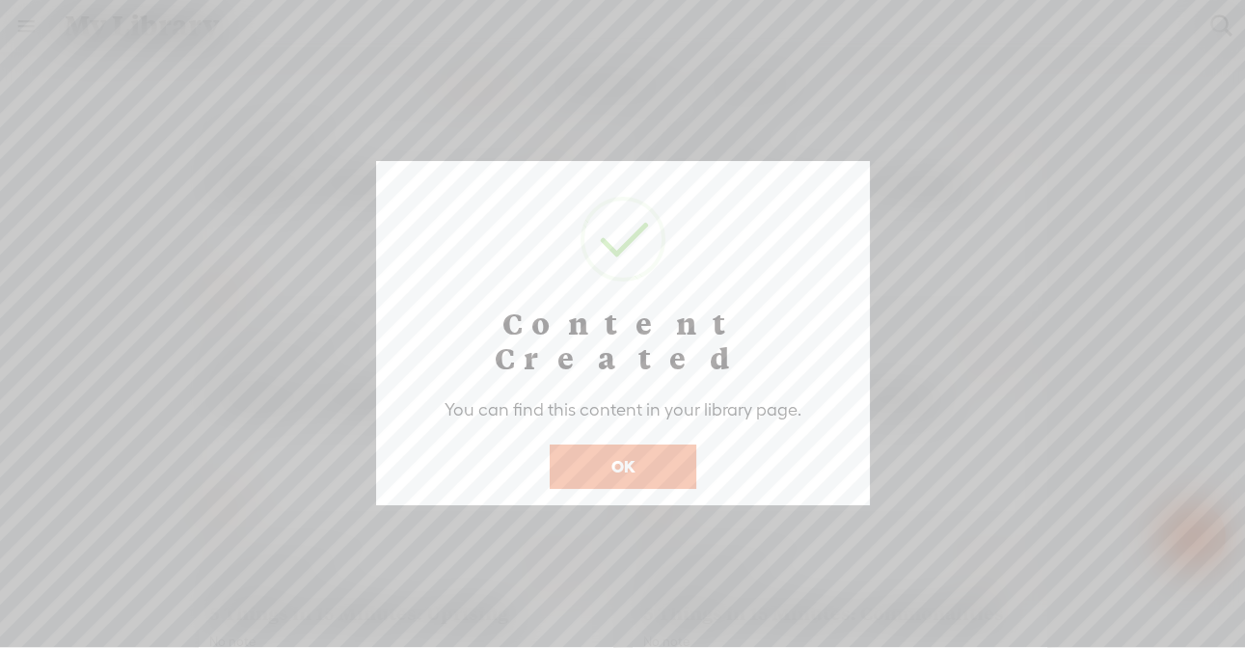
click at [659, 444] on button "OK" at bounding box center [622, 466] width 147 height 44
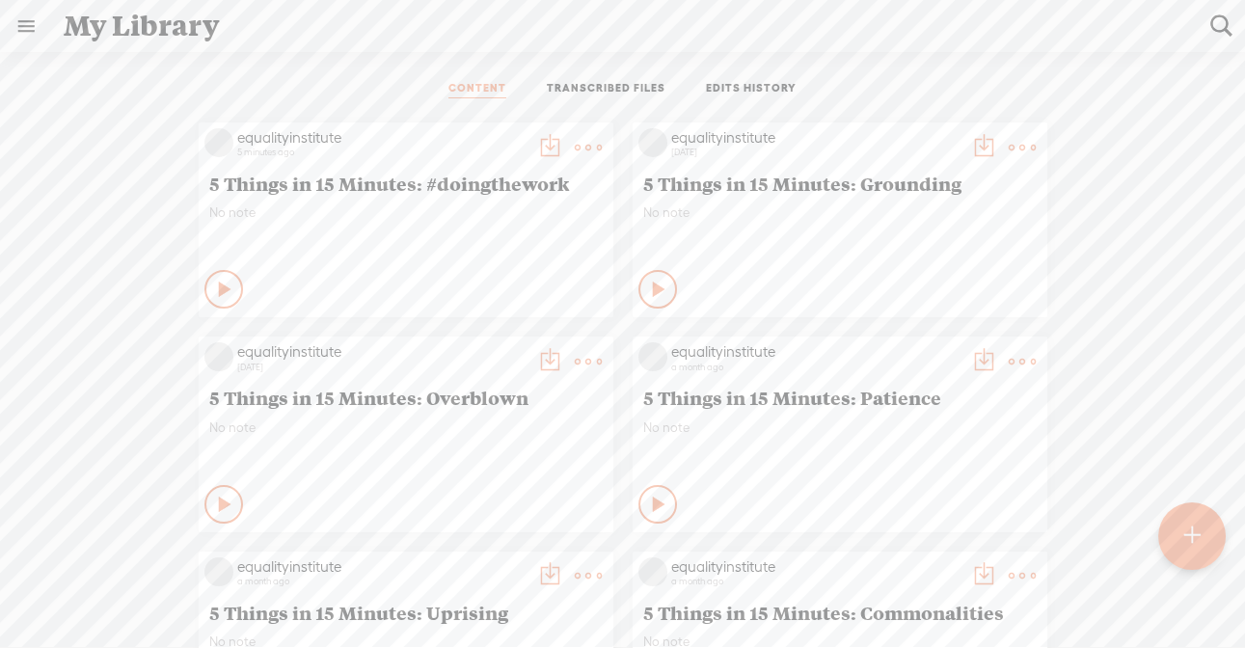
click at [536, 141] on t at bounding box center [549, 147] width 27 height 27
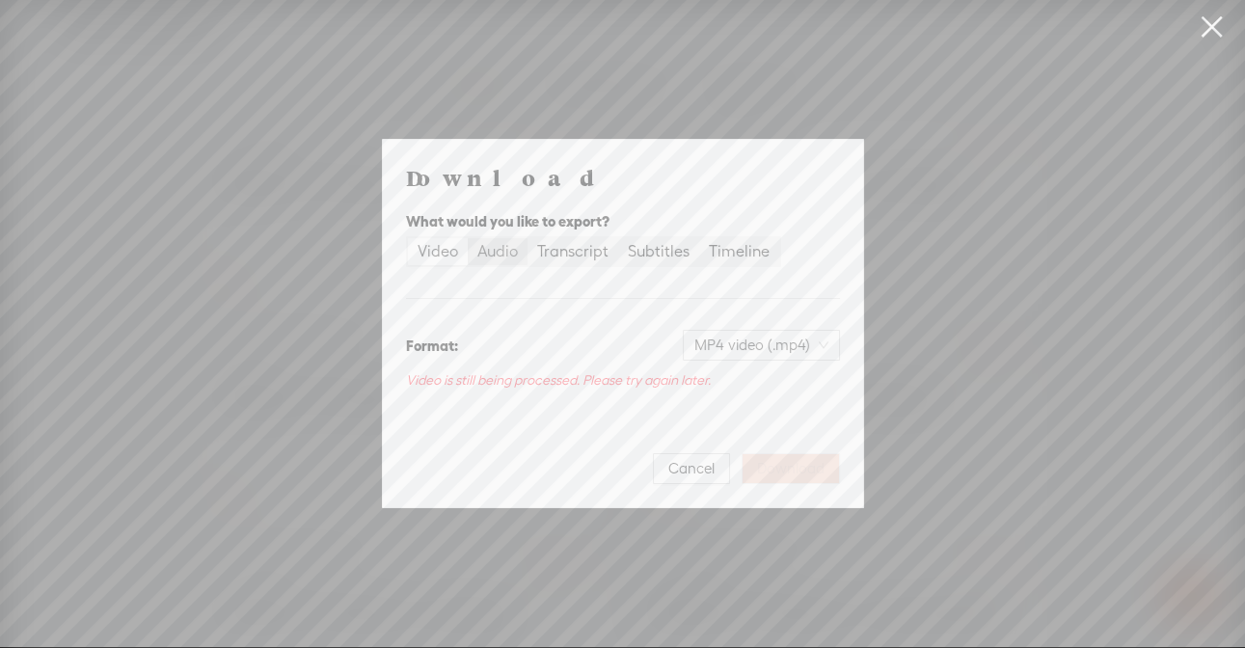
click at [501, 254] on div "Audio" at bounding box center [497, 251] width 40 height 27
click at [468, 238] on input "Audio" at bounding box center [468, 238] width 0 height 0
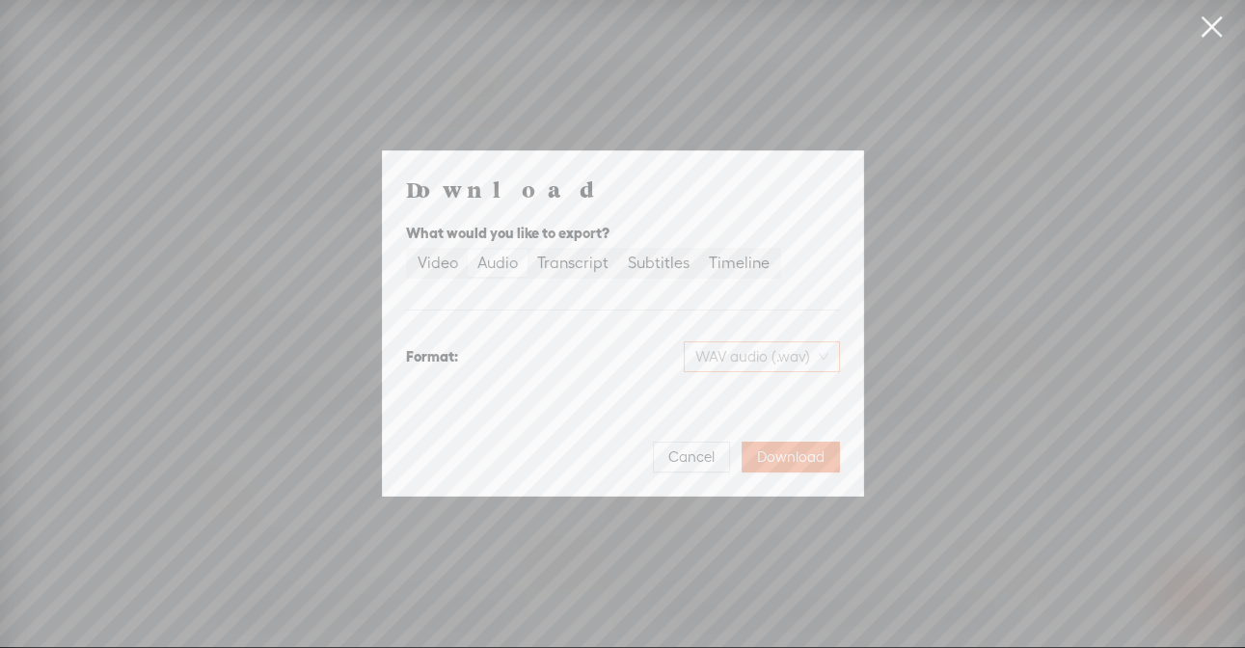
click at [778, 352] on span "WAV audio (.wav)" at bounding box center [761, 356] width 133 height 29
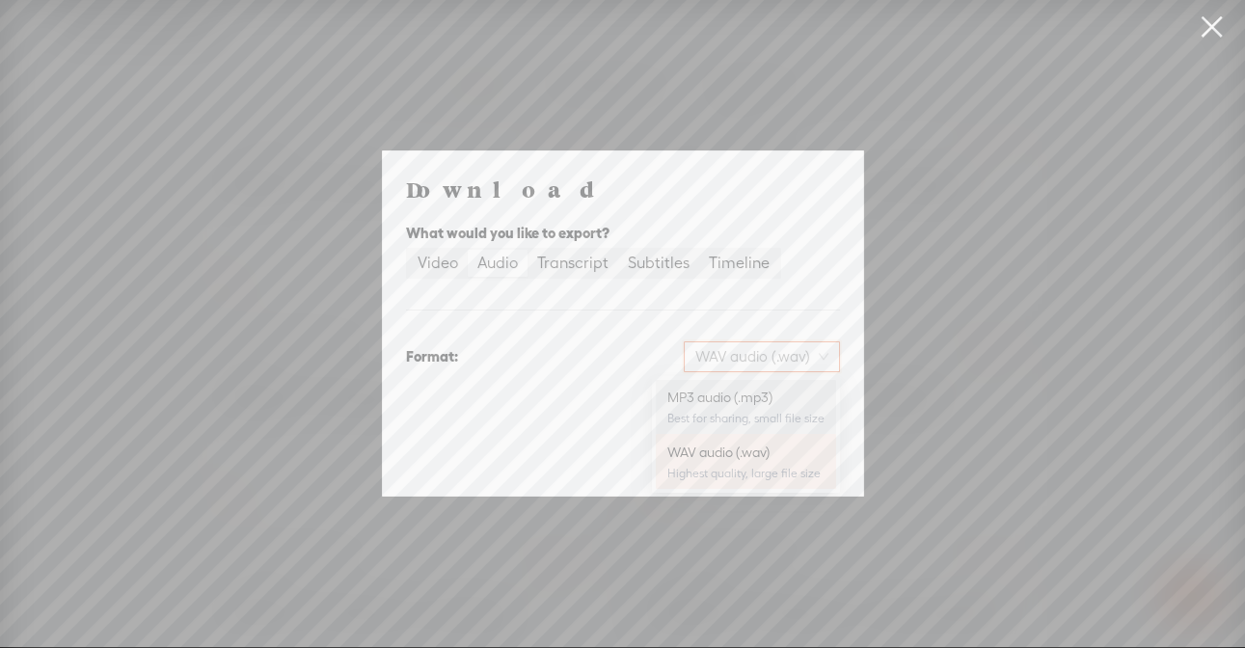
click at [721, 397] on div "MP3 audio (.mp3)" at bounding box center [745, 397] width 157 height 19
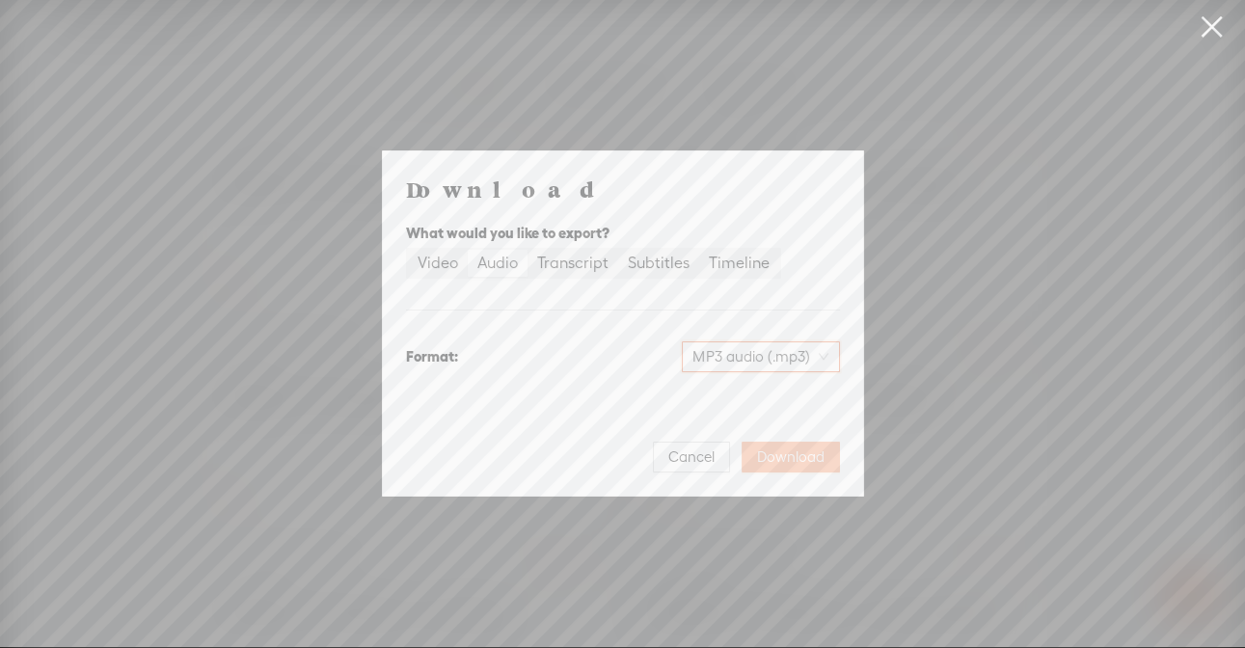
click at [811, 455] on span "Download" at bounding box center [790, 456] width 67 height 19
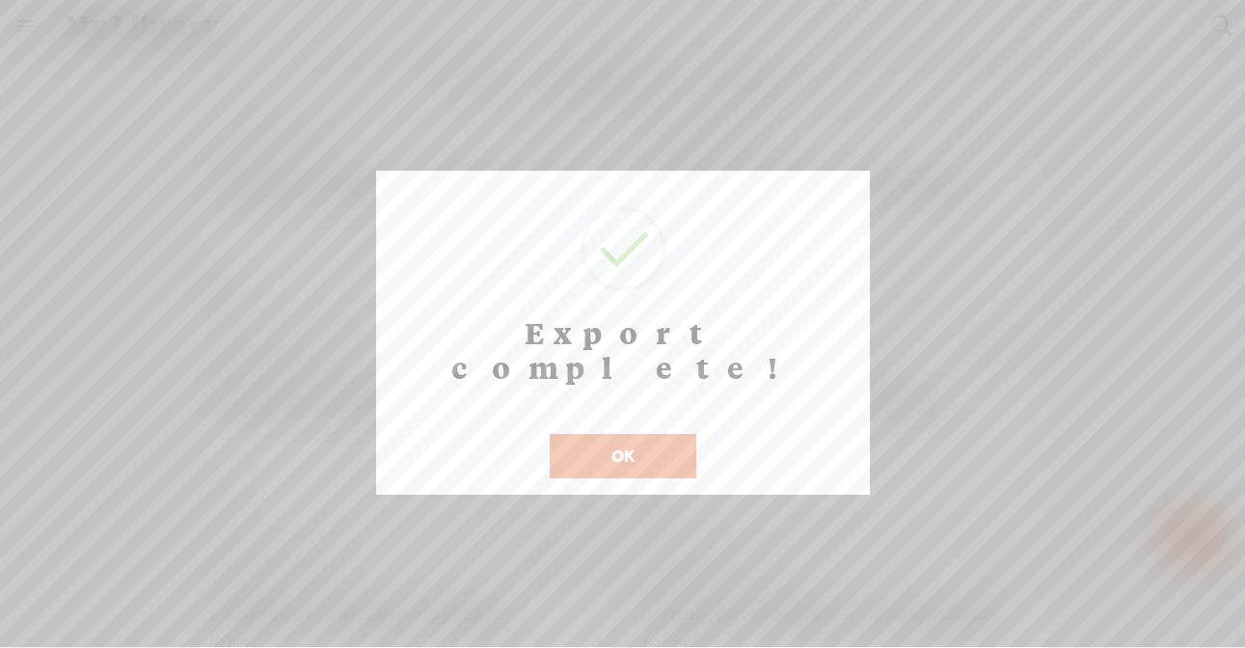
click at [647, 434] on button "OK" at bounding box center [622, 456] width 147 height 44
